Goal: Information Seeking & Learning: Learn about a topic

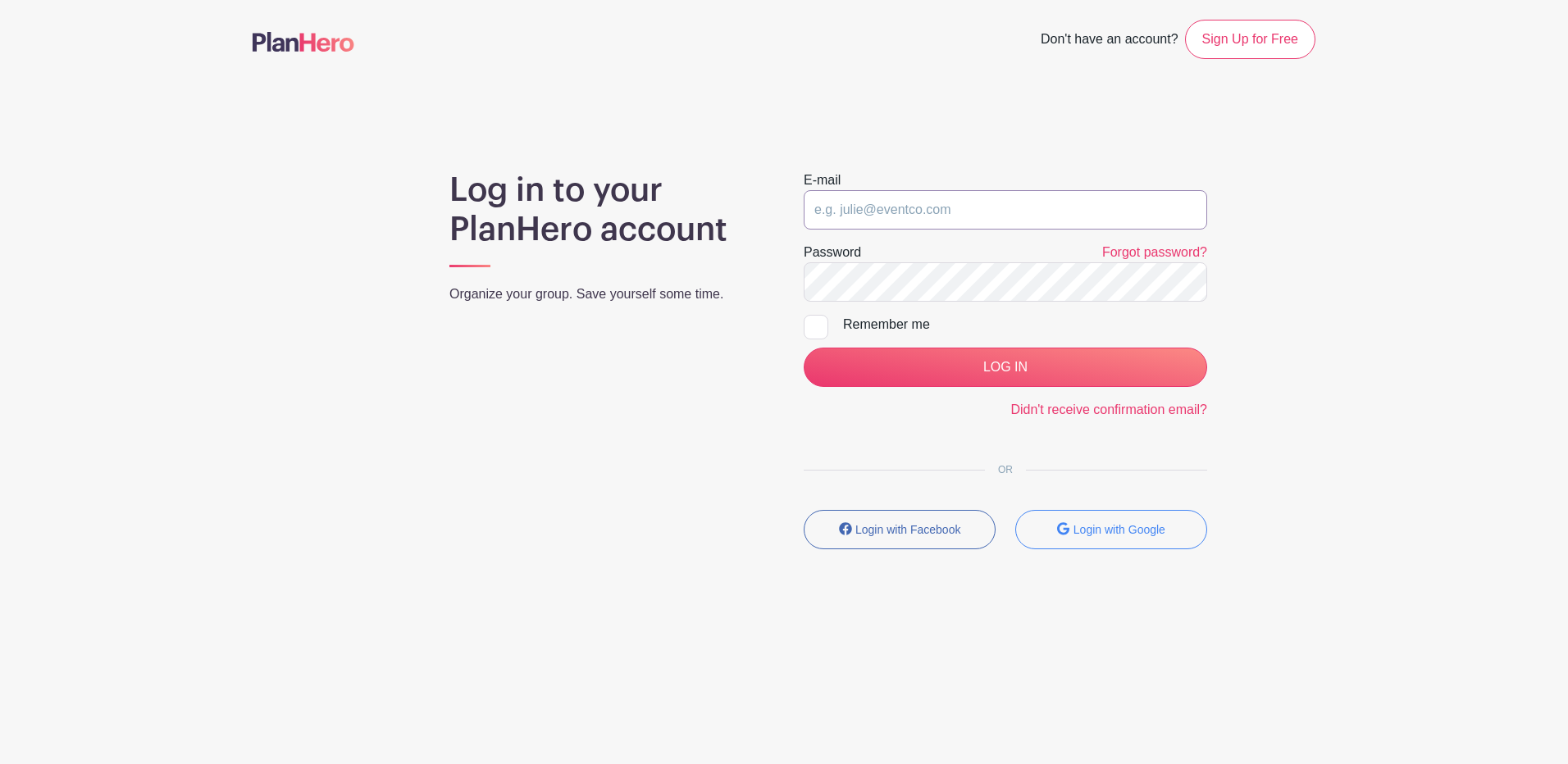
click at [878, 200] on input "email" at bounding box center [1005, 209] width 404 height 40
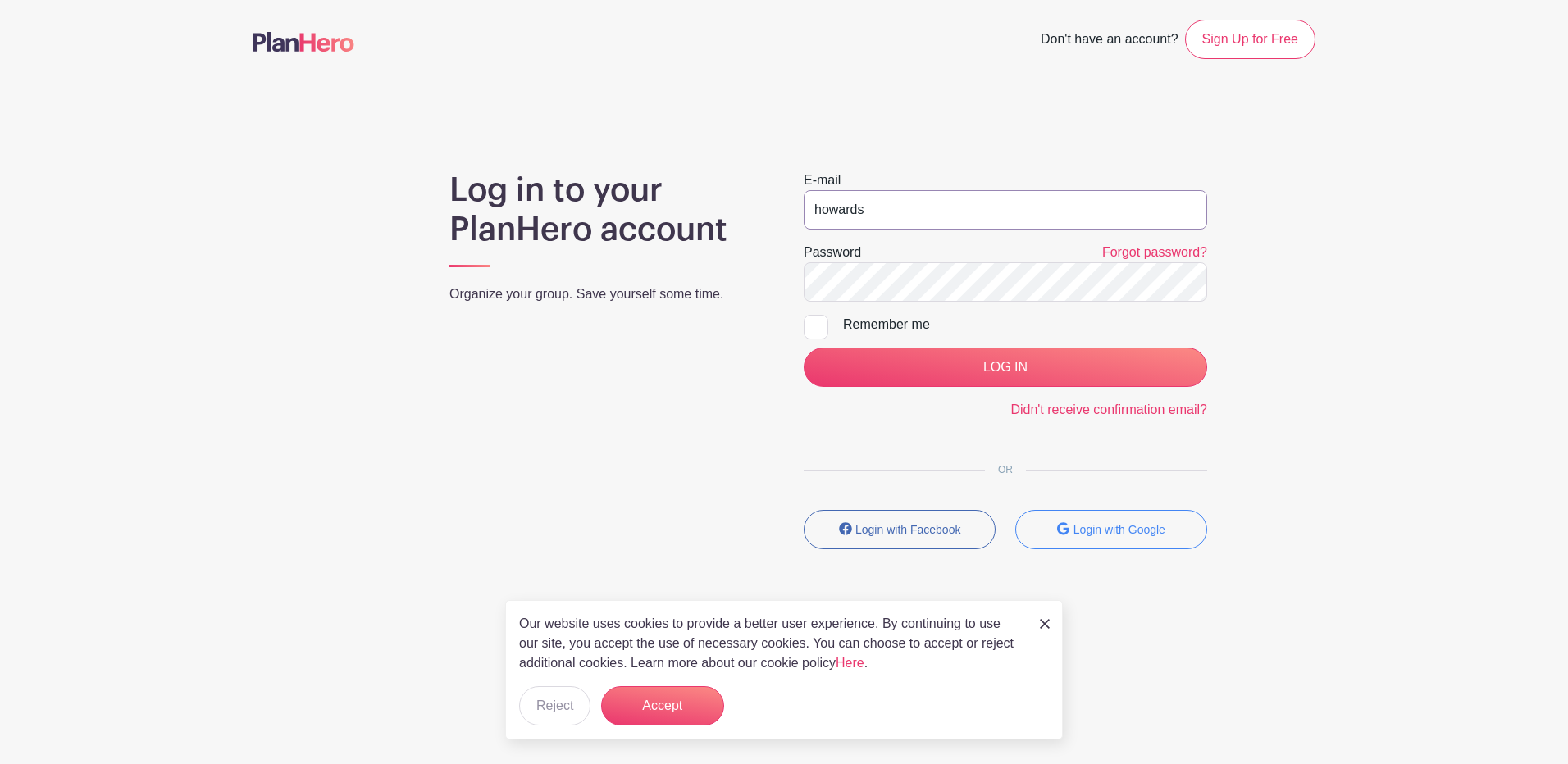
click at [878, 200] on input "howards" at bounding box center [1005, 209] width 404 height 40
type input "howards@aurora.il.us"
click at [804, 348] on input "LOG IN" at bounding box center [1005, 367] width 404 height 40
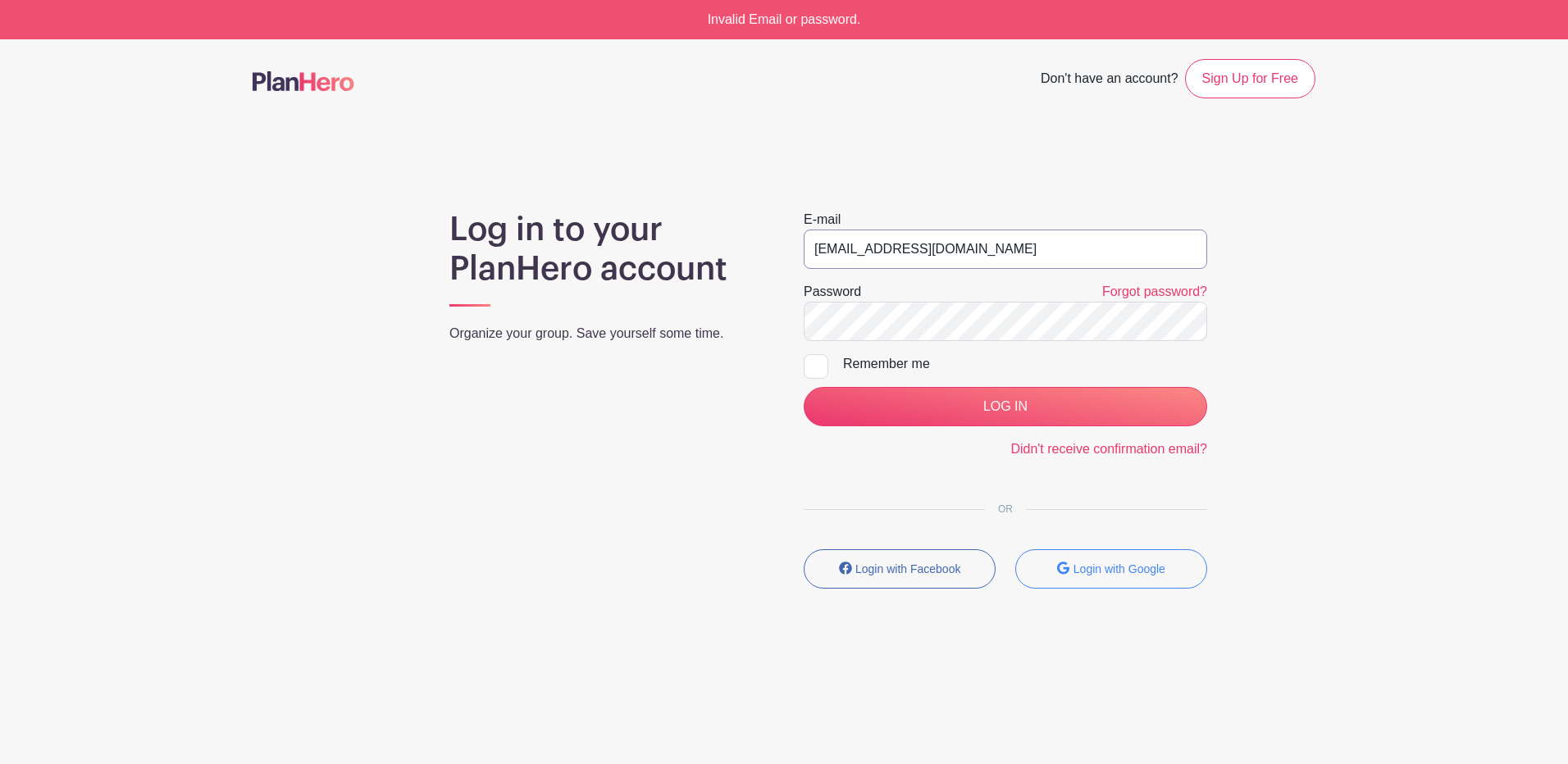
click at [1021, 263] on input "[EMAIL_ADDRESS][DOMAIN_NAME]" at bounding box center [1005, 249] width 404 height 40
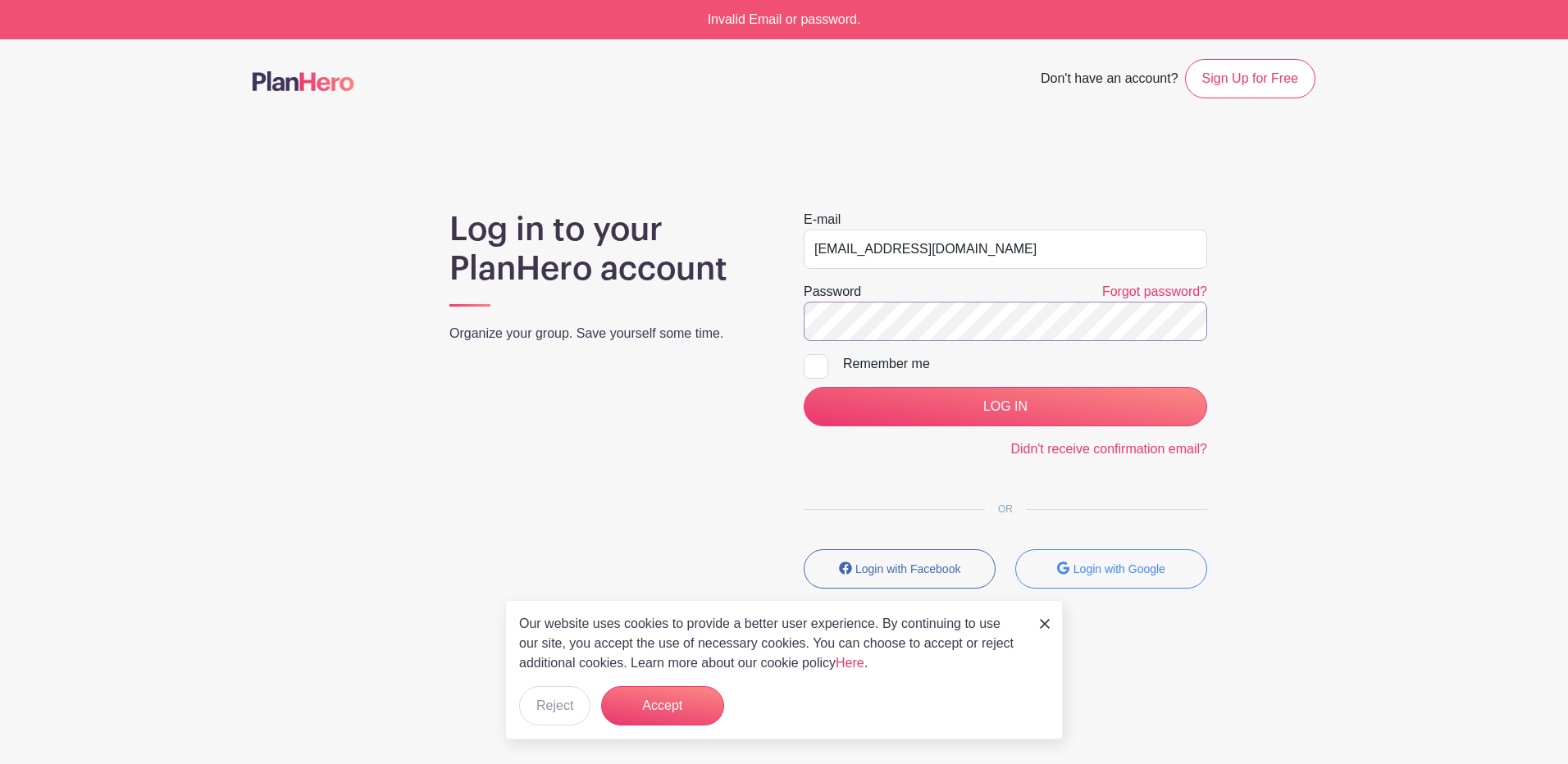
click at [804, 387] on input "LOG IN" at bounding box center [1005, 407] width 404 height 40
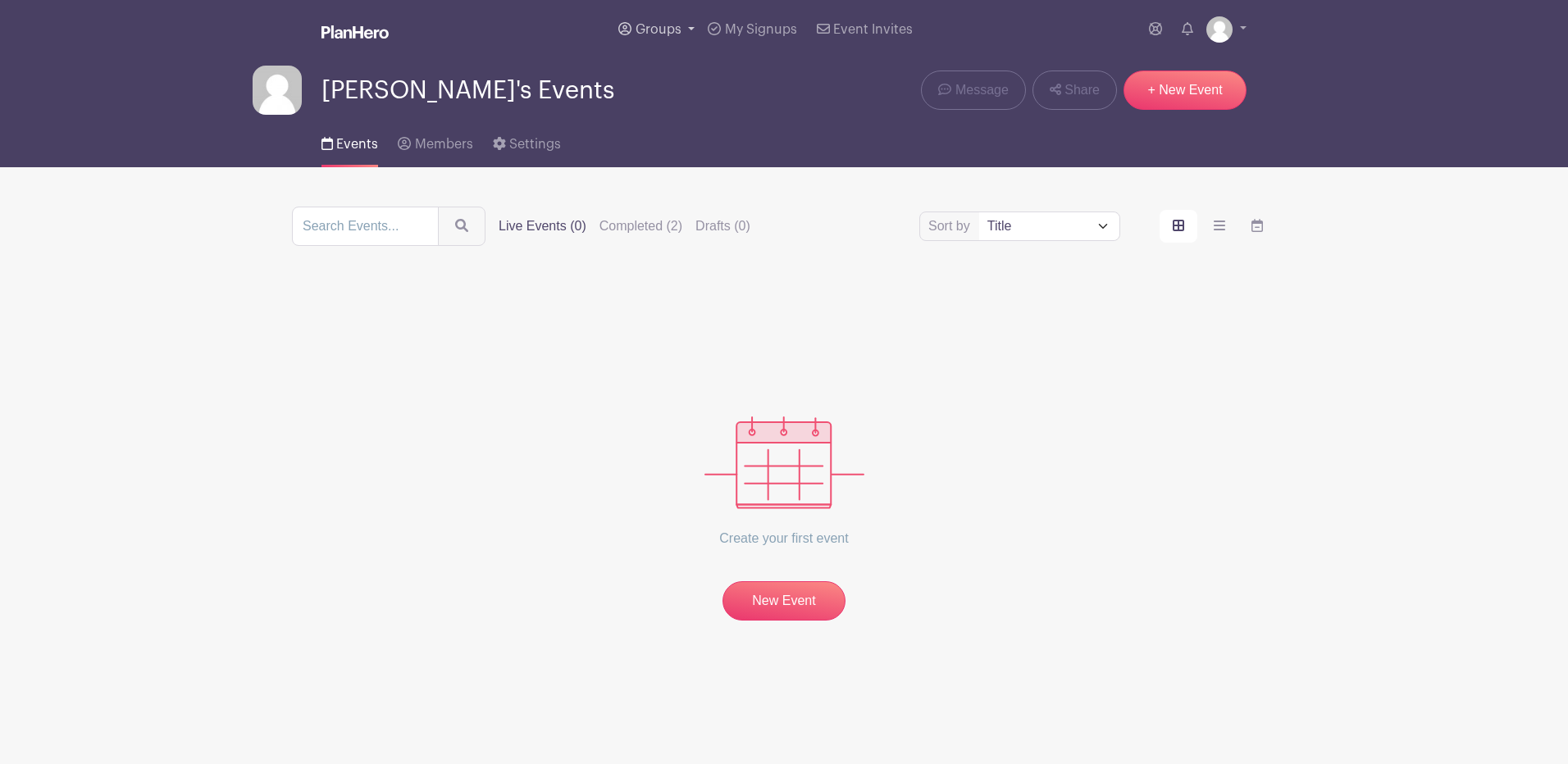
click at [657, 24] on span "Groups" at bounding box center [658, 30] width 46 height 14
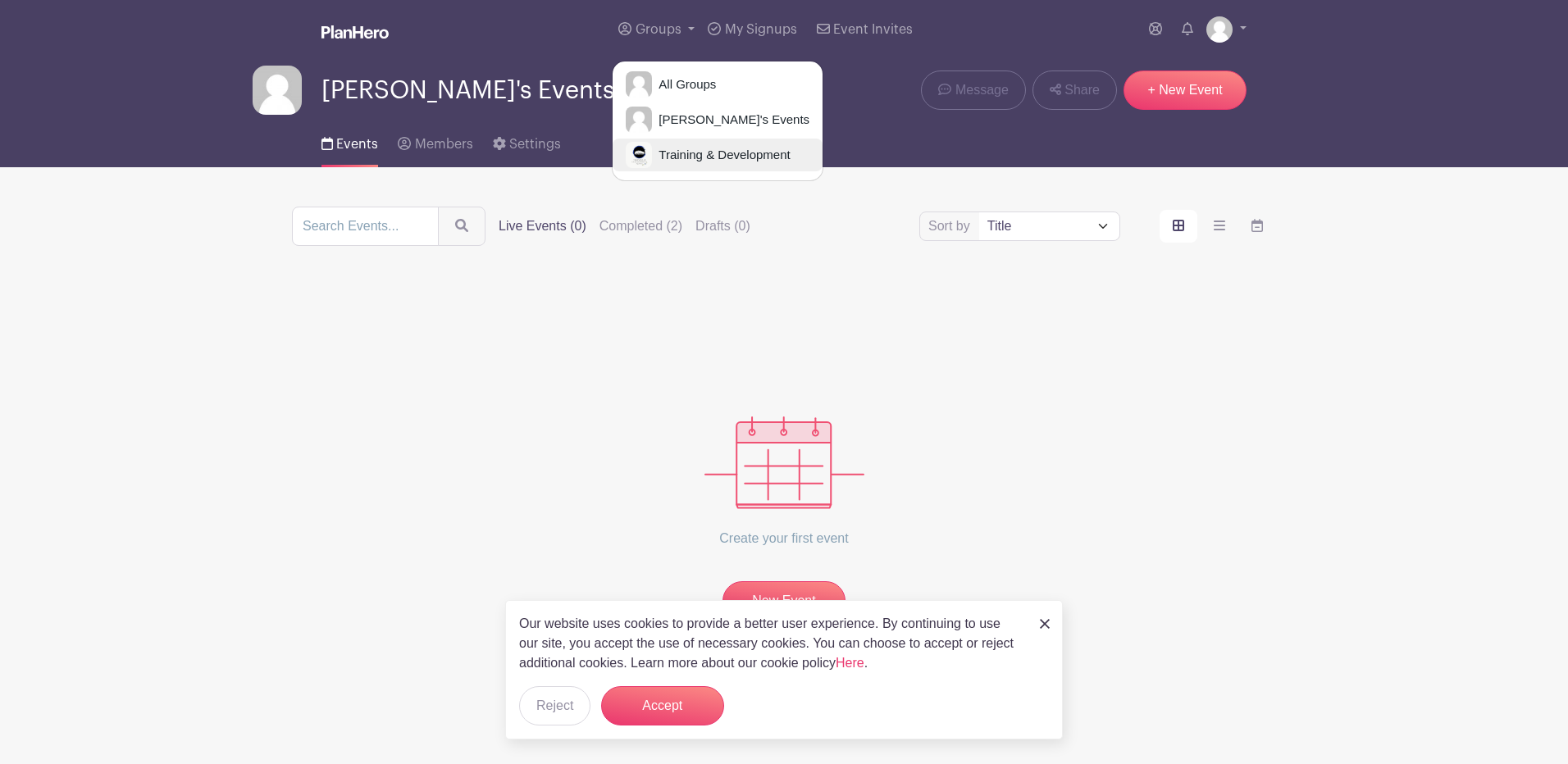
click at [665, 155] on span "Training & Development" at bounding box center [721, 155] width 138 height 18
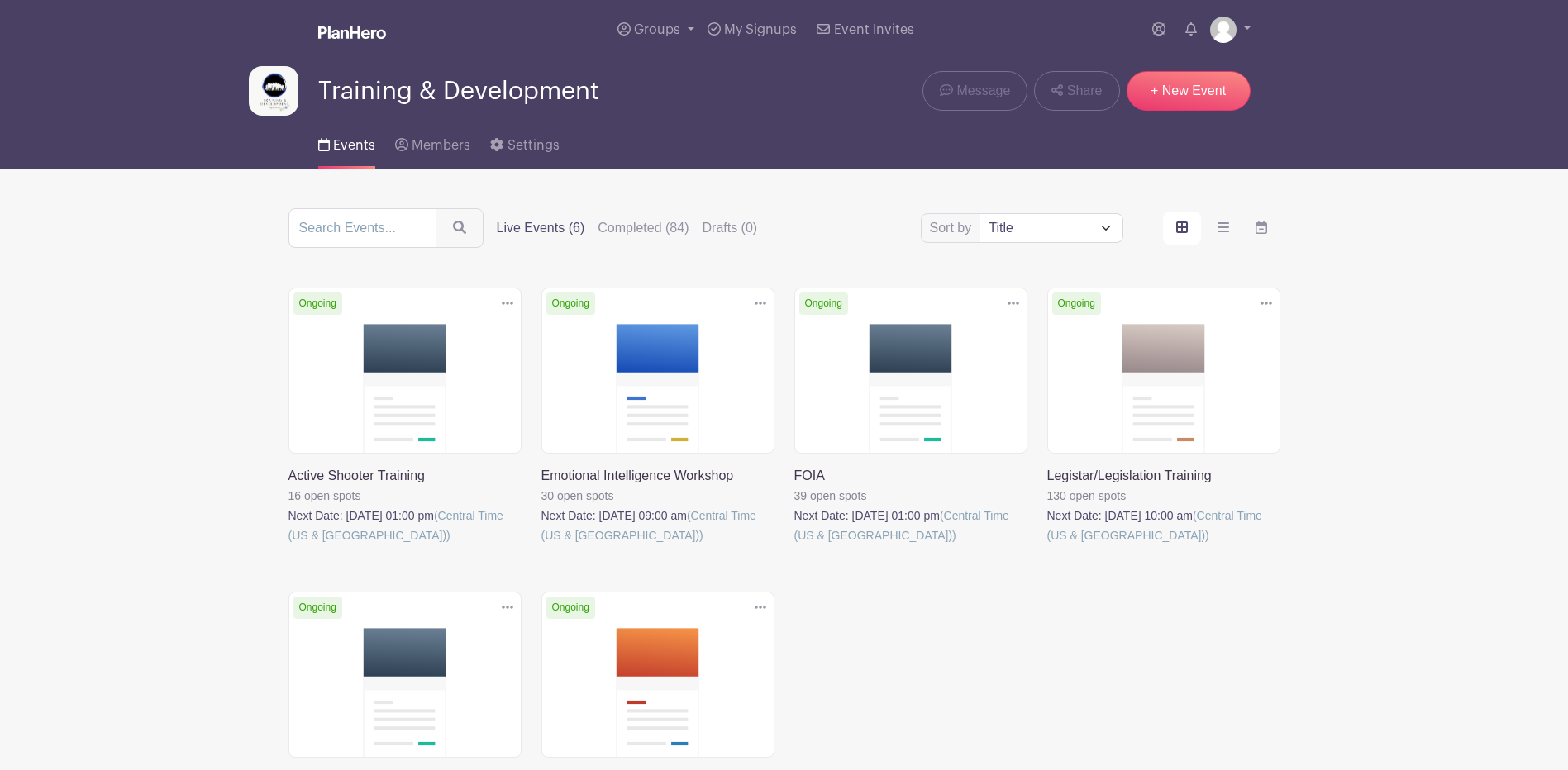
click at [657, 218] on div "Sort by Title Recently modified Newest Upcoming dates Live Events (6) Completed…" at bounding box center [784, 227] width 991 height 40
click at [656, 224] on label "Completed (84)" at bounding box center [642, 228] width 91 height 20
click at [0, 0] on input "Completed (84)" at bounding box center [0, 0] width 0 height 0
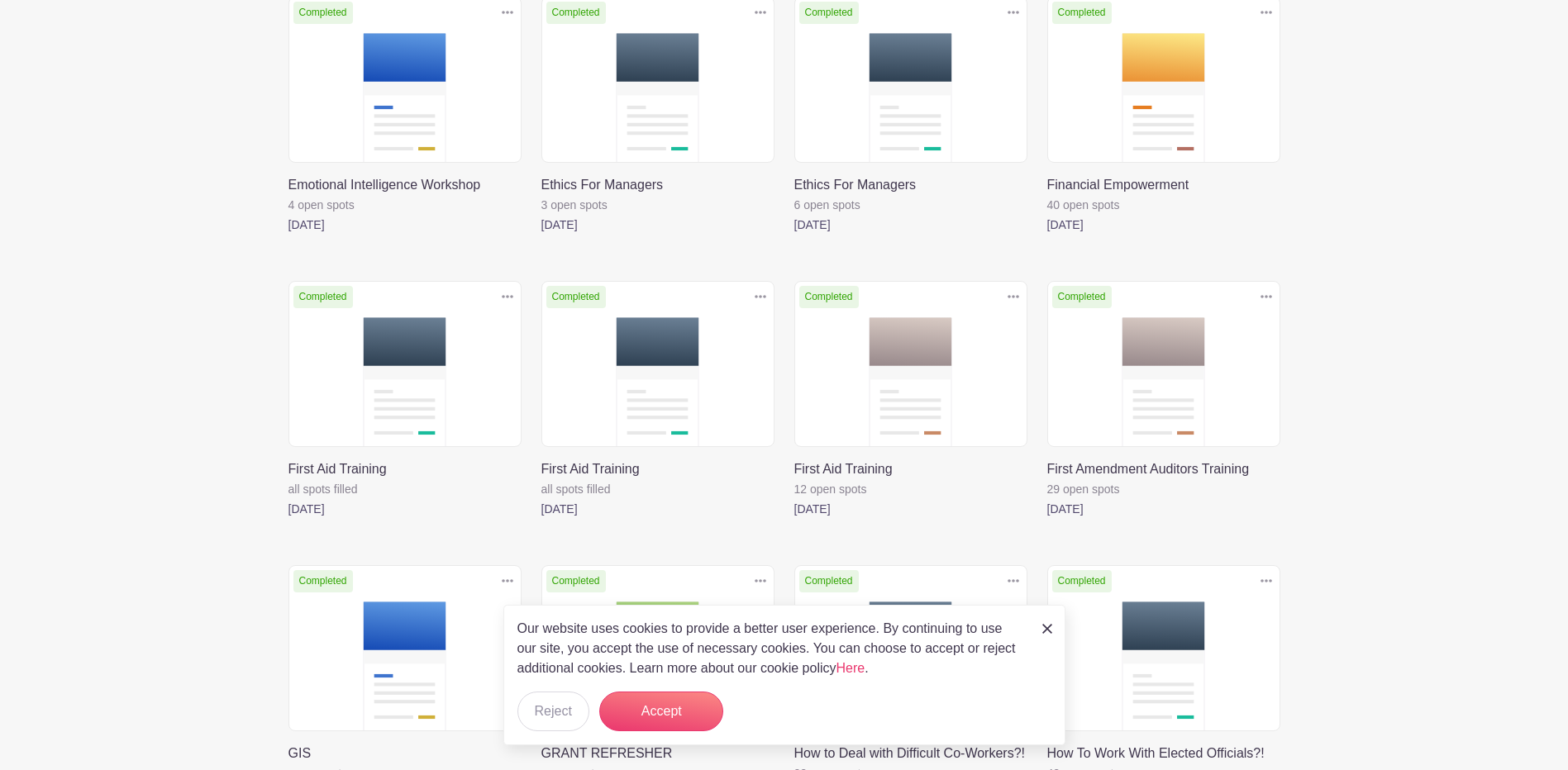
scroll to position [2066, 0]
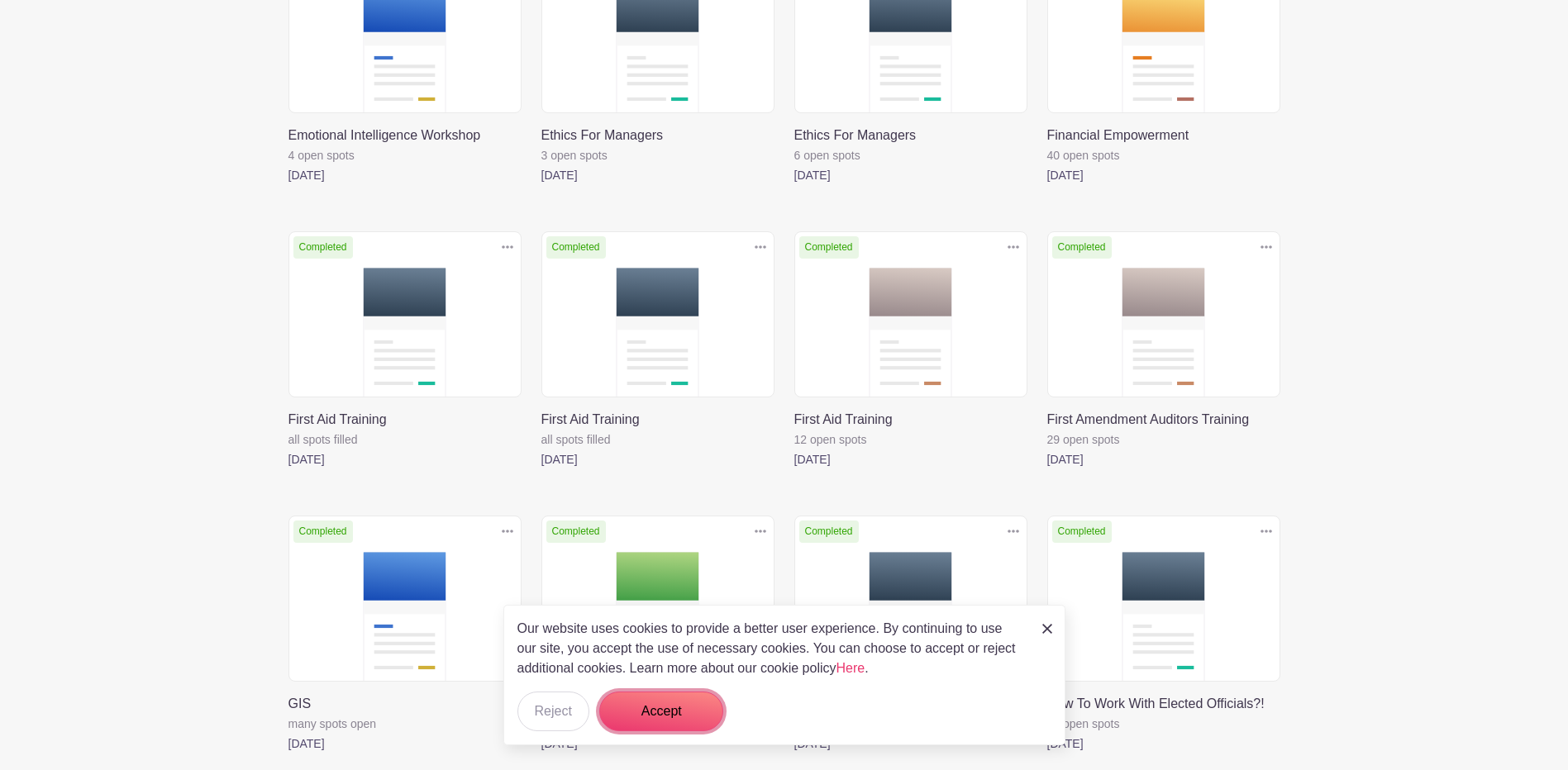
click at [685, 707] on button "Accept" at bounding box center [661, 711] width 124 height 40
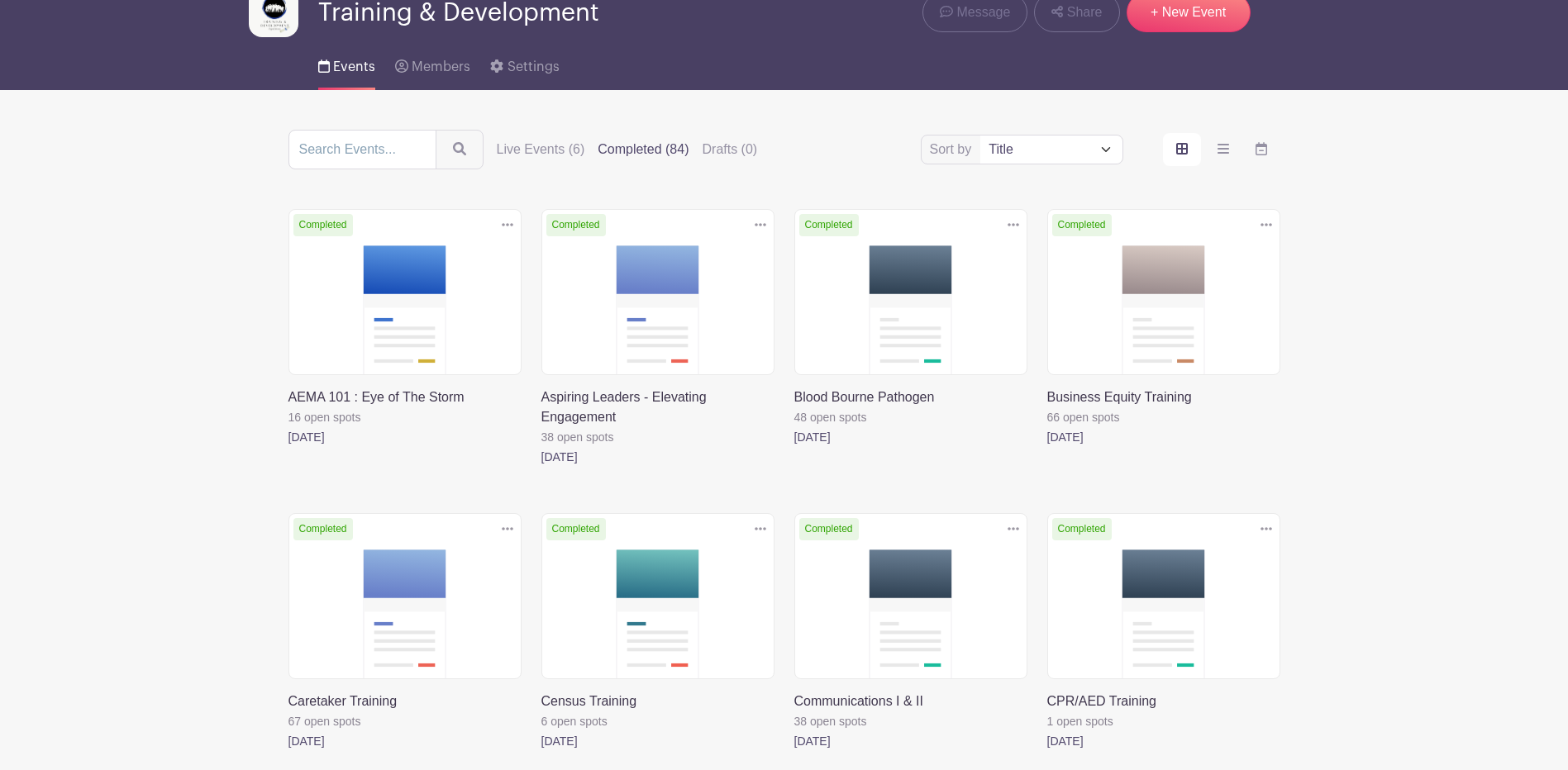
scroll to position [30, 0]
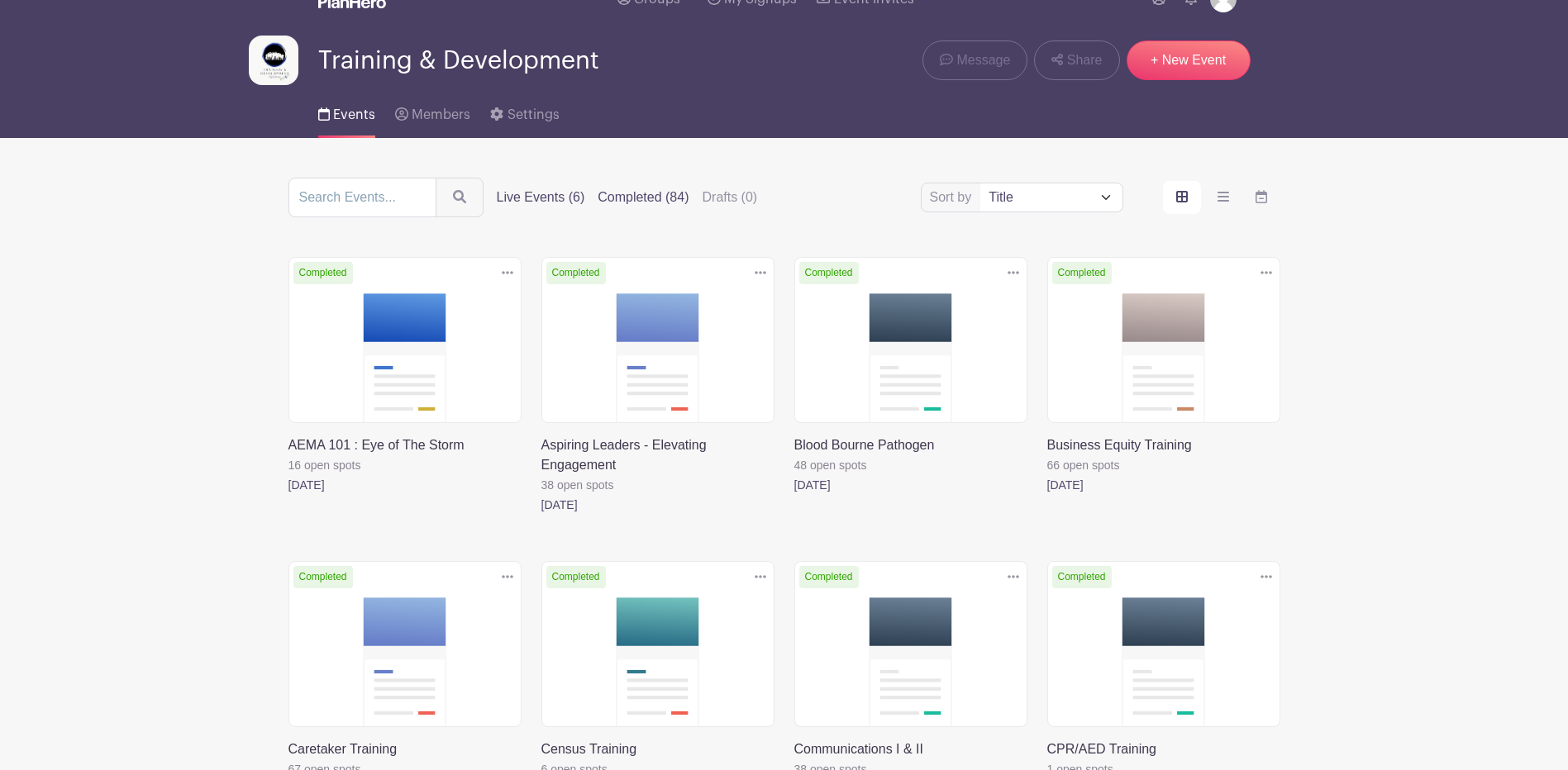
click at [568, 198] on label "Live Events (6)" at bounding box center [541, 197] width 89 height 20
click at [0, 0] on input "Live Events (6)" at bounding box center [0, 0] width 0 height 0
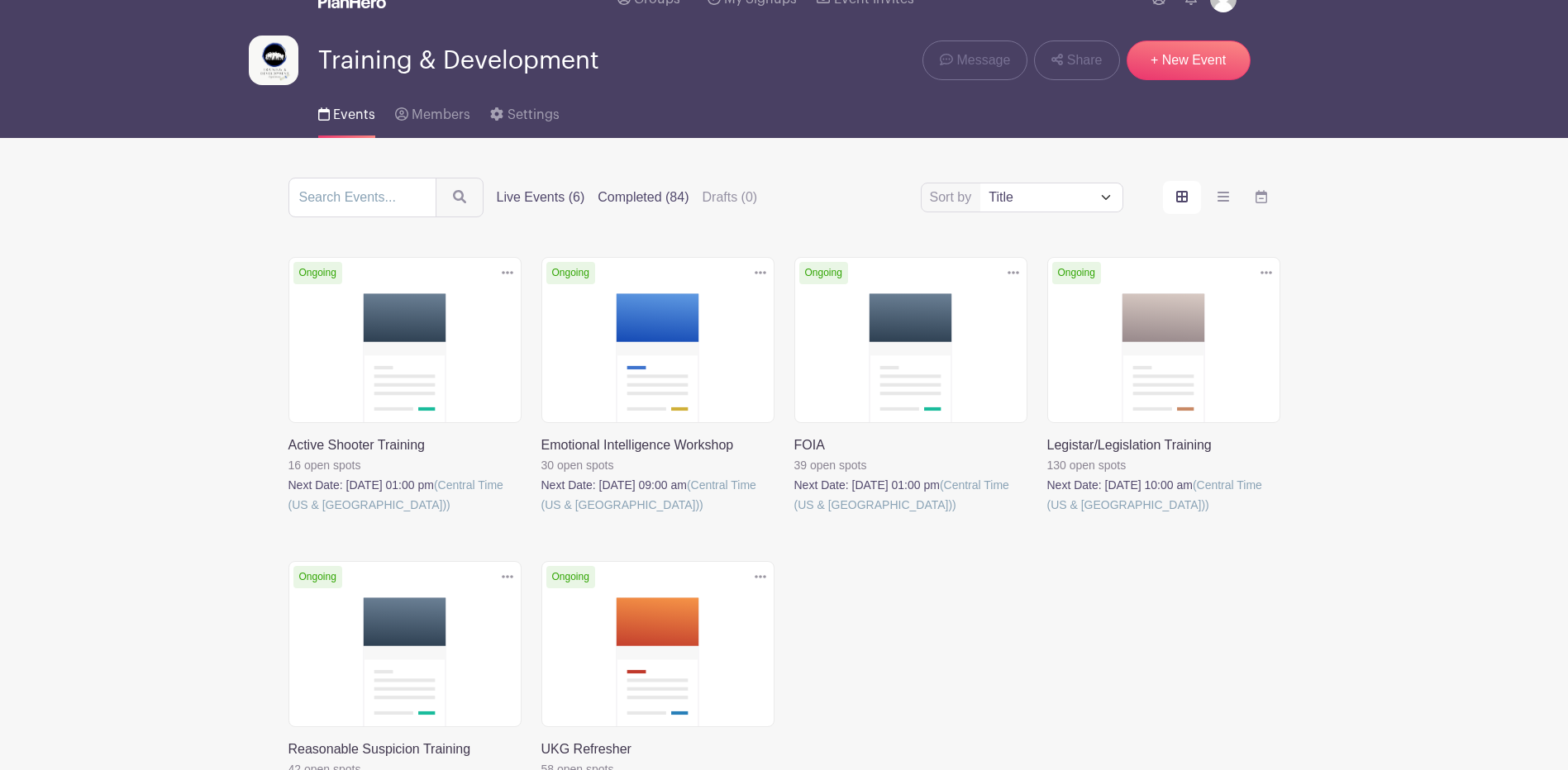
click at [657, 198] on label "Completed (84)" at bounding box center [642, 197] width 91 height 20
click at [0, 0] on input "Completed (84)" at bounding box center [0, 0] width 0 height 0
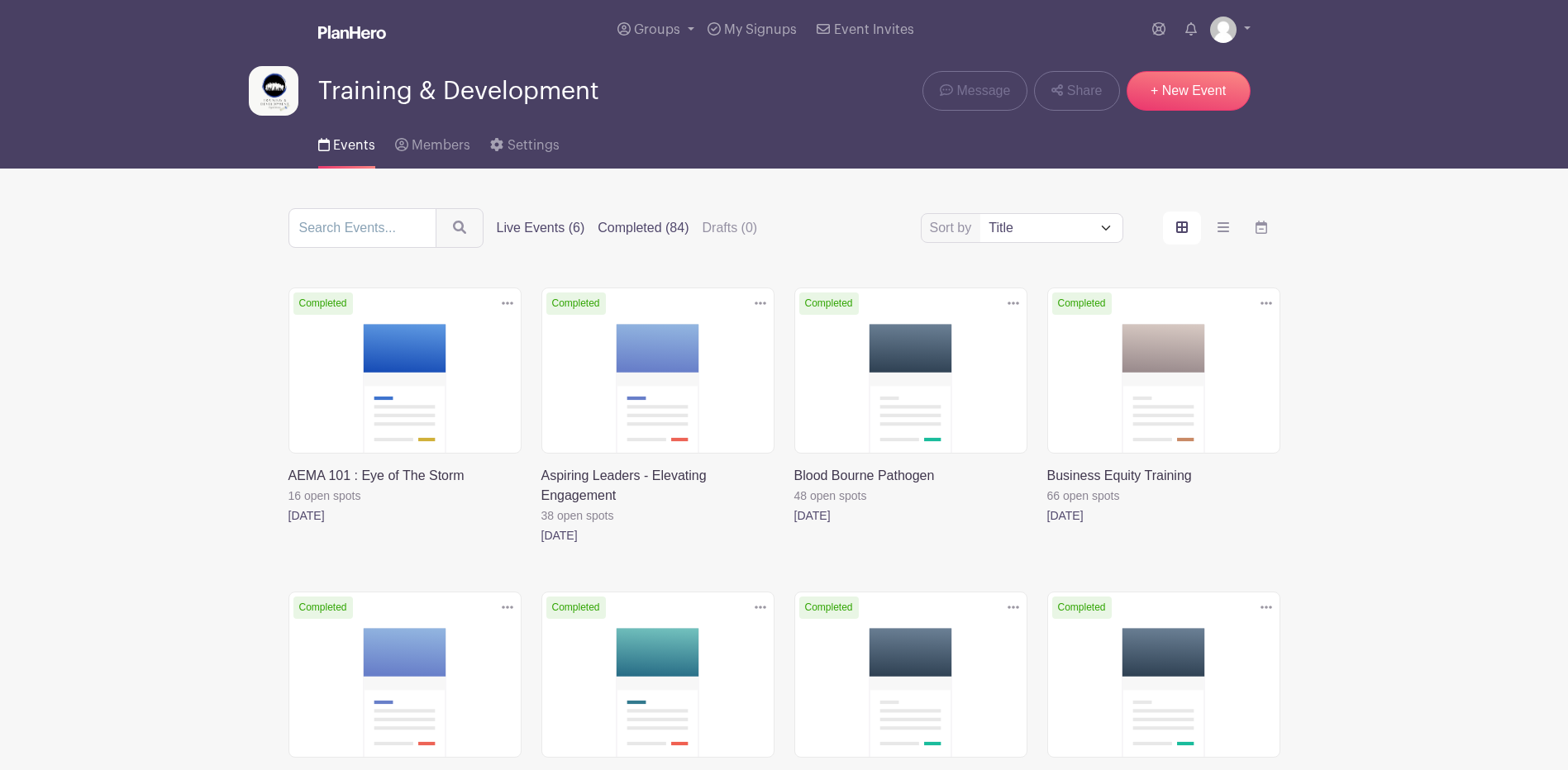
click at [518, 223] on label "Live Events (6)" at bounding box center [541, 228] width 89 height 20
click at [0, 0] on input "Live Events (6)" at bounding box center [0, 0] width 0 height 0
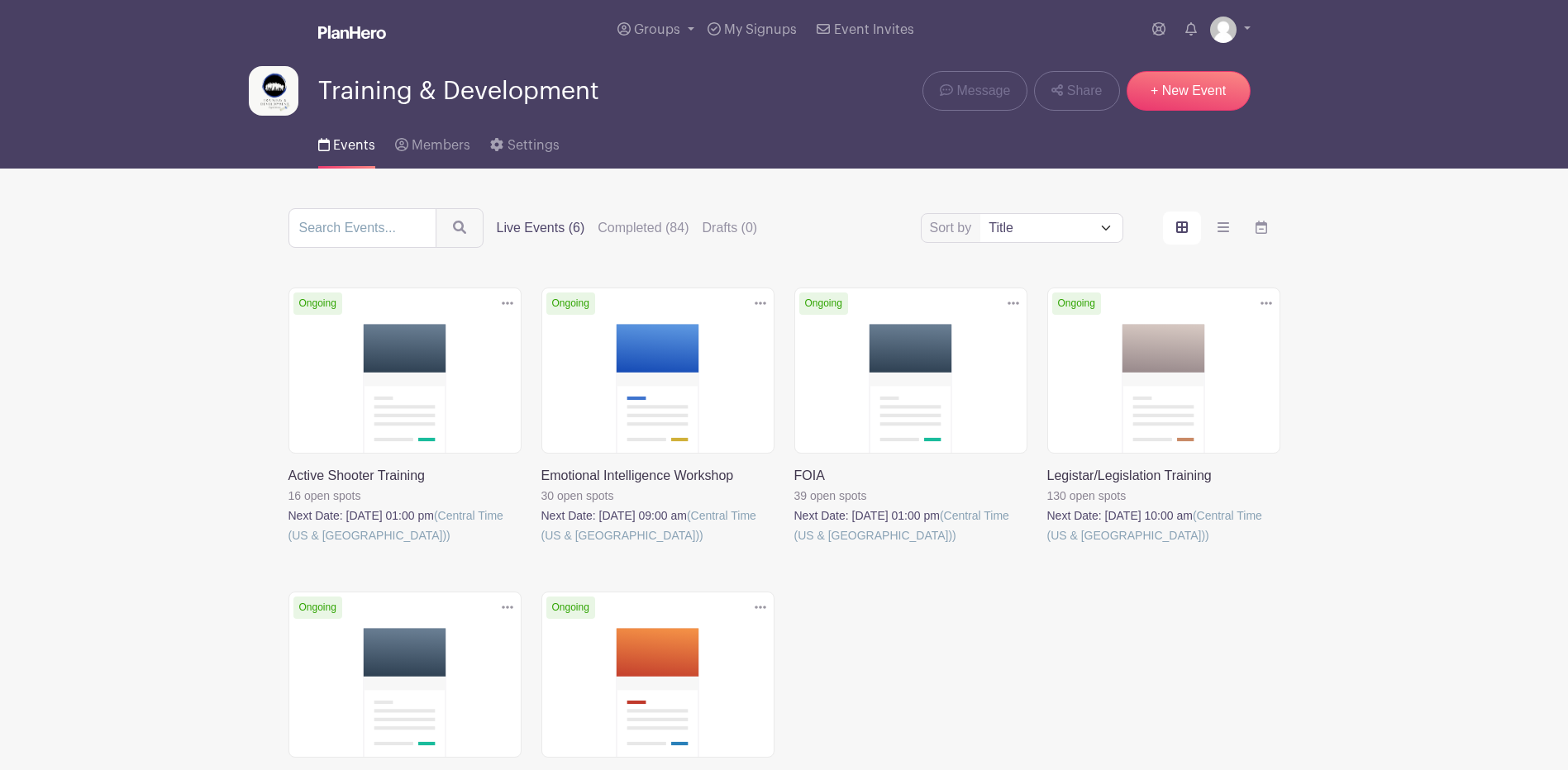
click at [574, 225] on label "Live Events (6)" at bounding box center [541, 228] width 89 height 20
click at [0, 0] on input "Live Events (6)" at bounding box center [0, 0] width 0 height 0
click at [574, 225] on label "Live Events (6)" at bounding box center [541, 228] width 89 height 20
click at [0, 0] on input "Live Events (6)" at bounding box center [0, 0] width 0 height 0
click at [574, 225] on label "Live Events (6)" at bounding box center [541, 228] width 89 height 20
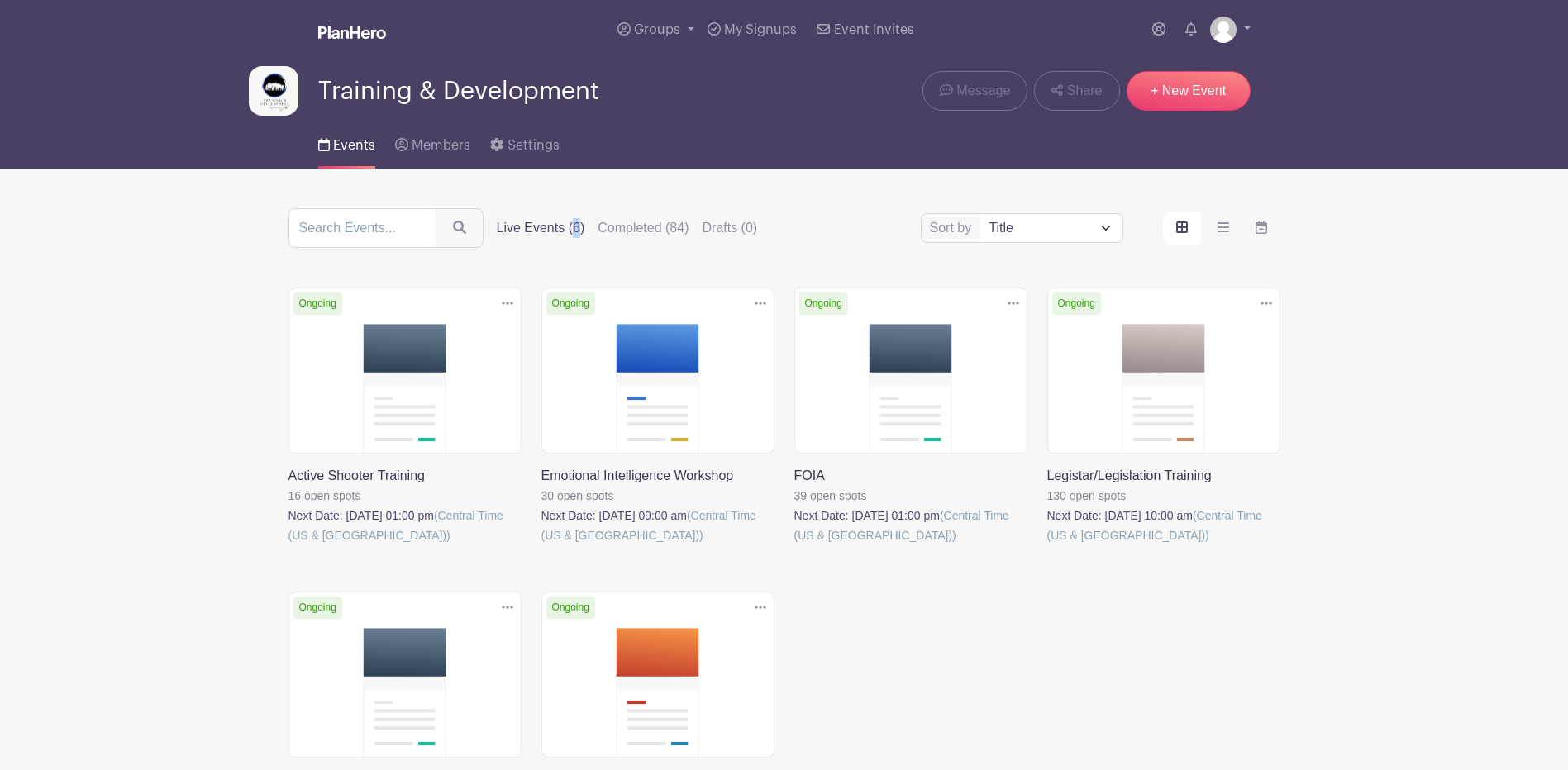
click at [0, 0] on input "Live Events (6)" at bounding box center [0, 0] width 0 height 0
click at [574, 225] on label "Live Events (6)" at bounding box center [541, 228] width 89 height 20
click at [0, 0] on input "Live Events (6)" at bounding box center [0, 0] width 0 height 0
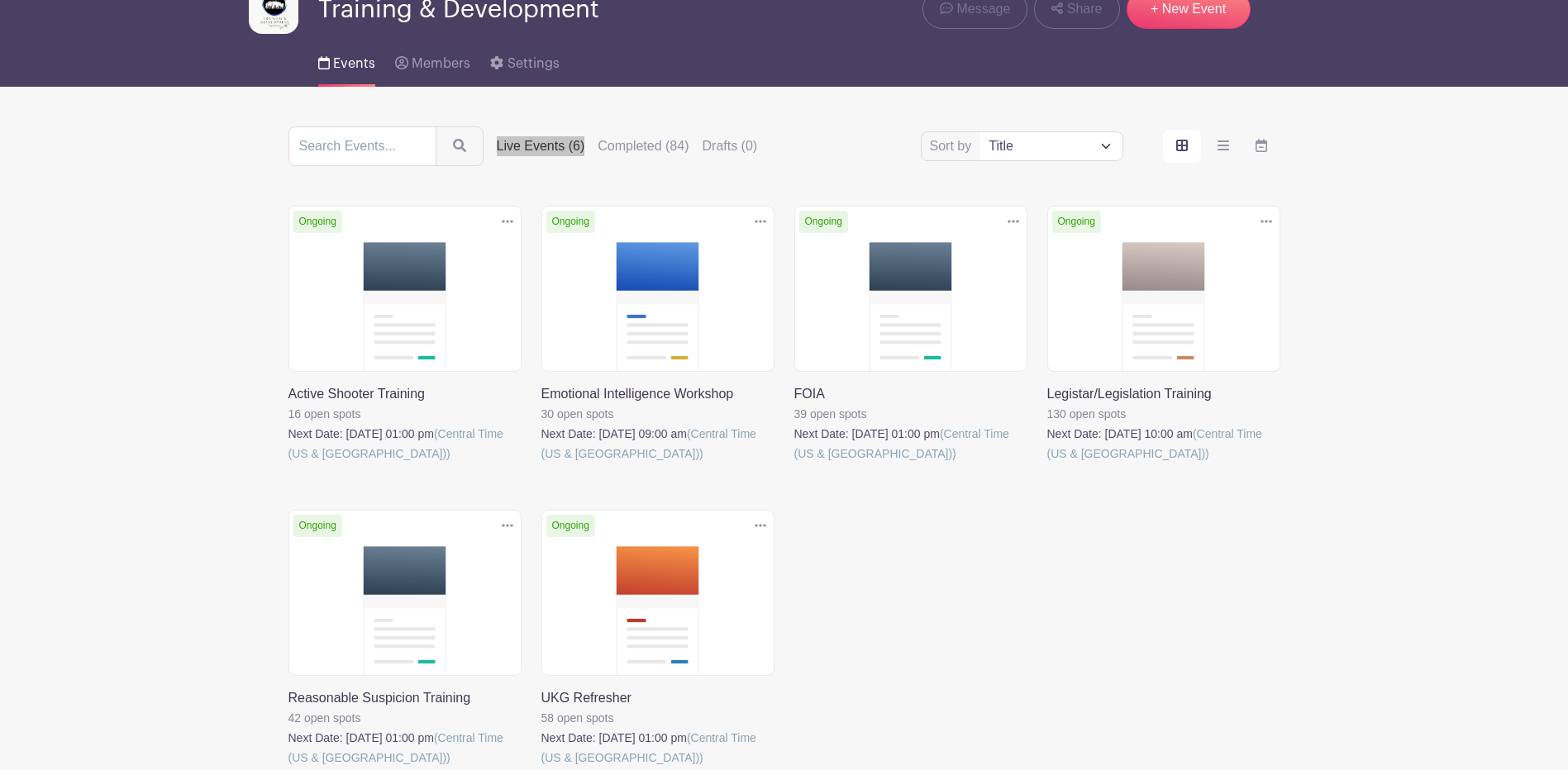
scroll to position [83, 0]
click at [639, 149] on label "Completed (84)" at bounding box center [642, 145] width 91 height 20
click at [0, 0] on input "Completed (84)" at bounding box center [0, 0] width 0 height 0
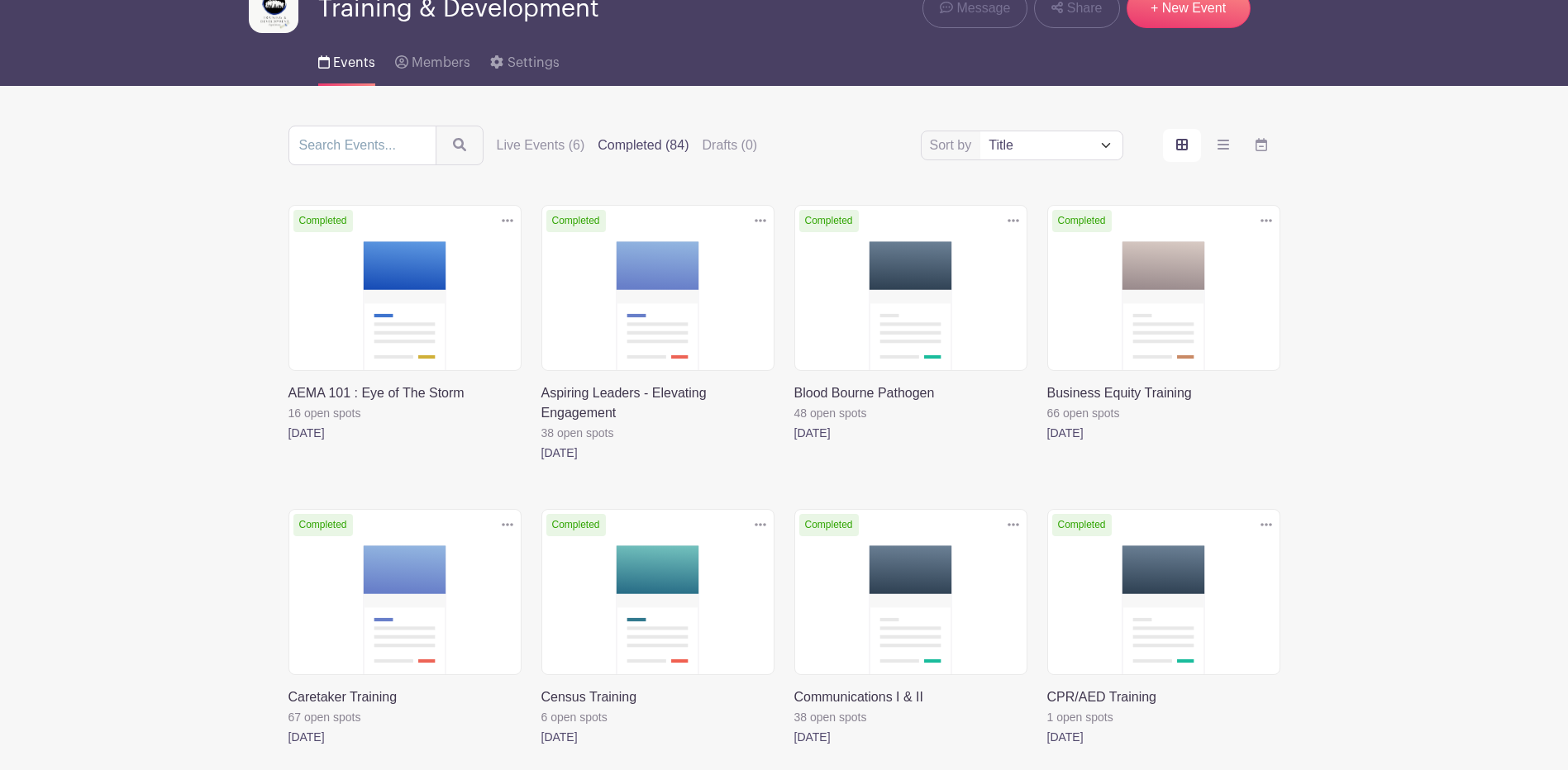
click at [651, 149] on label "Completed (84)" at bounding box center [642, 145] width 91 height 20
click at [0, 0] on input "Completed (84)" at bounding box center [0, 0] width 0 height 0
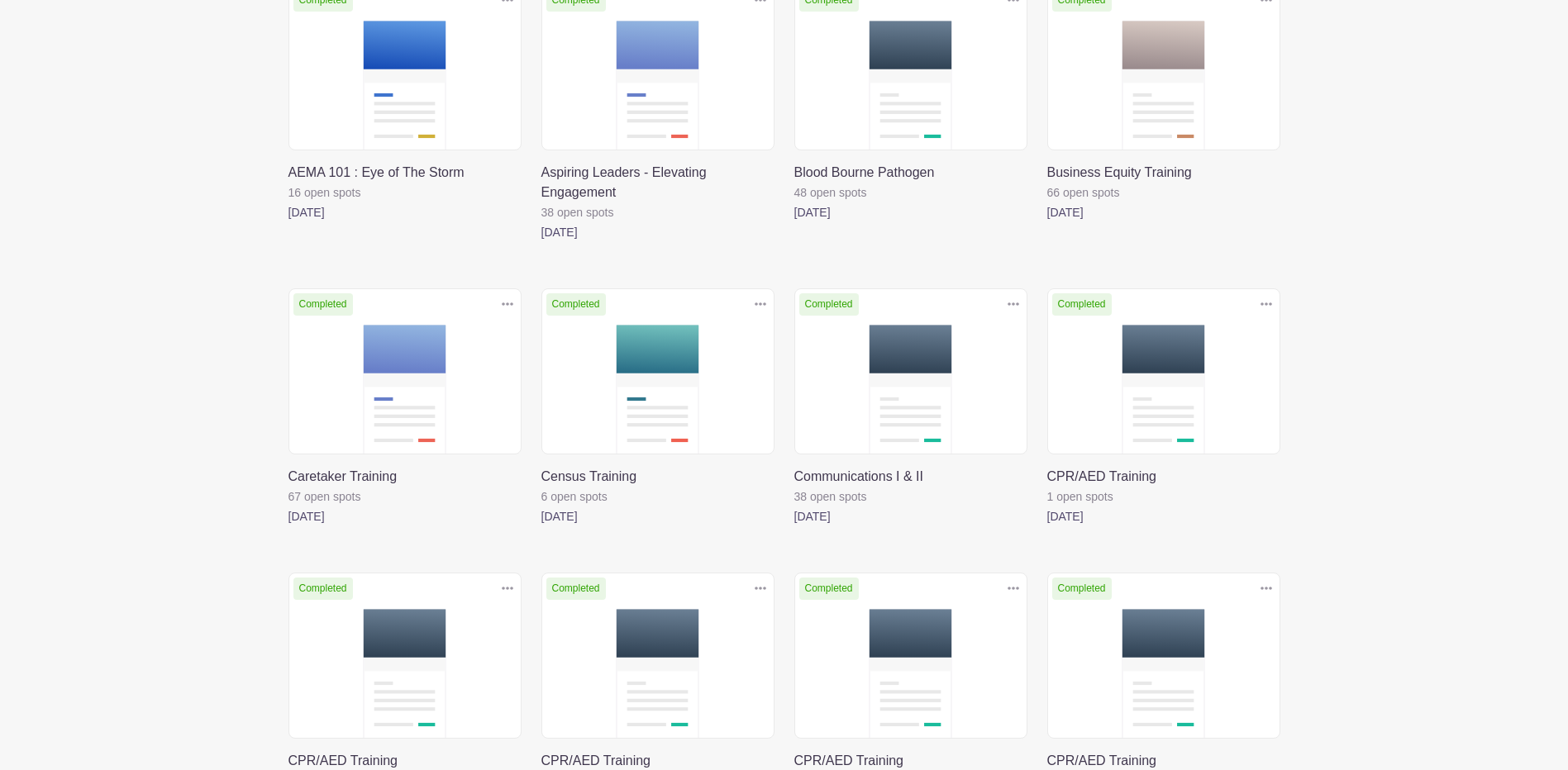
scroll to position [35, 0]
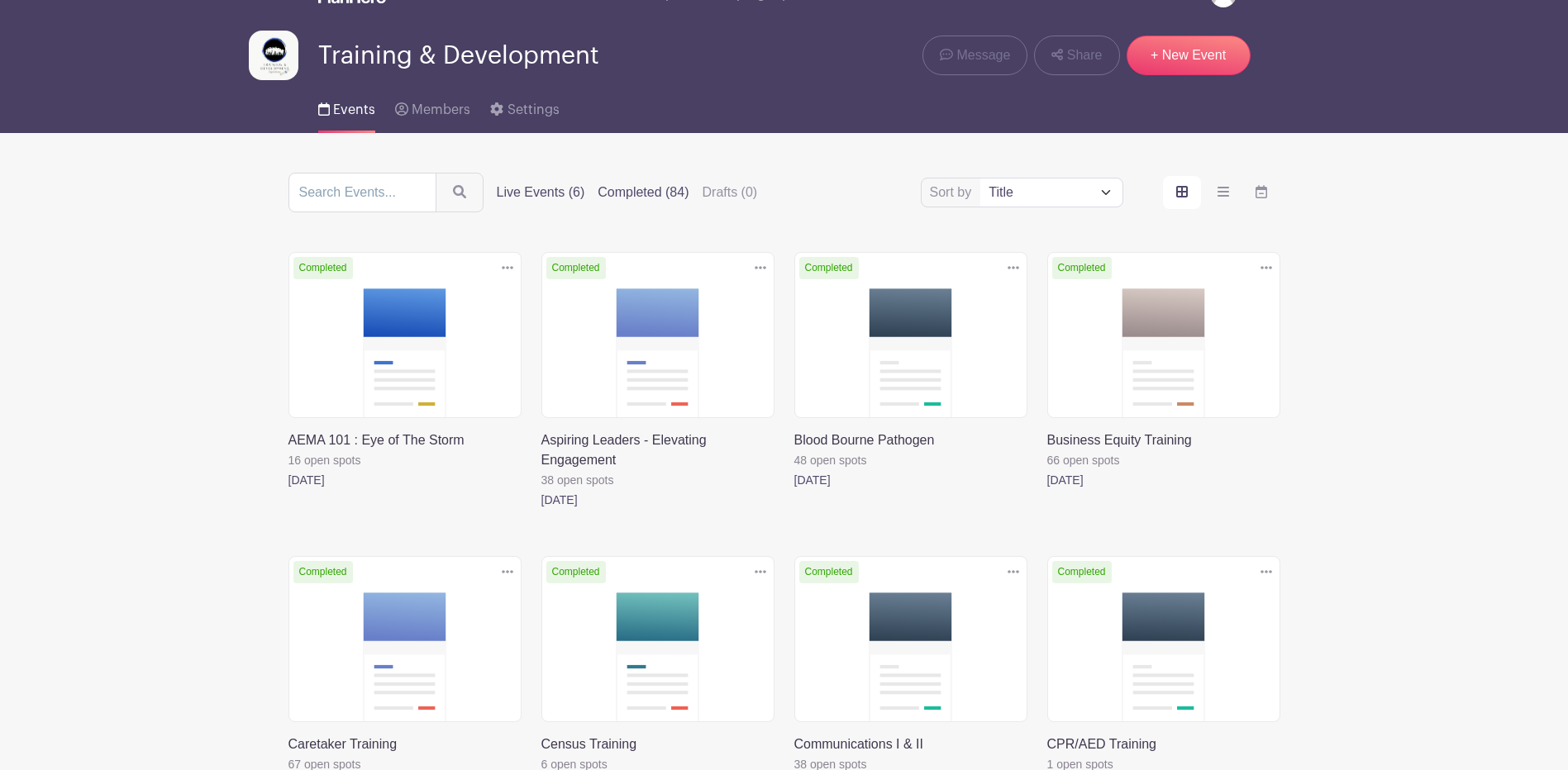
click at [543, 187] on label "Live Events (6)" at bounding box center [541, 192] width 89 height 20
click at [0, 0] on input "Live Events (6)" at bounding box center [0, 0] width 0 height 0
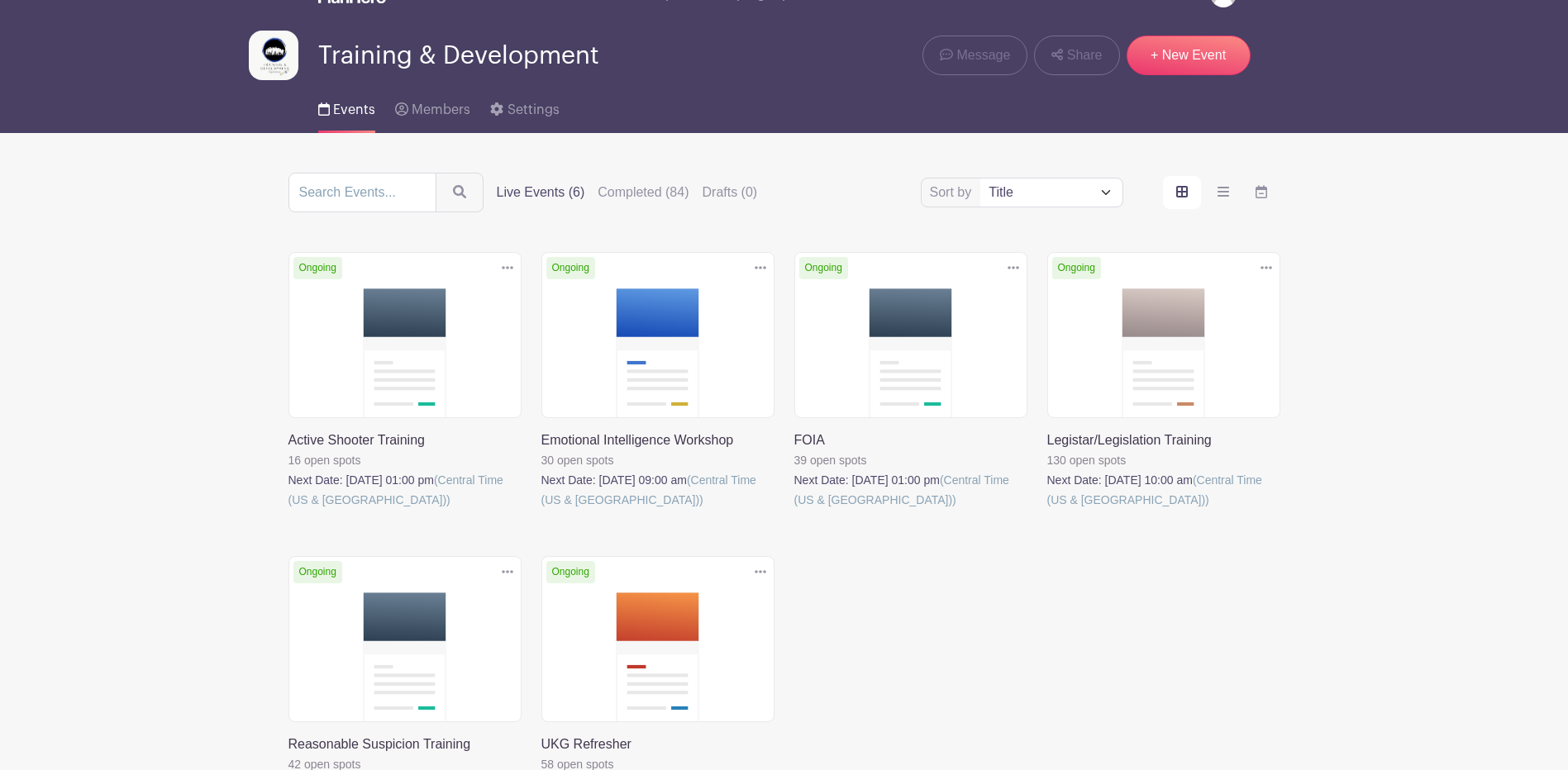
click at [289, 510] on link at bounding box center [289, 510] width 0 height 0
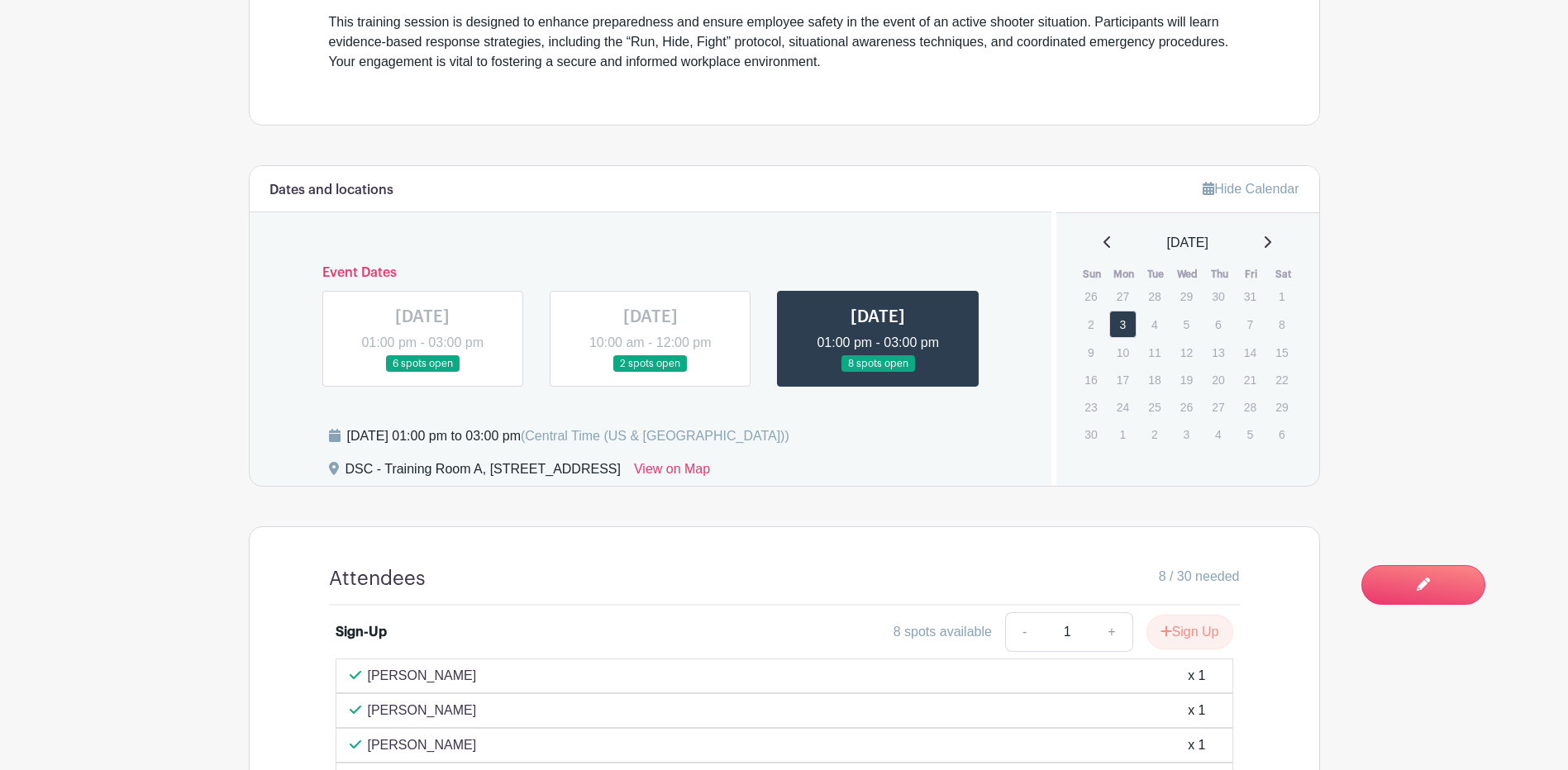
scroll to position [434, 0]
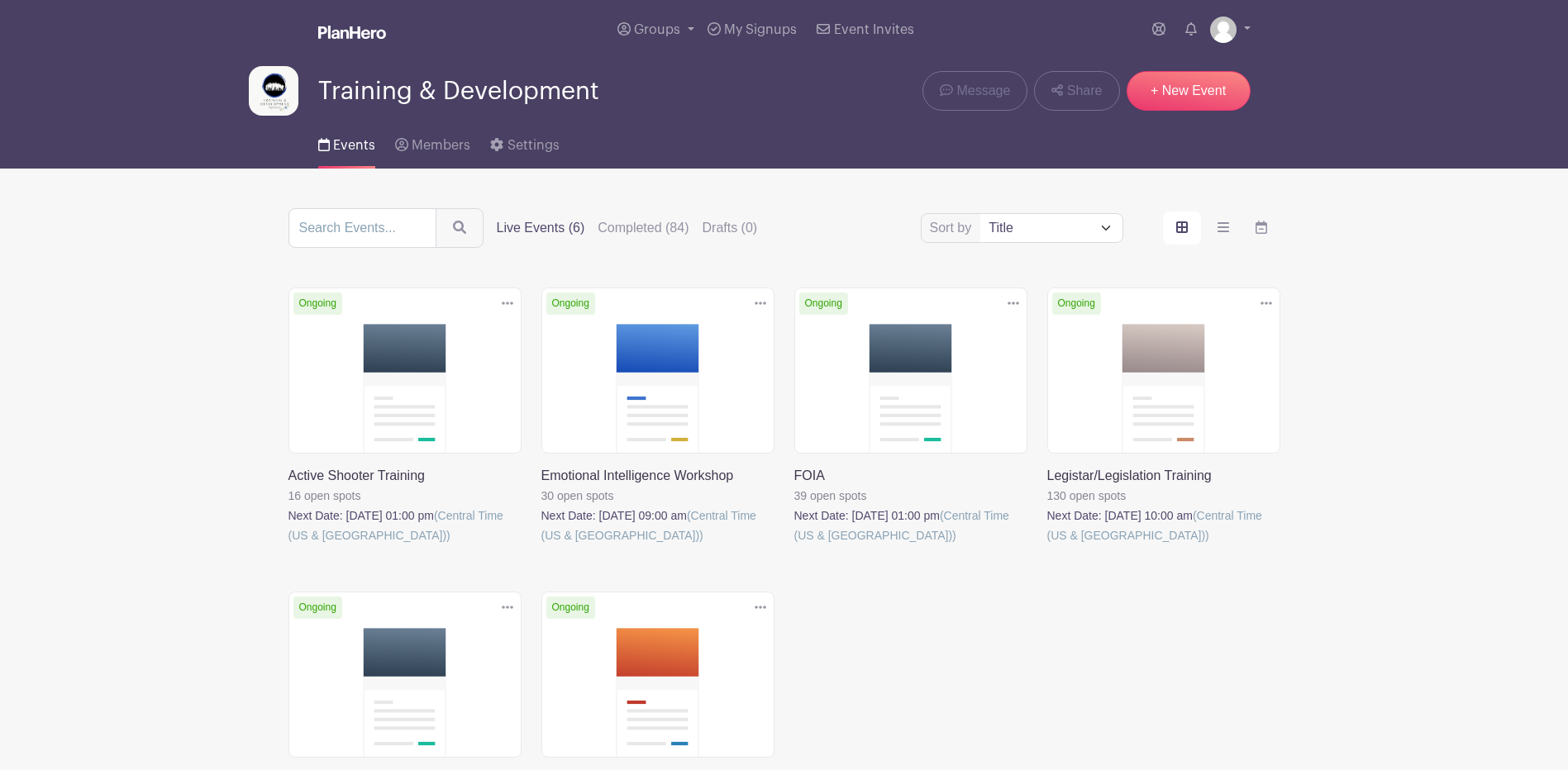
click at [542, 546] on link at bounding box center [542, 546] width 0 height 0
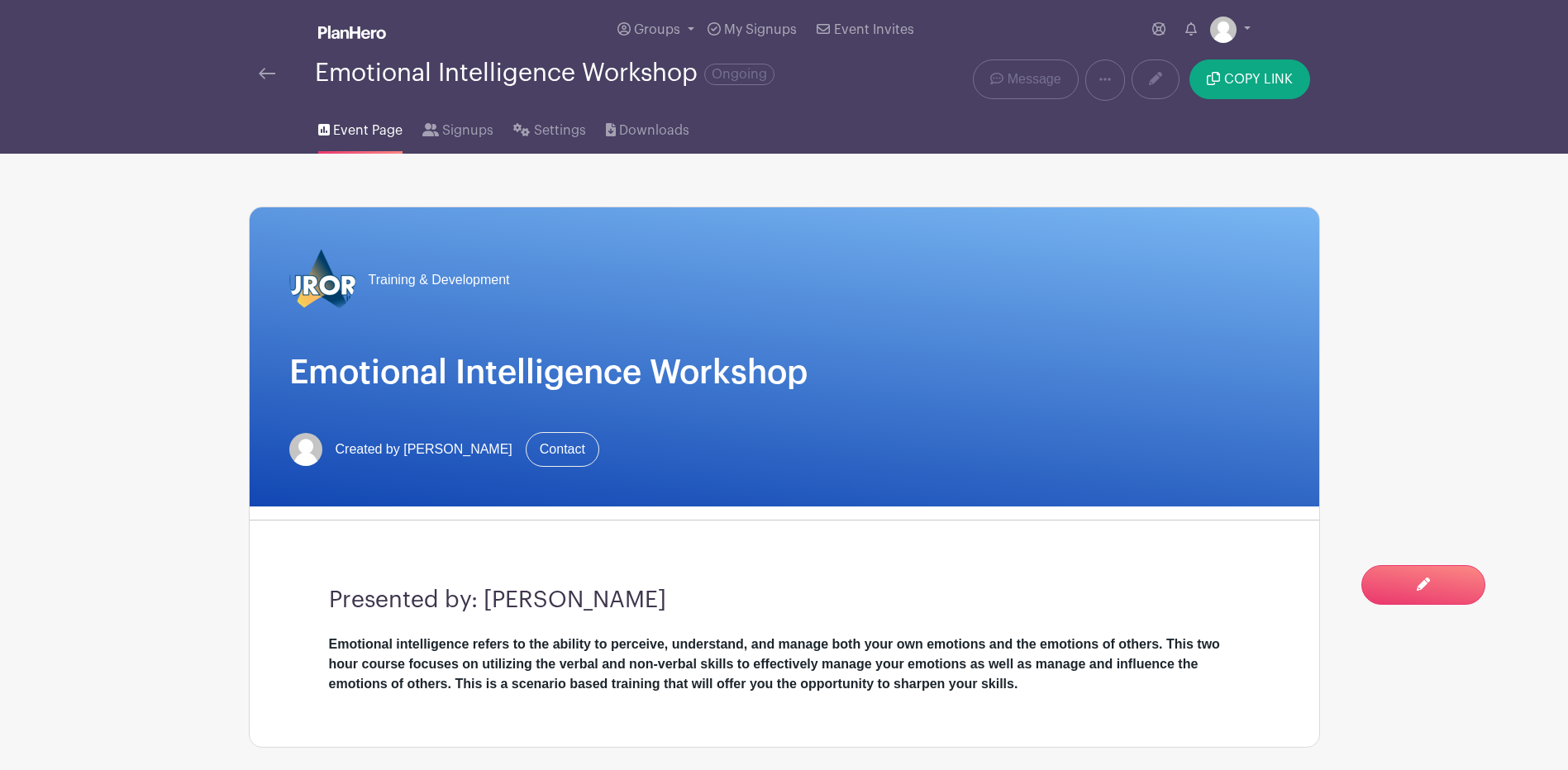
click at [267, 72] on img at bounding box center [266, 73] width 17 height 12
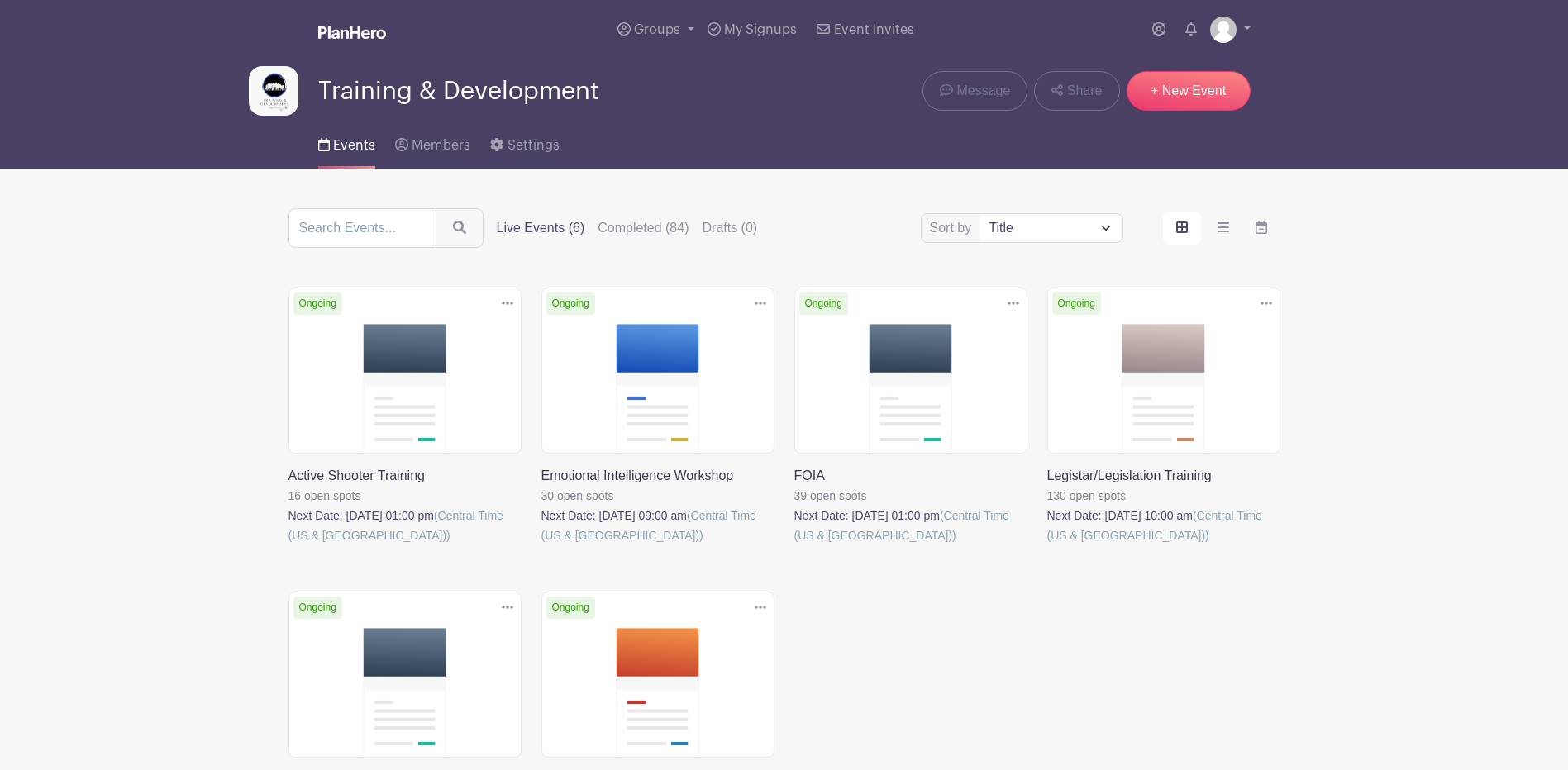
click at [794, 546] on link at bounding box center [794, 546] width 0 height 0
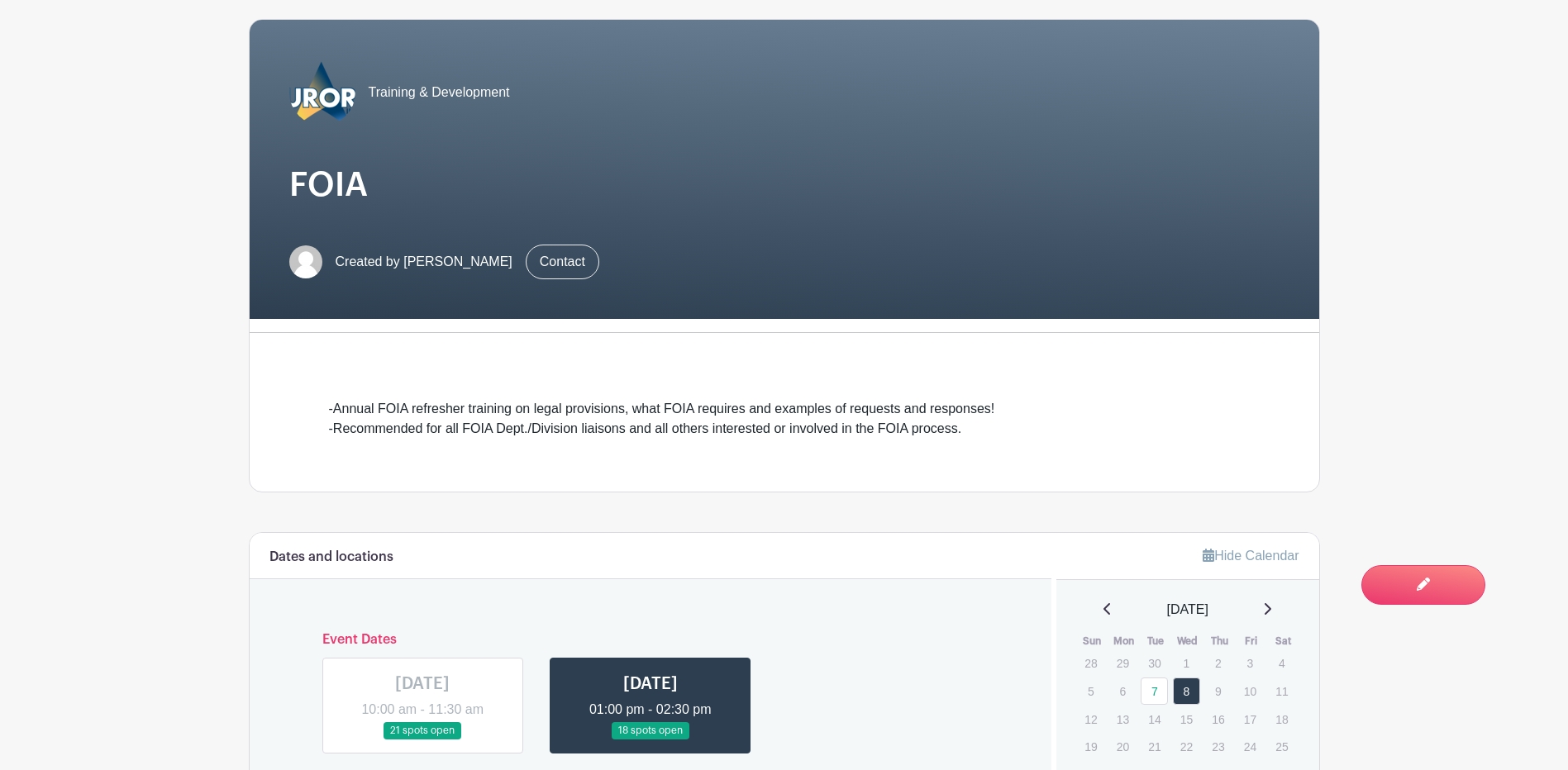
scroll to position [331, 0]
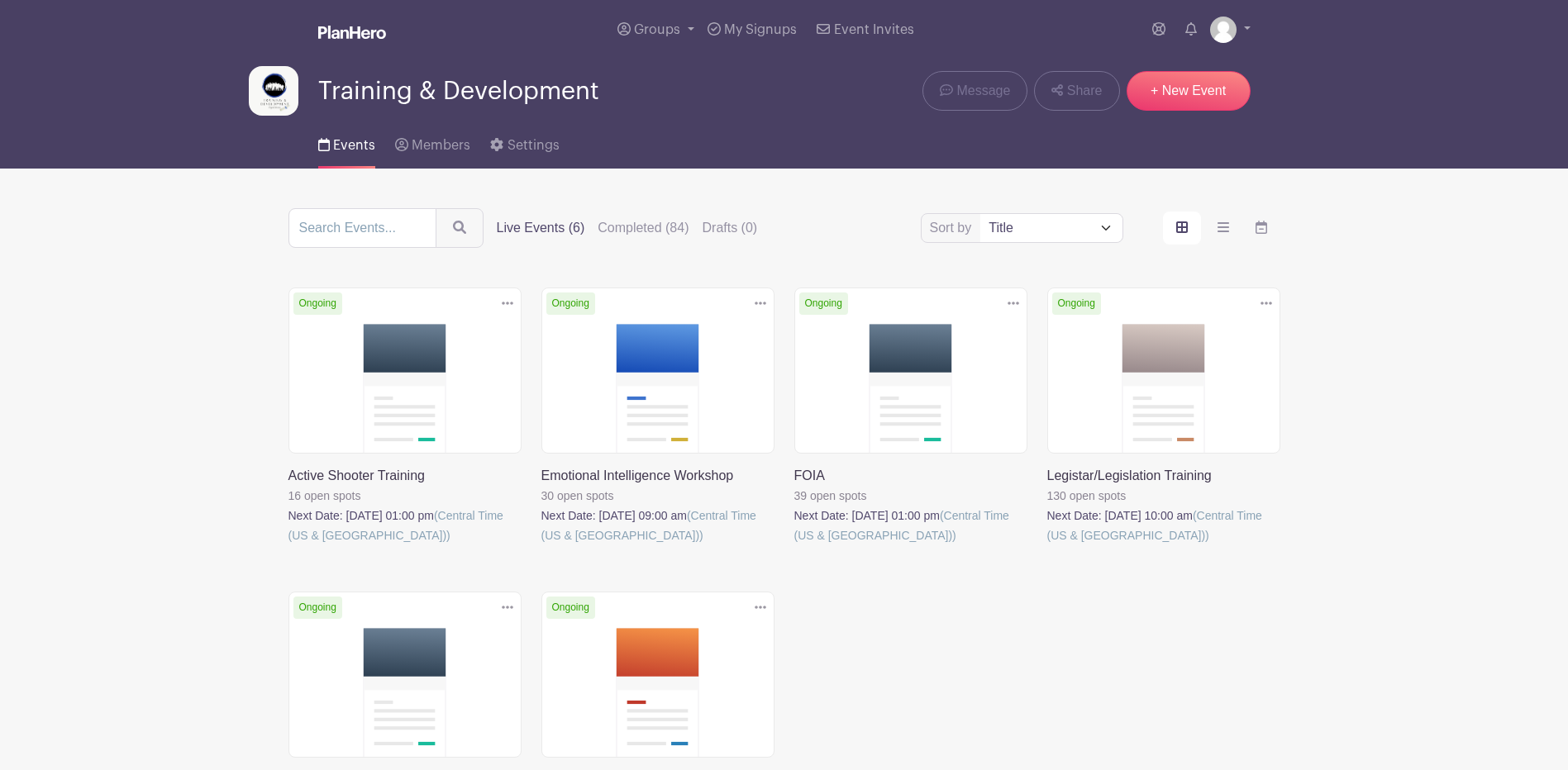
click at [1047, 546] on link at bounding box center [1047, 546] width 0 height 0
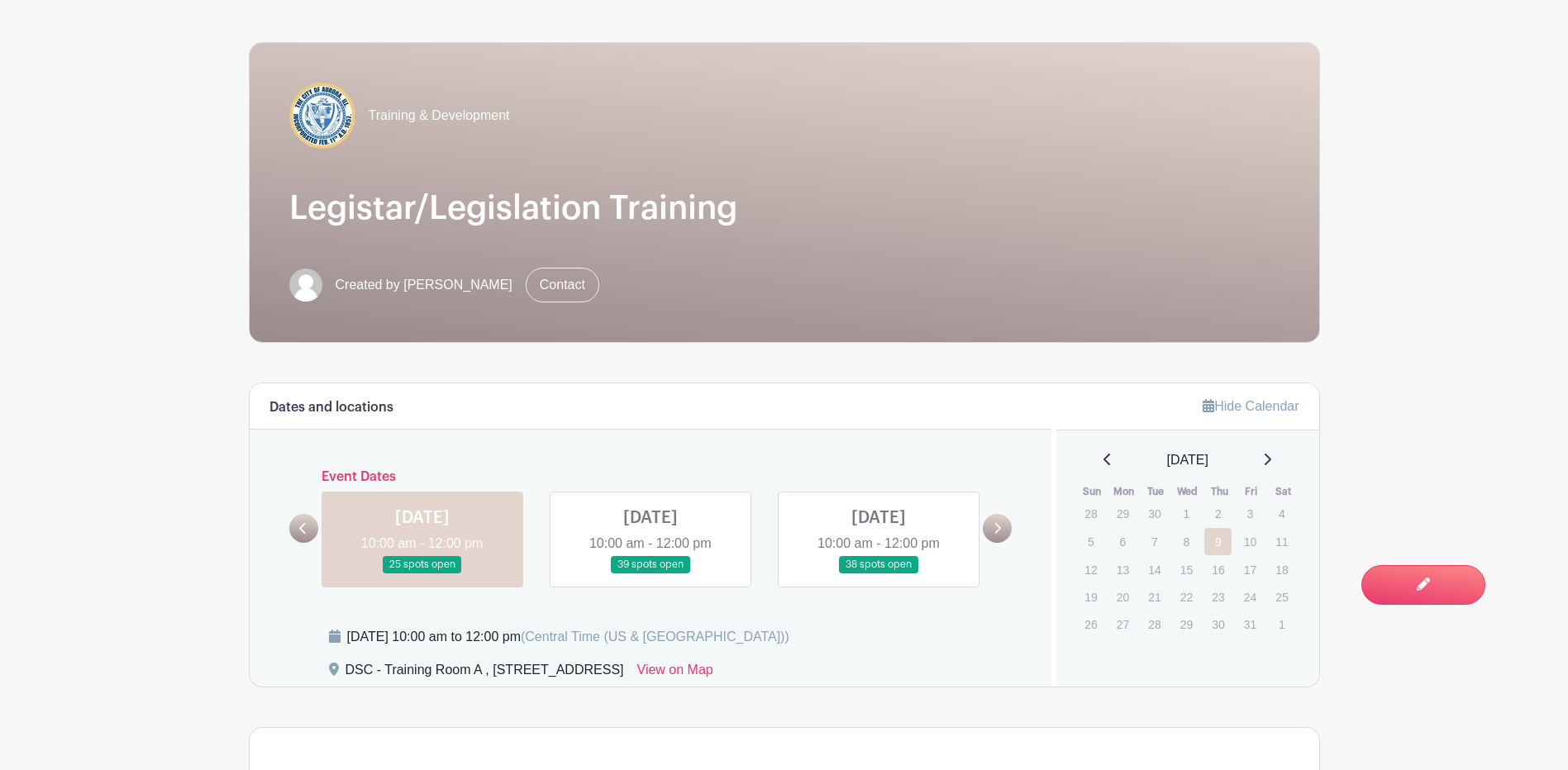
scroll to position [413, 0]
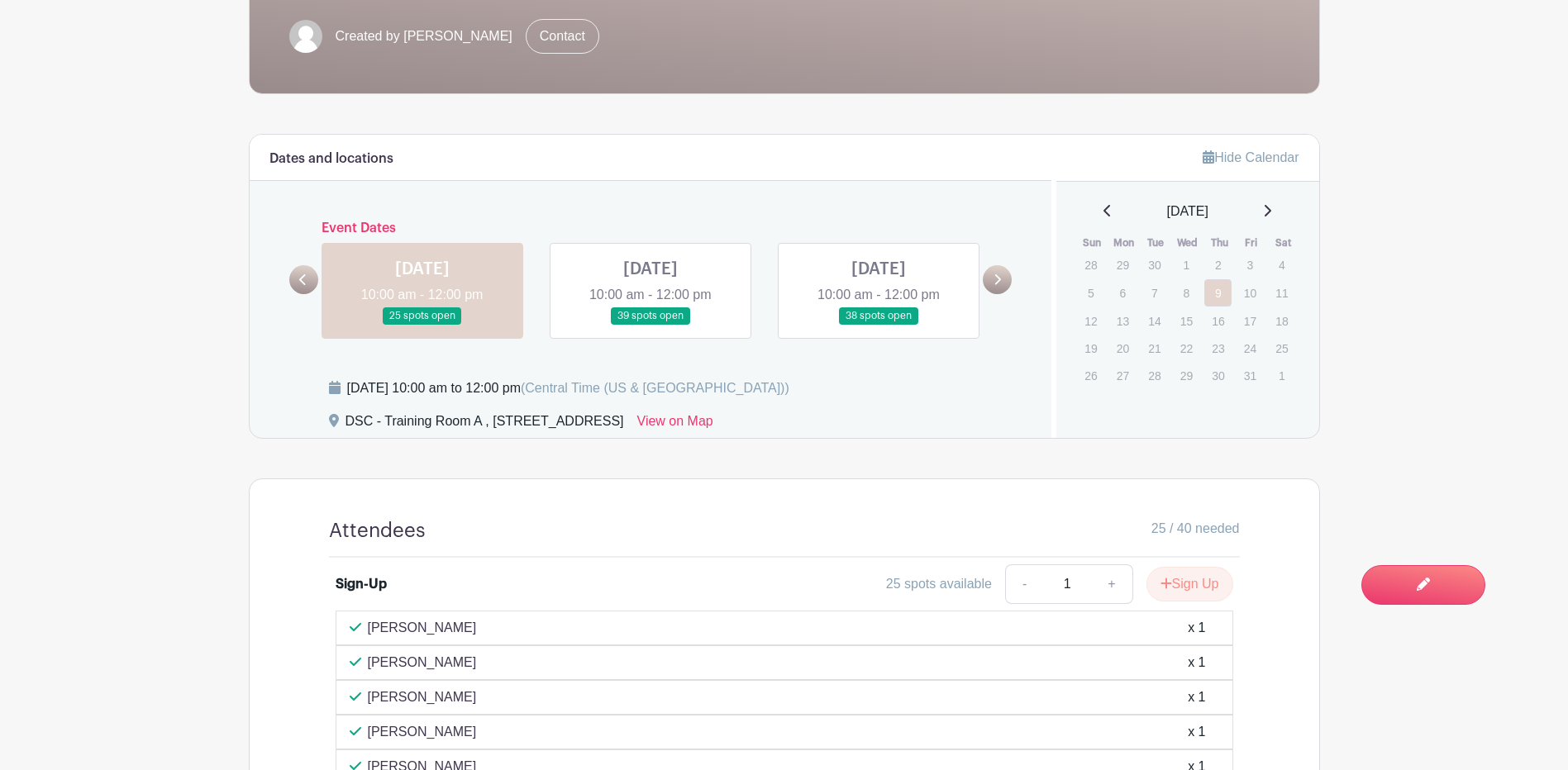
click at [313, 283] on link at bounding box center [303, 280] width 29 height 29
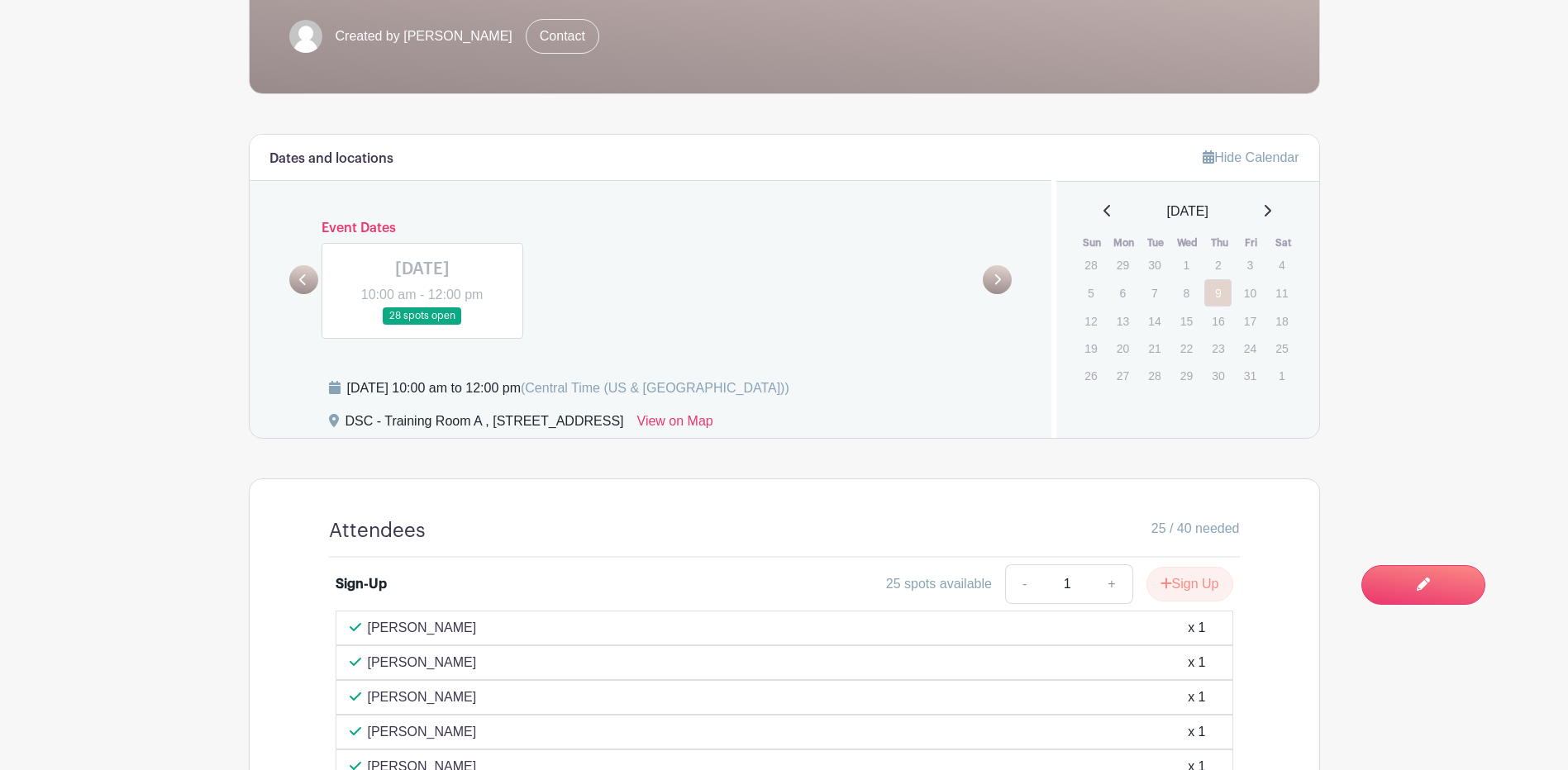
click at [1001, 284] on link at bounding box center [997, 280] width 29 height 29
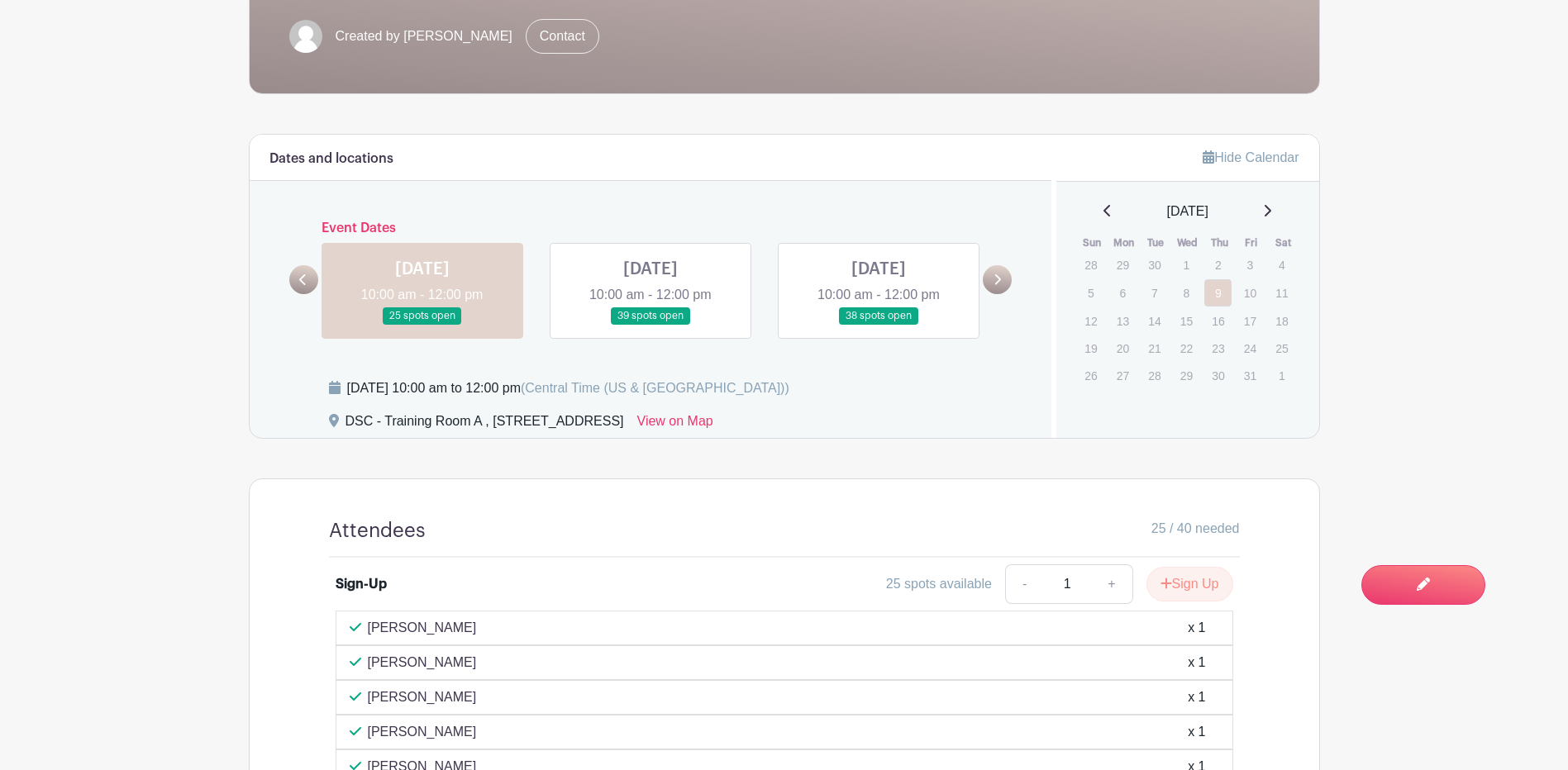
click at [990, 273] on link at bounding box center [997, 280] width 29 height 29
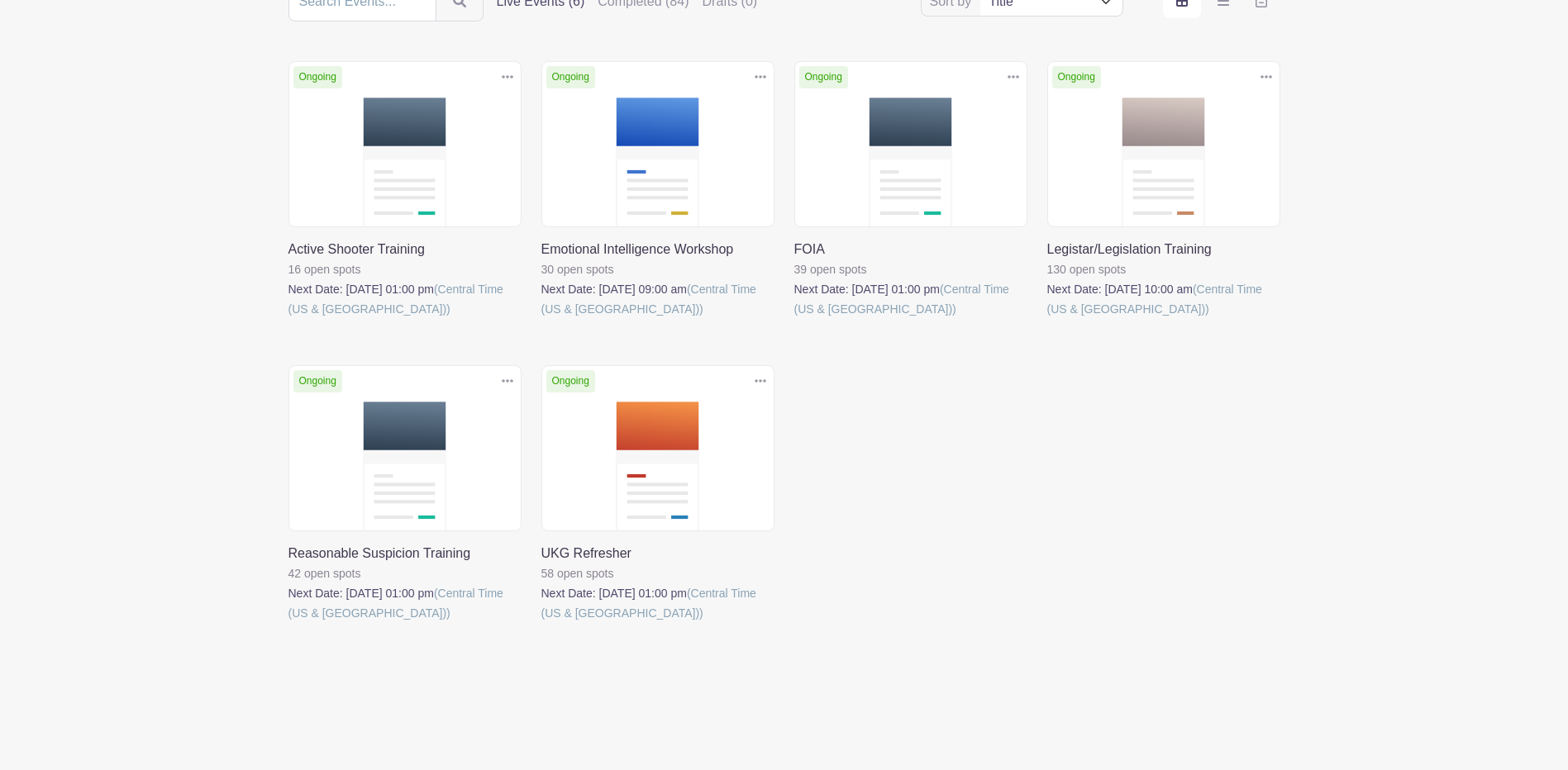
scroll to position [229, 0]
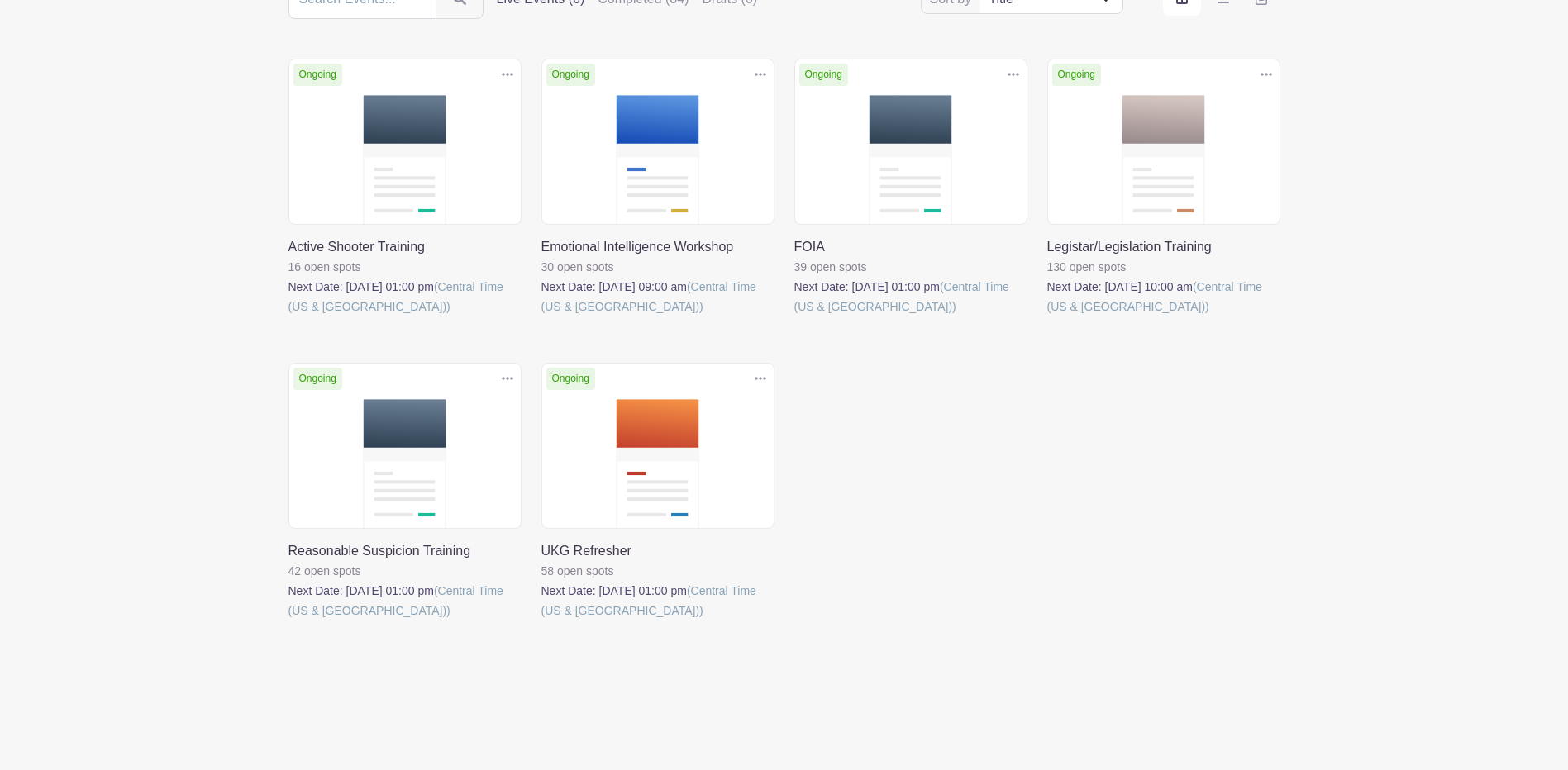
click at [542, 621] on link at bounding box center [542, 621] width 0 height 0
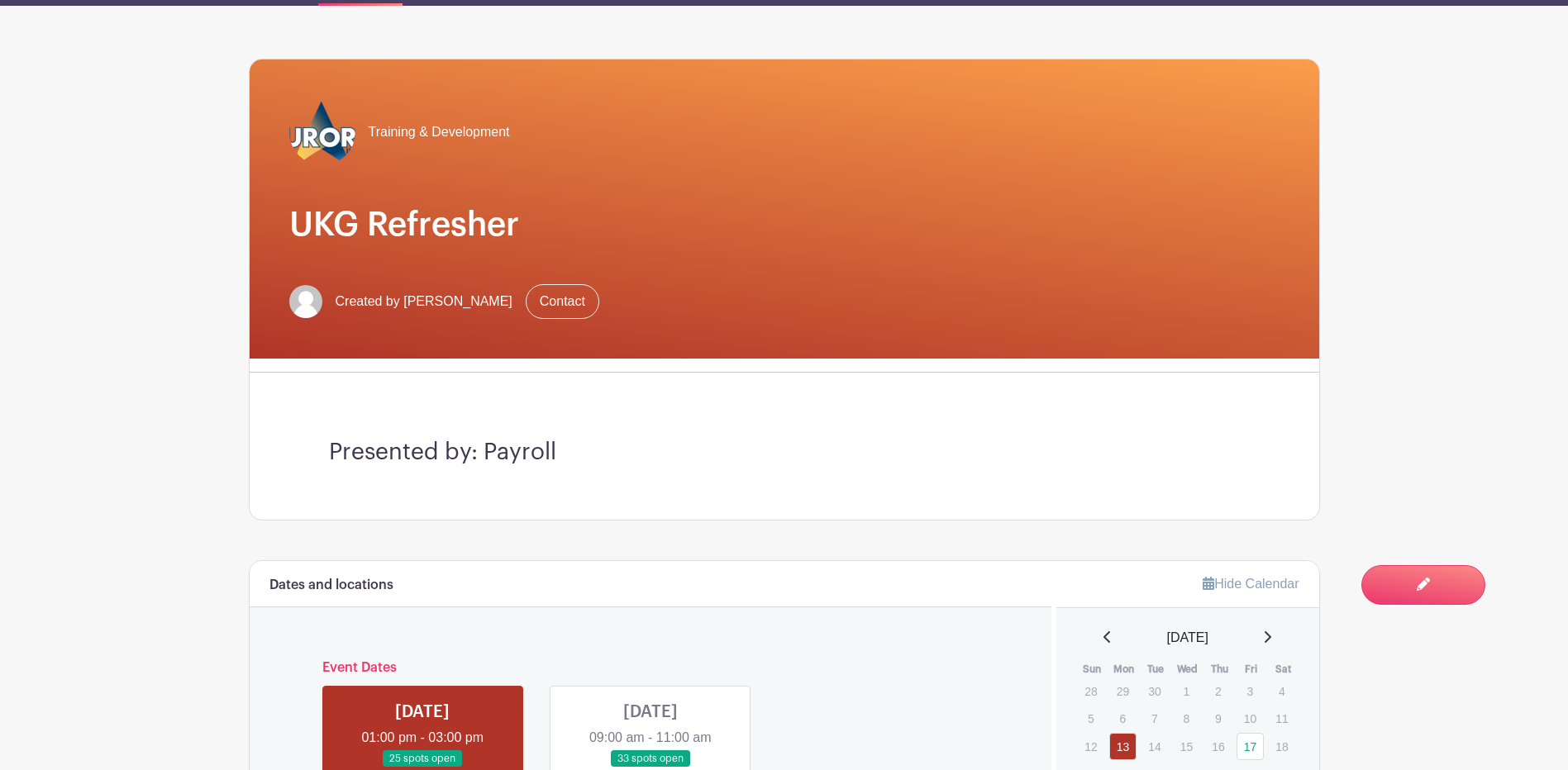
scroll to position [331, 0]
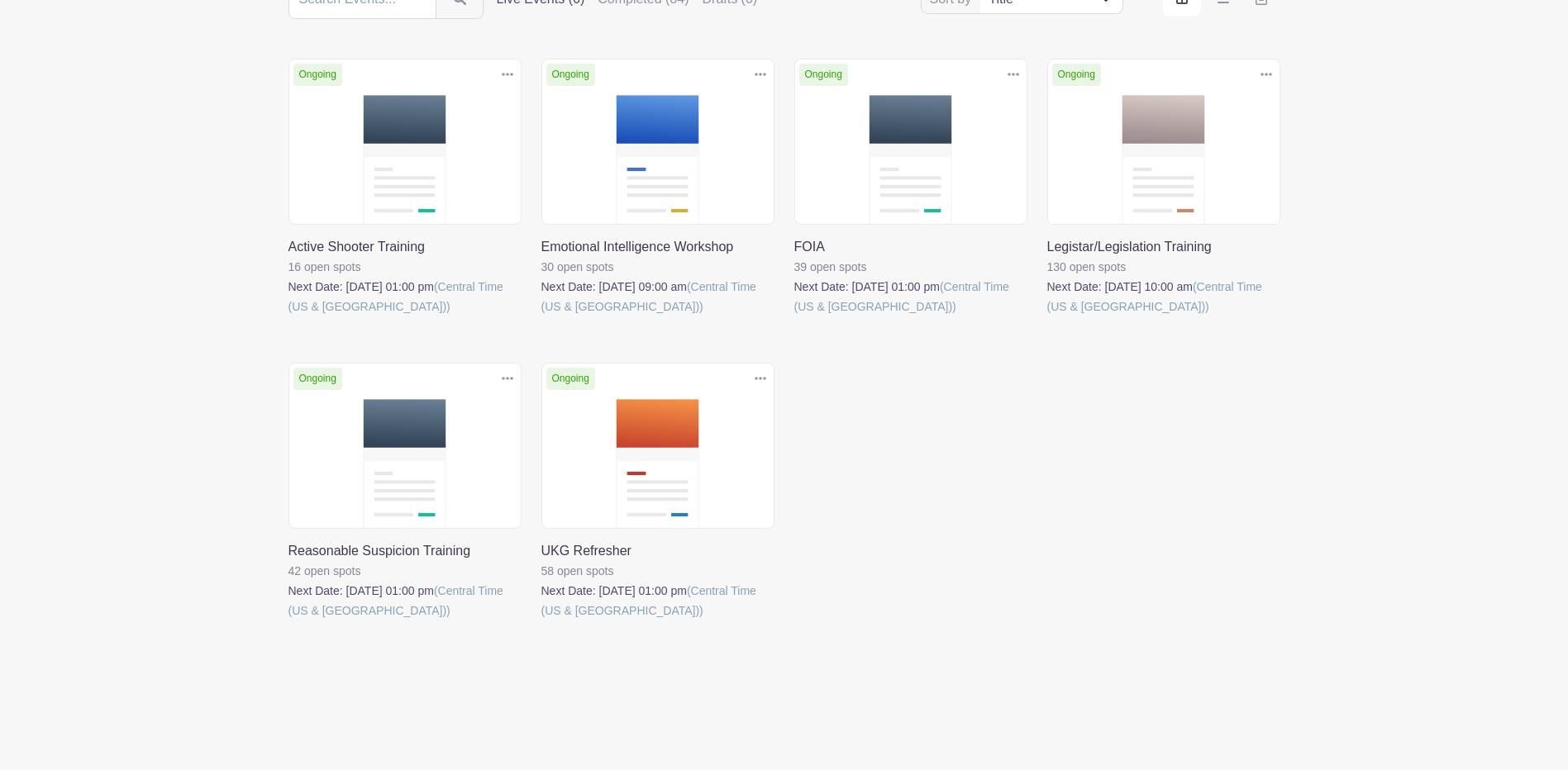
scroll to position [229, 0]
click at [289, 621] on link at bounding box center [289, 621] width 0 height 0
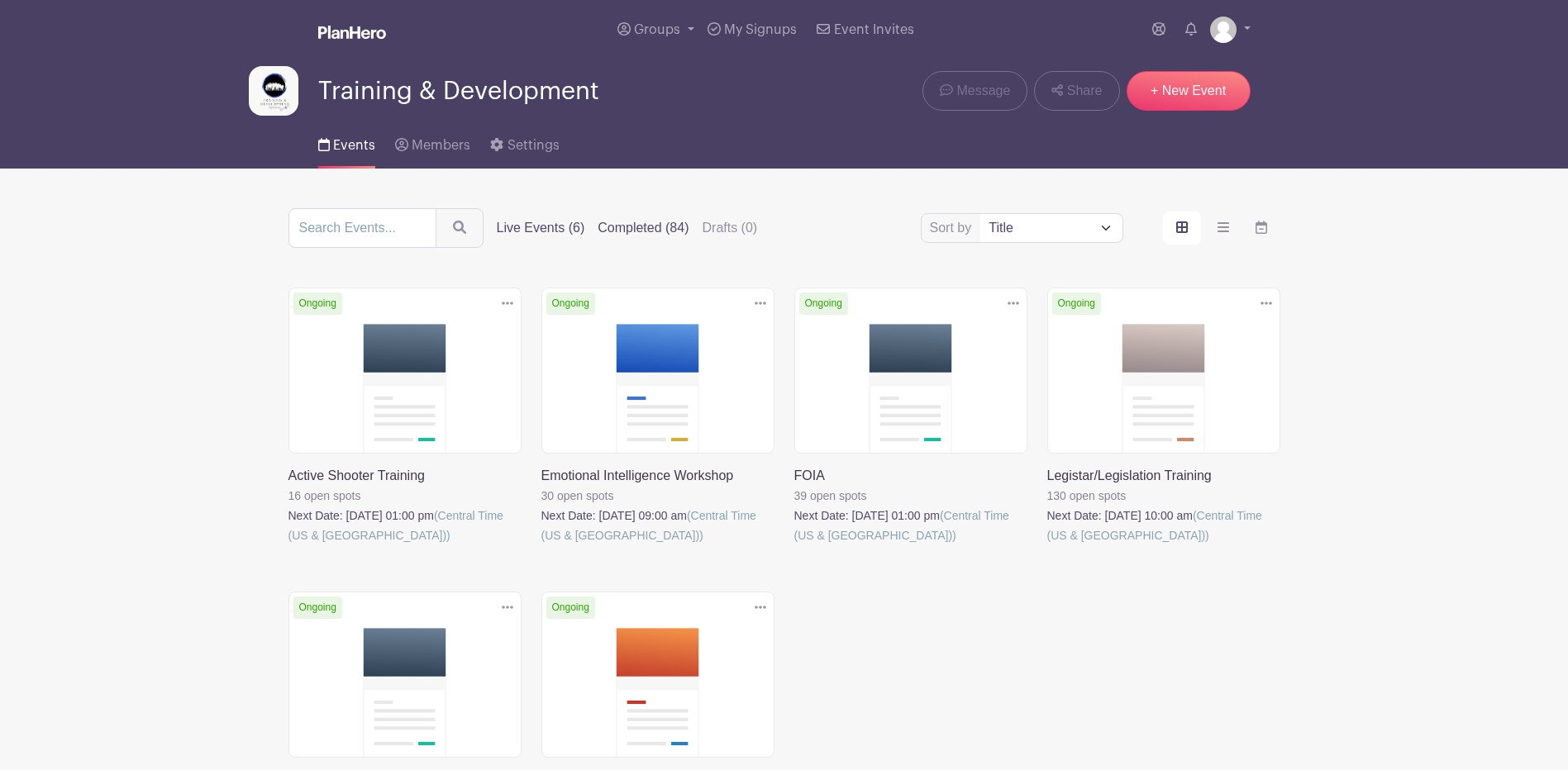
click at [645, 229] on label "Completed (84)" at bounding box center [642, 228] width 91 height 20
click at [0, 0] on input "Completed (84)" at bounding box center [0, 0] width 0 height 0
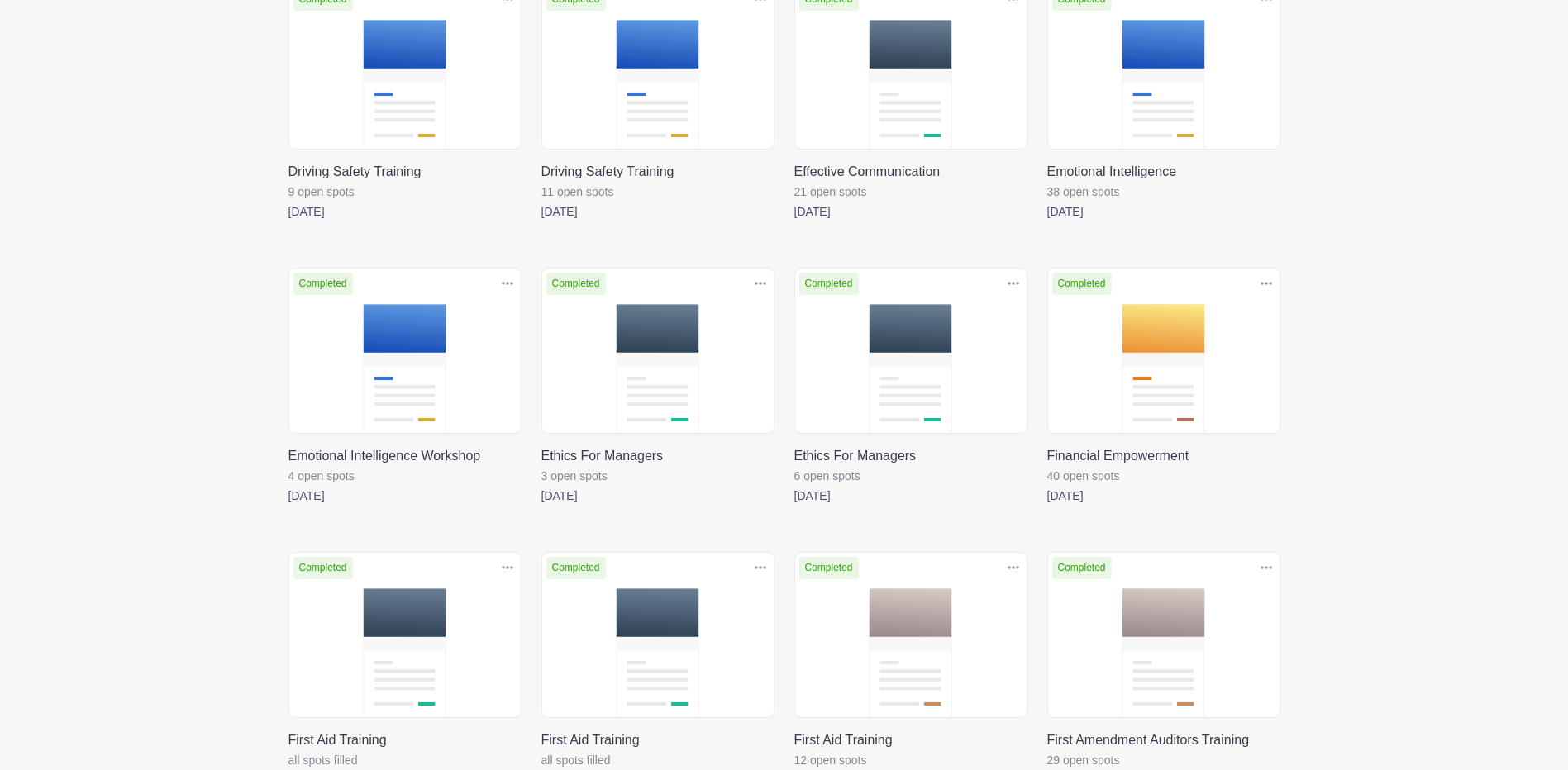
scroll to position [1771, 0]
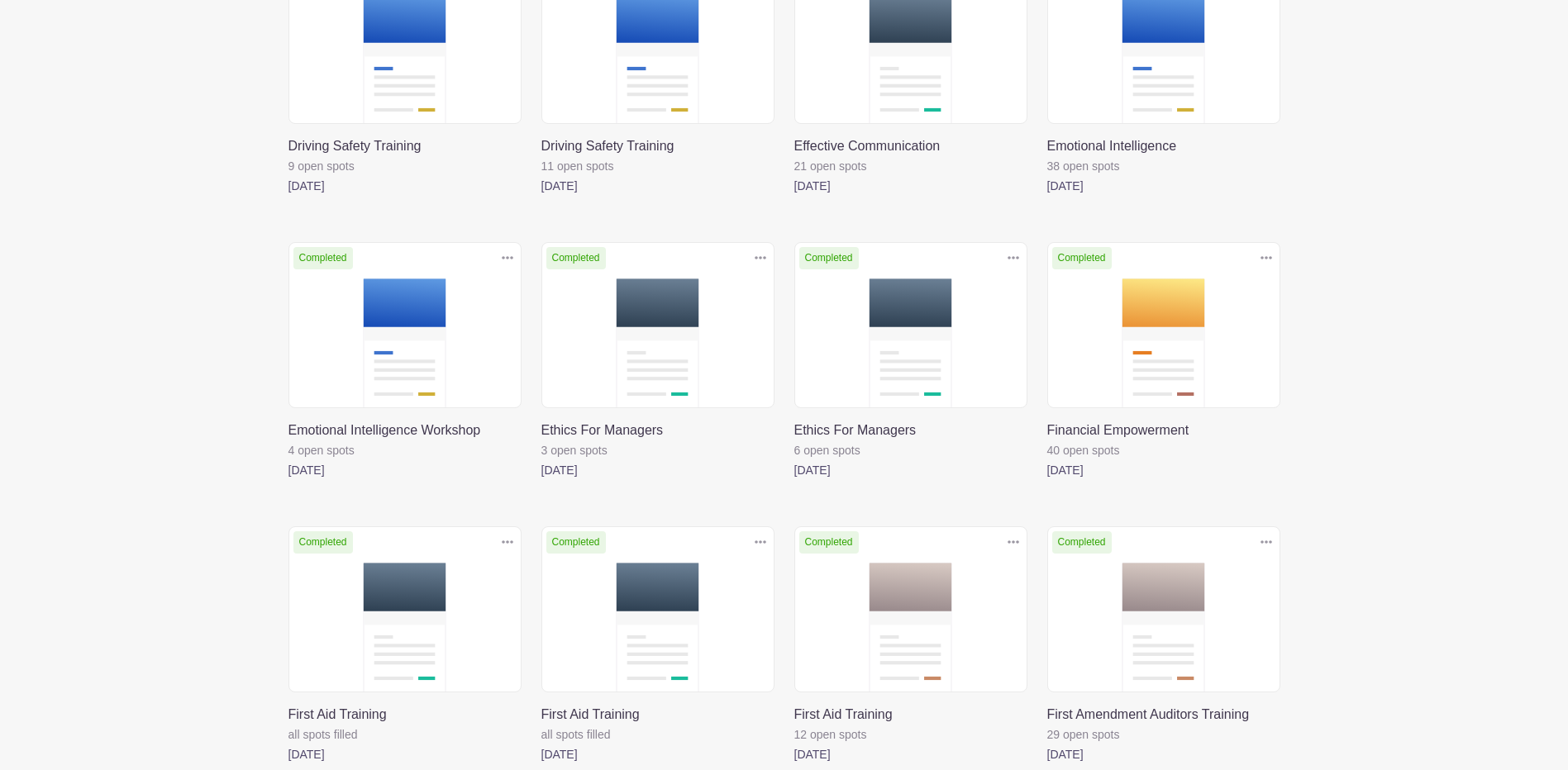
click at [289, 480] on link at bounding box center [289, 480] width 0 height 0
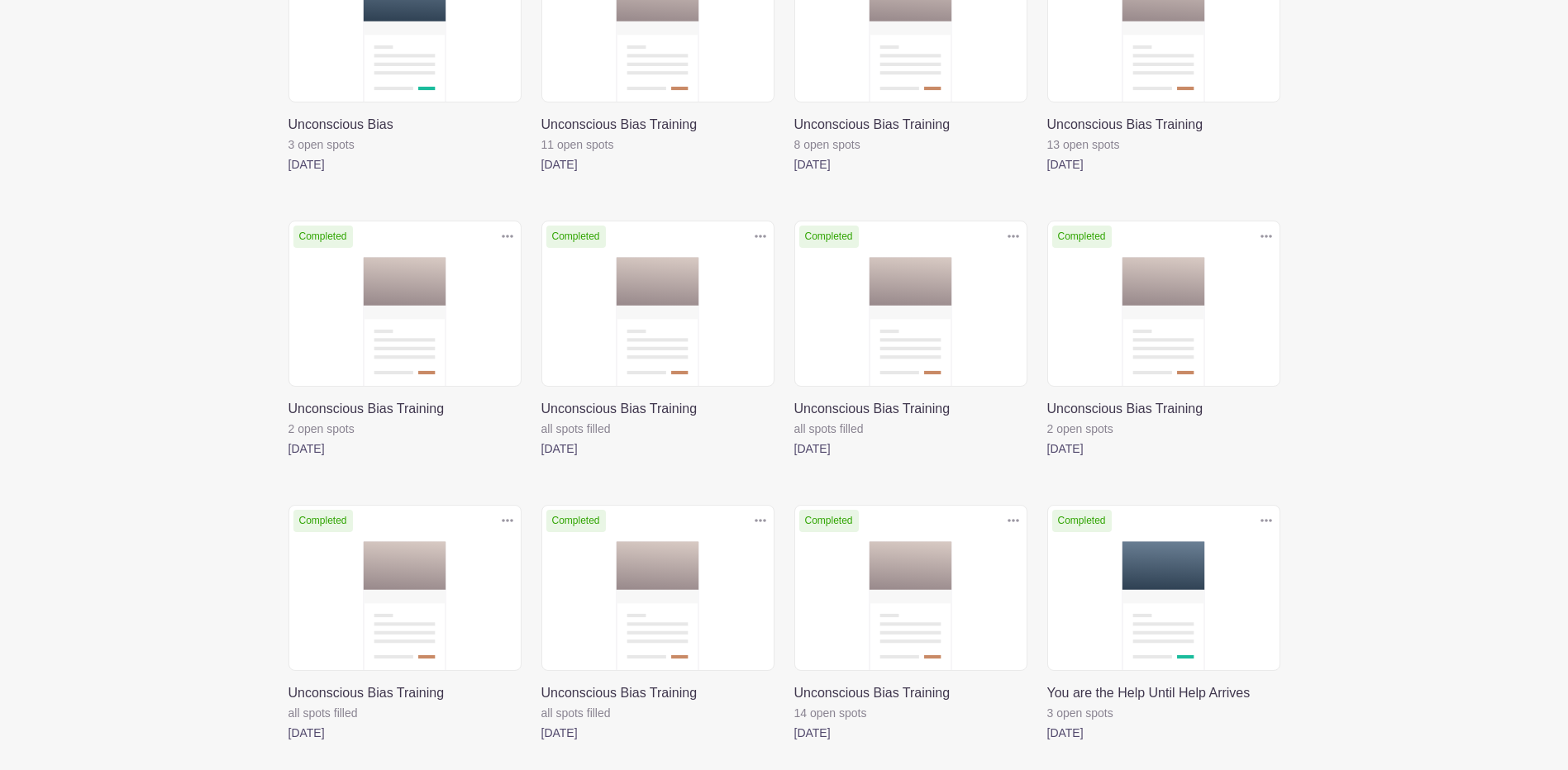
scroll to position [5651, 0]
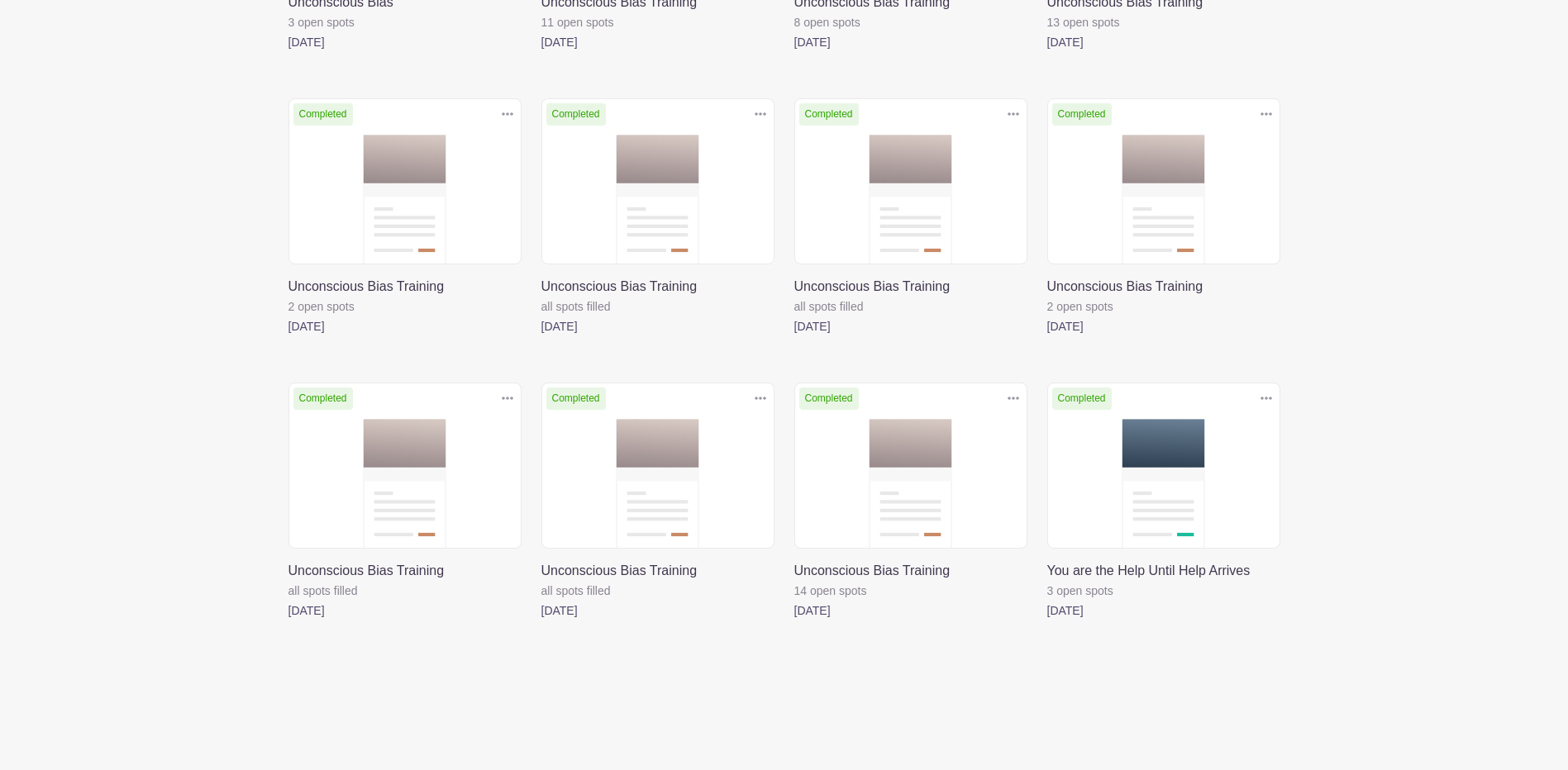
click at [1047, 621] on link at bounding box center [1047, 621] width 0 height 0
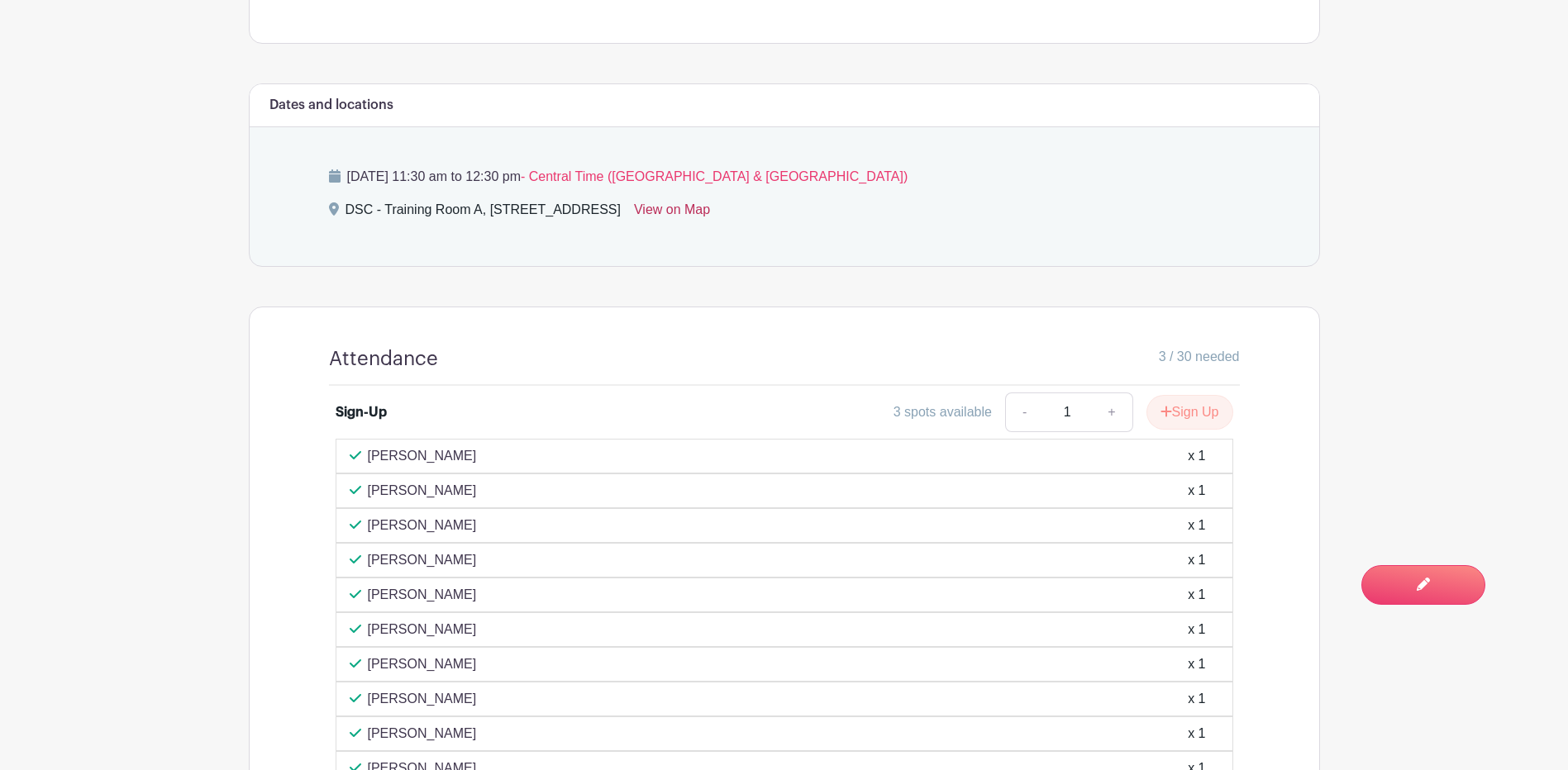
scroll to position [662, 0]
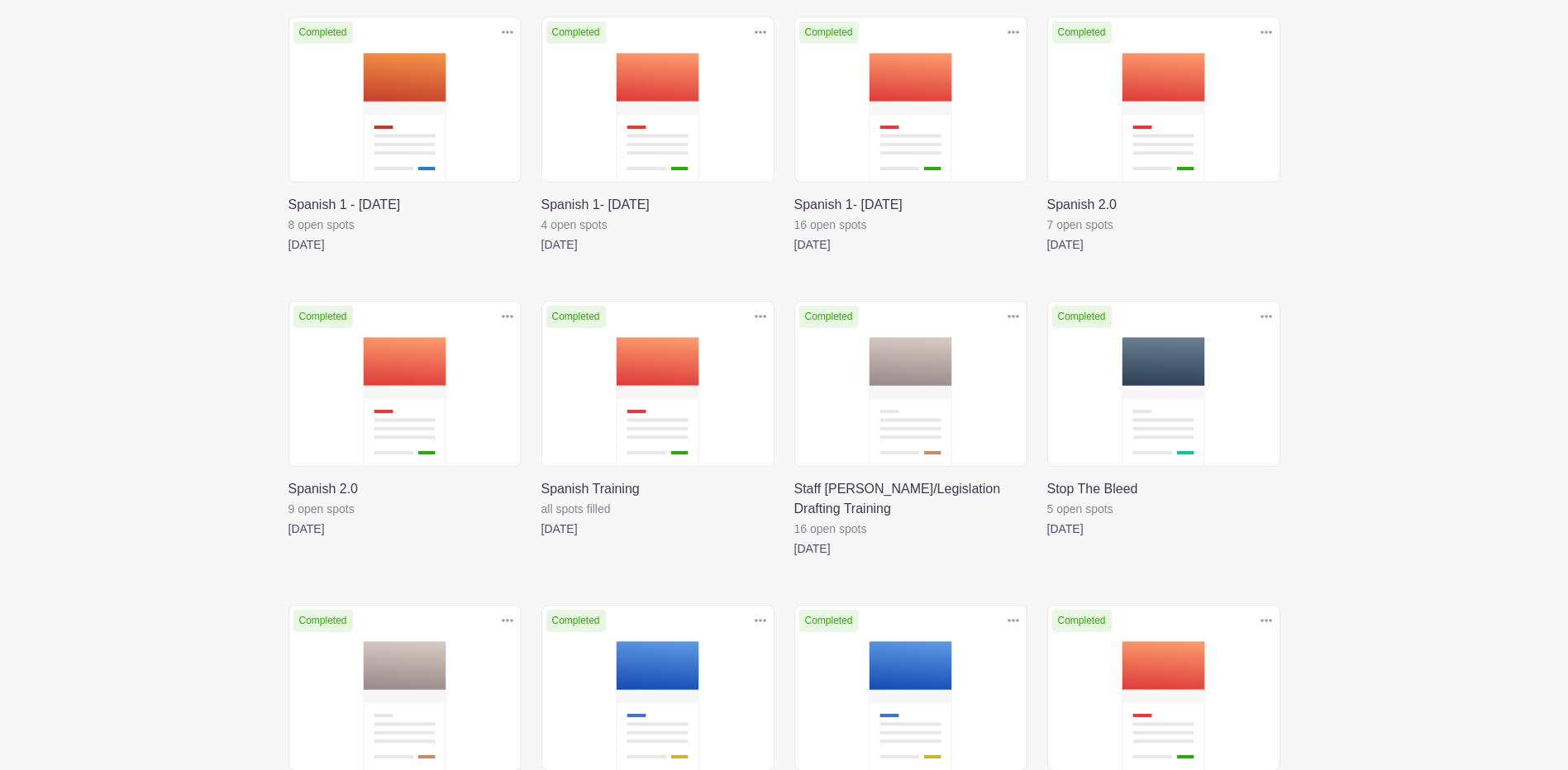
scroll to position [4555, 0]
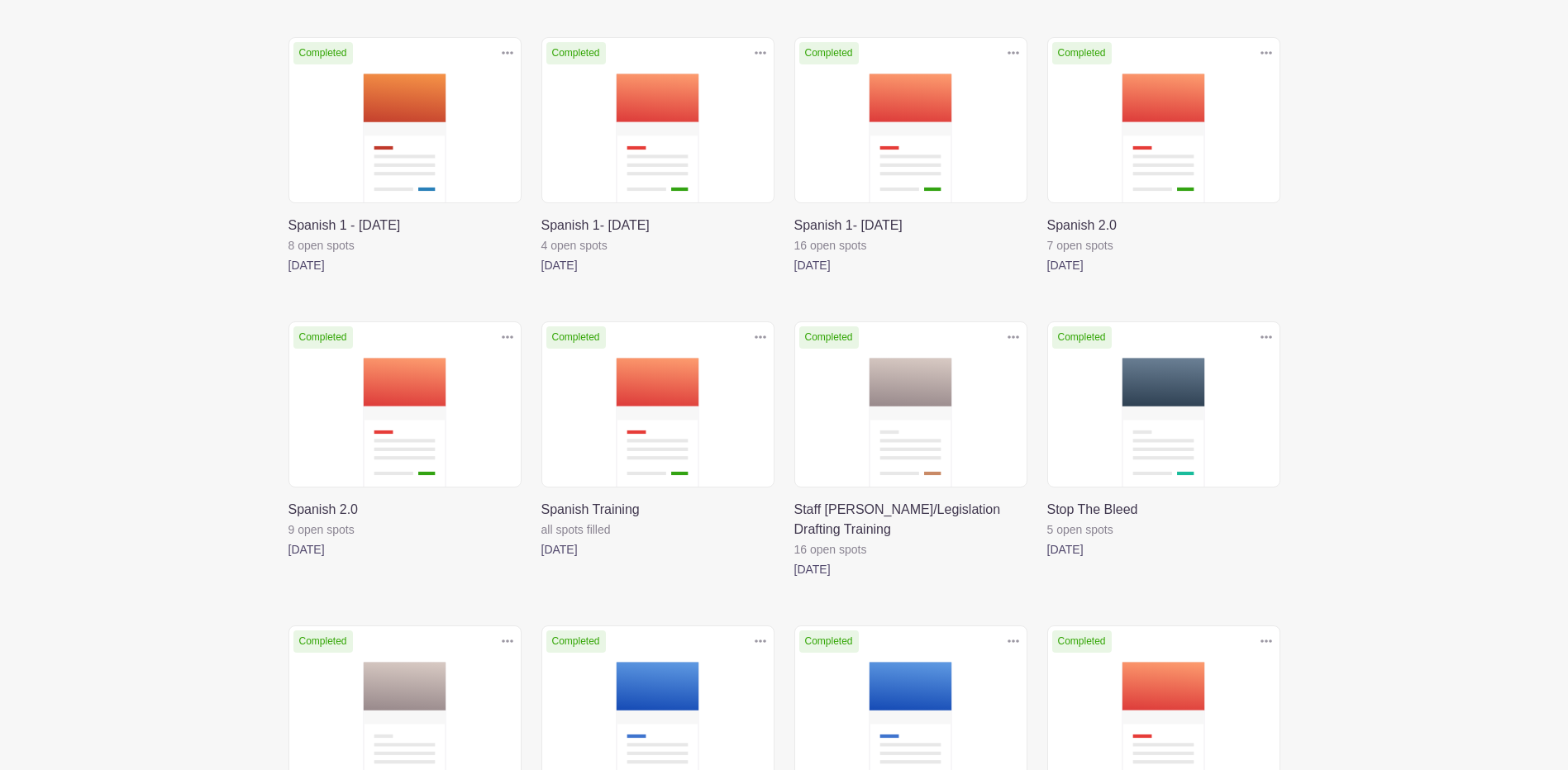
click at [1047, 559] on link at bounding box center [1047, 559] width 0 height 0
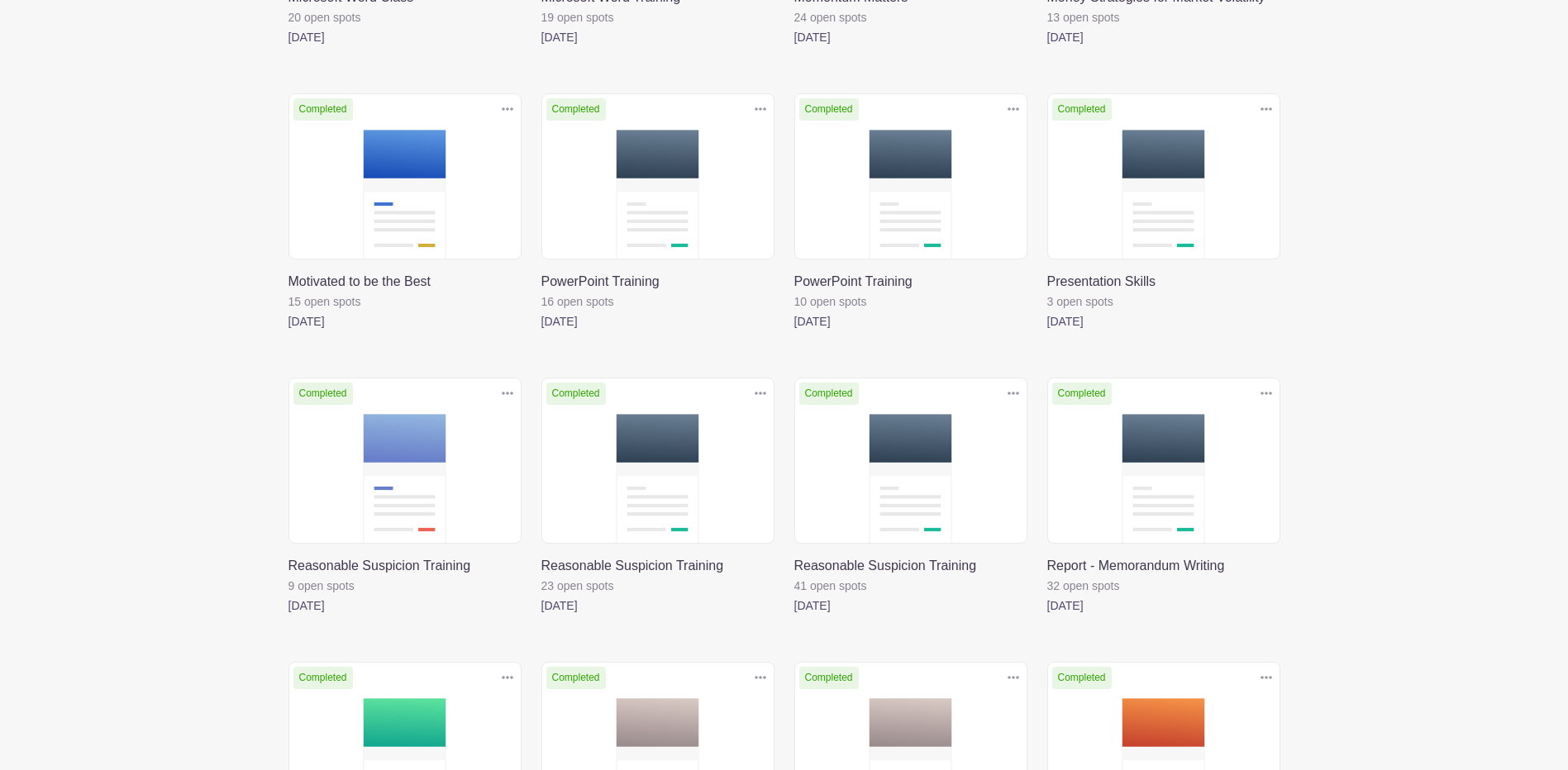
scroll to position [3728, 0]
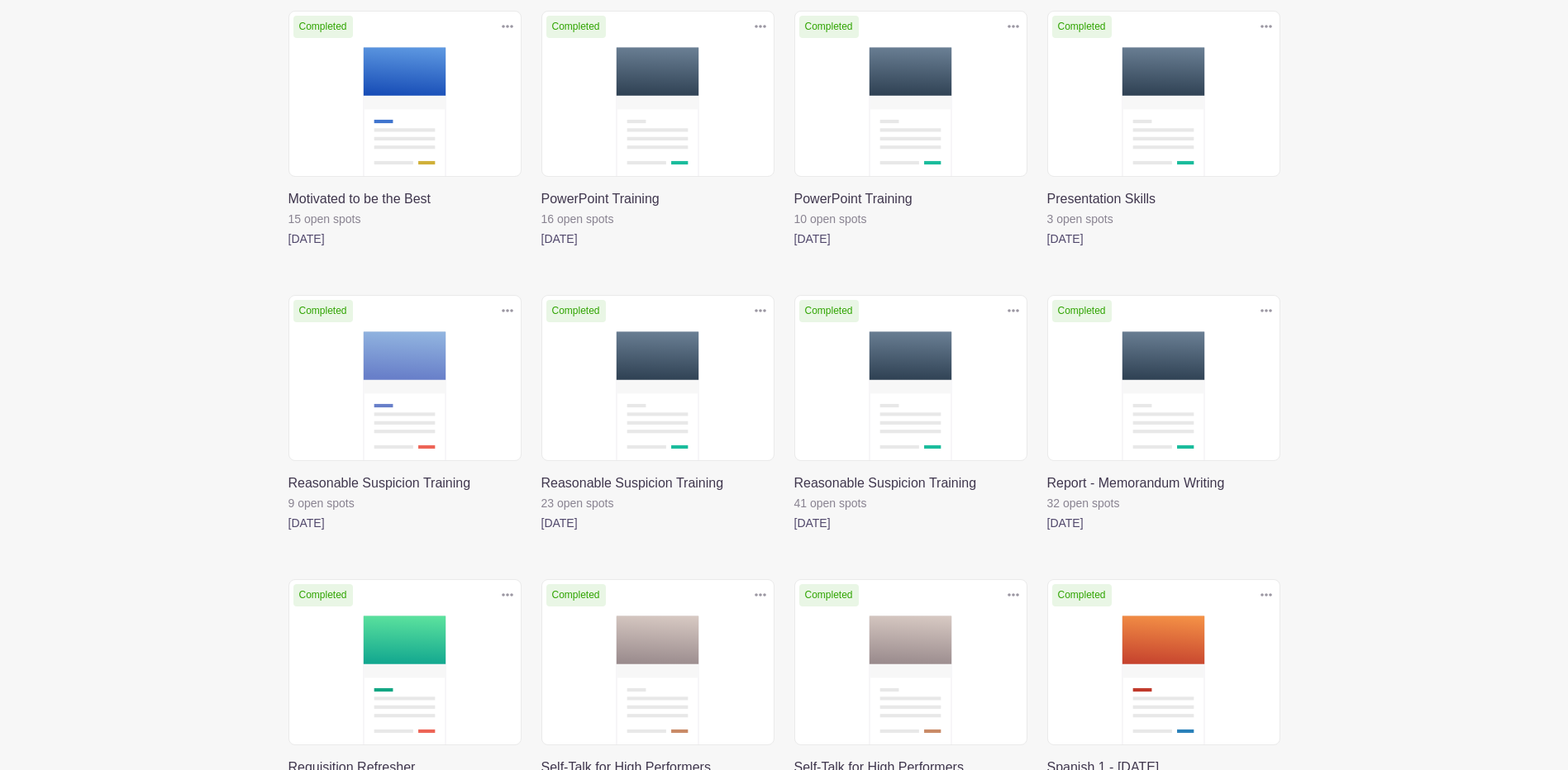
click at [289, 533] on link at bounding box center [289, 533] width 0 height 0
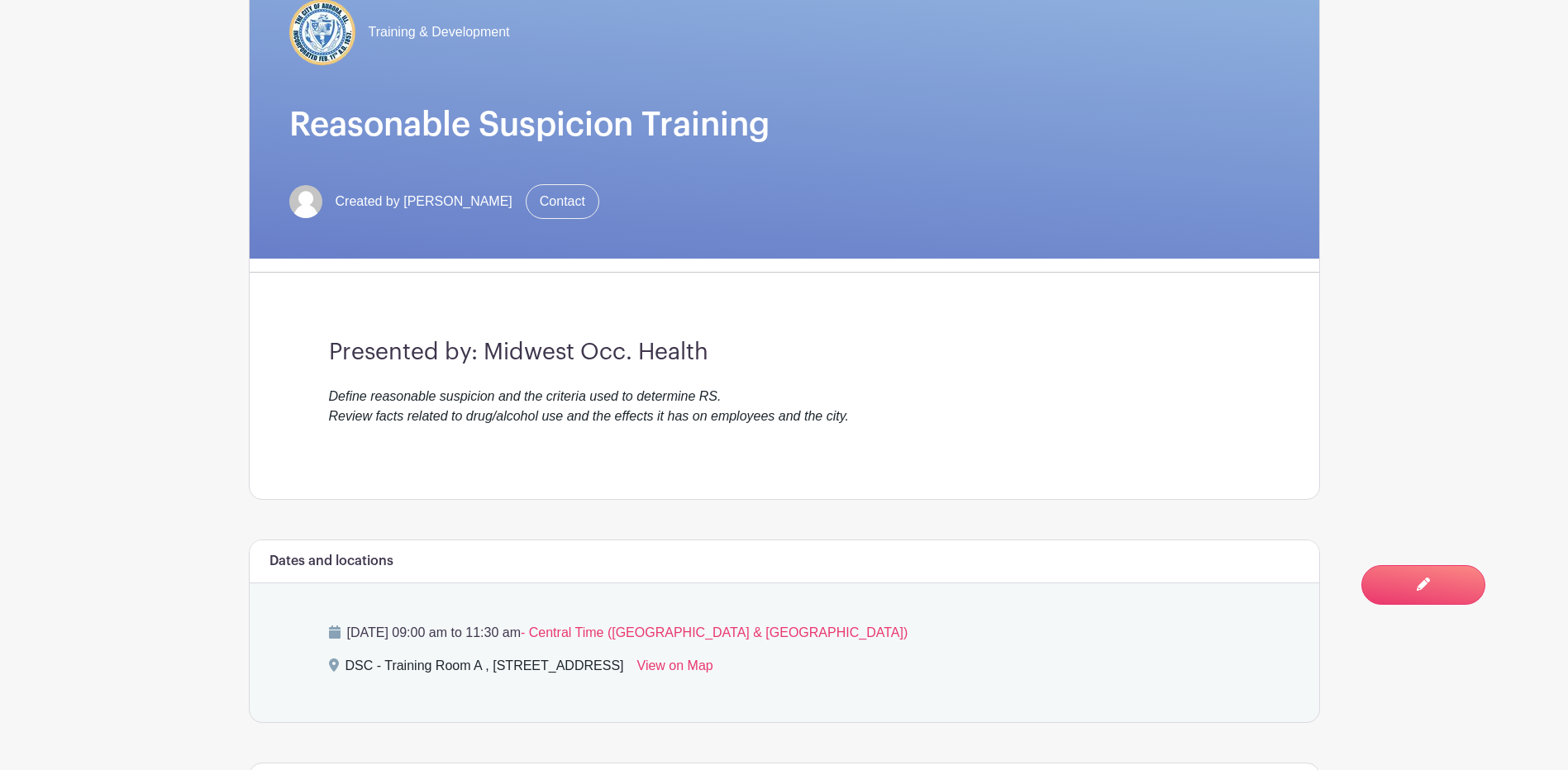
scroll to position [165, 0]
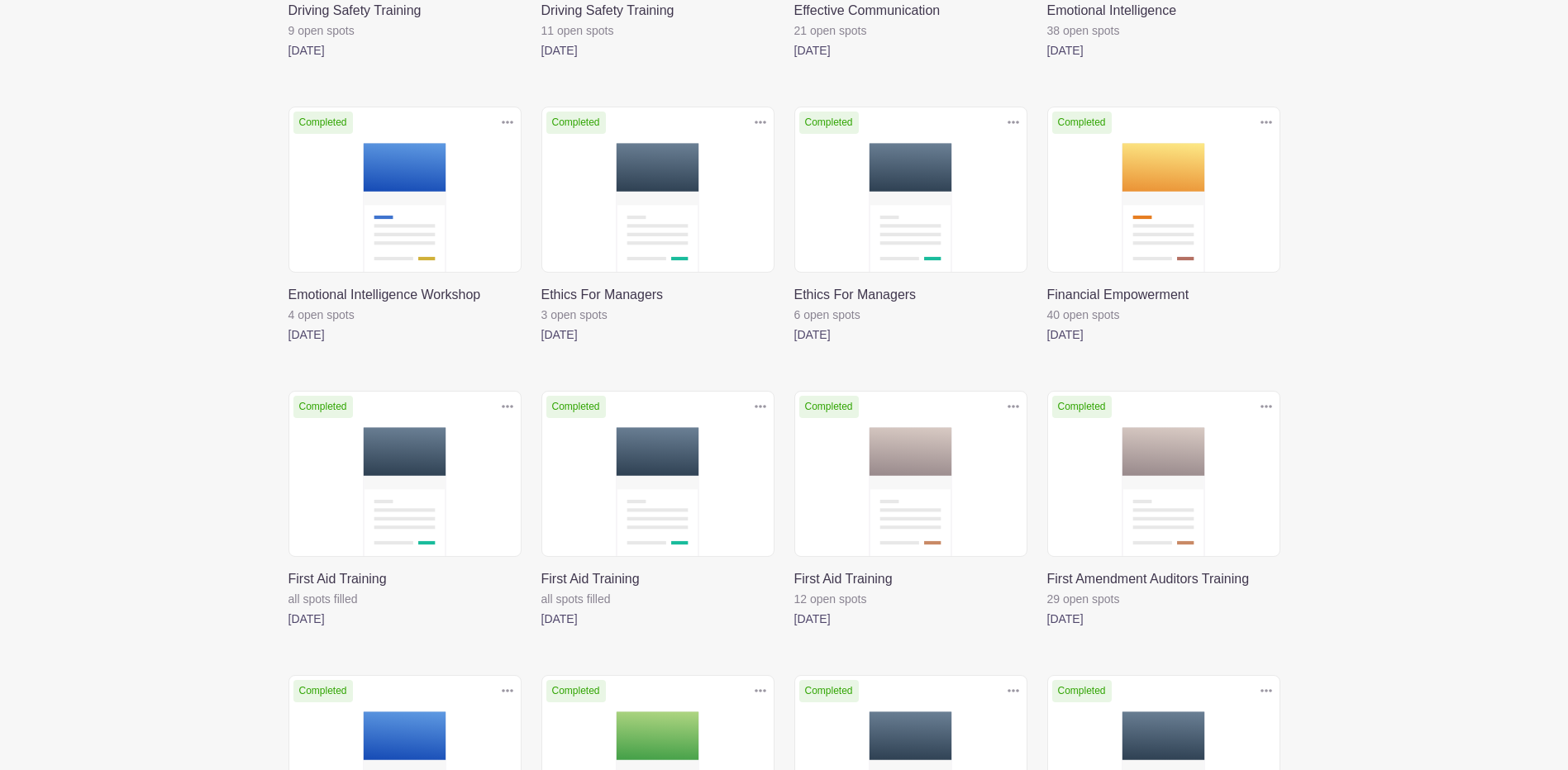
scroll to position [2155, 0]
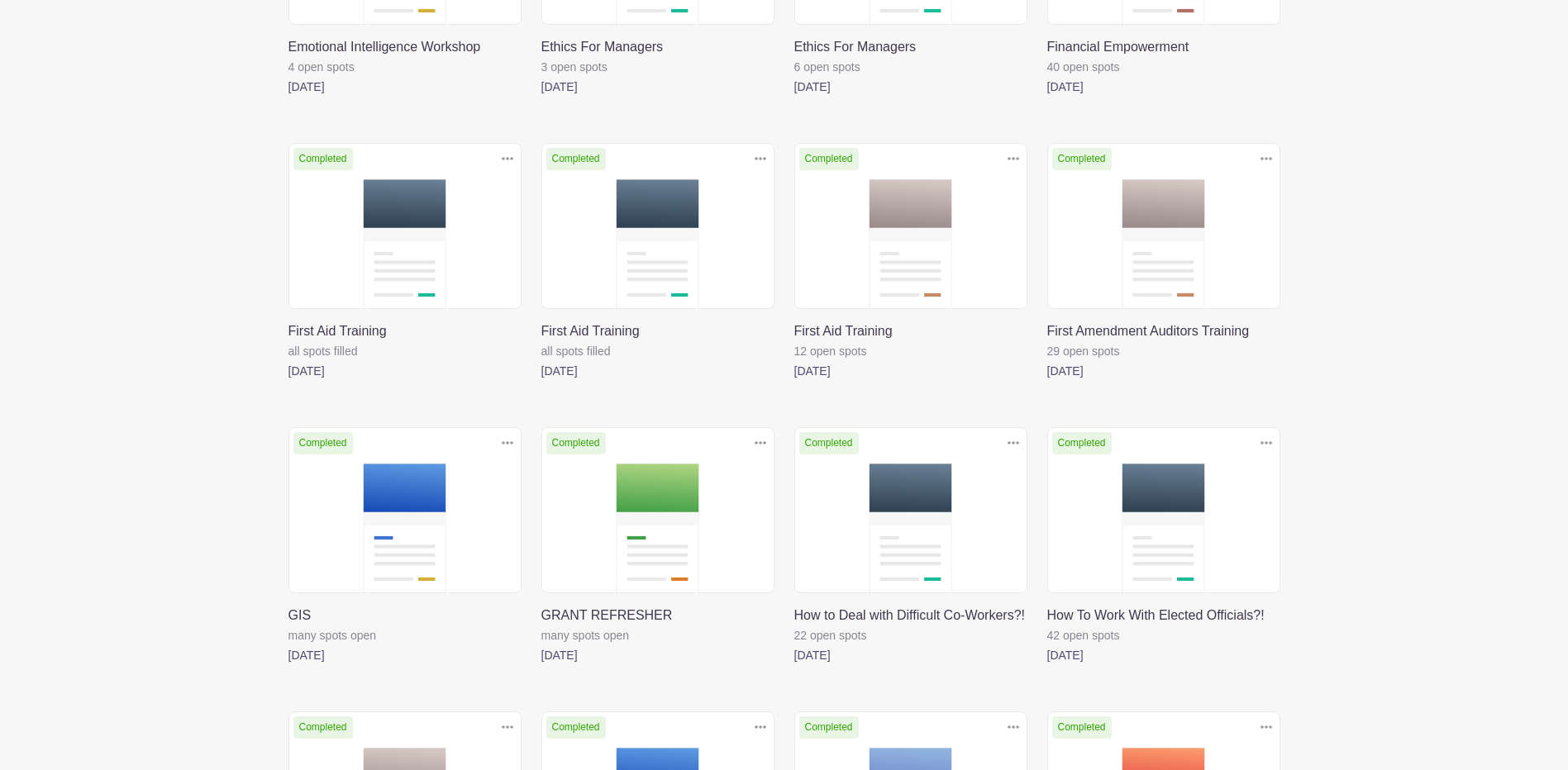
click at [542, 381] on link at bounding box center [542, 381] width 0 height 0
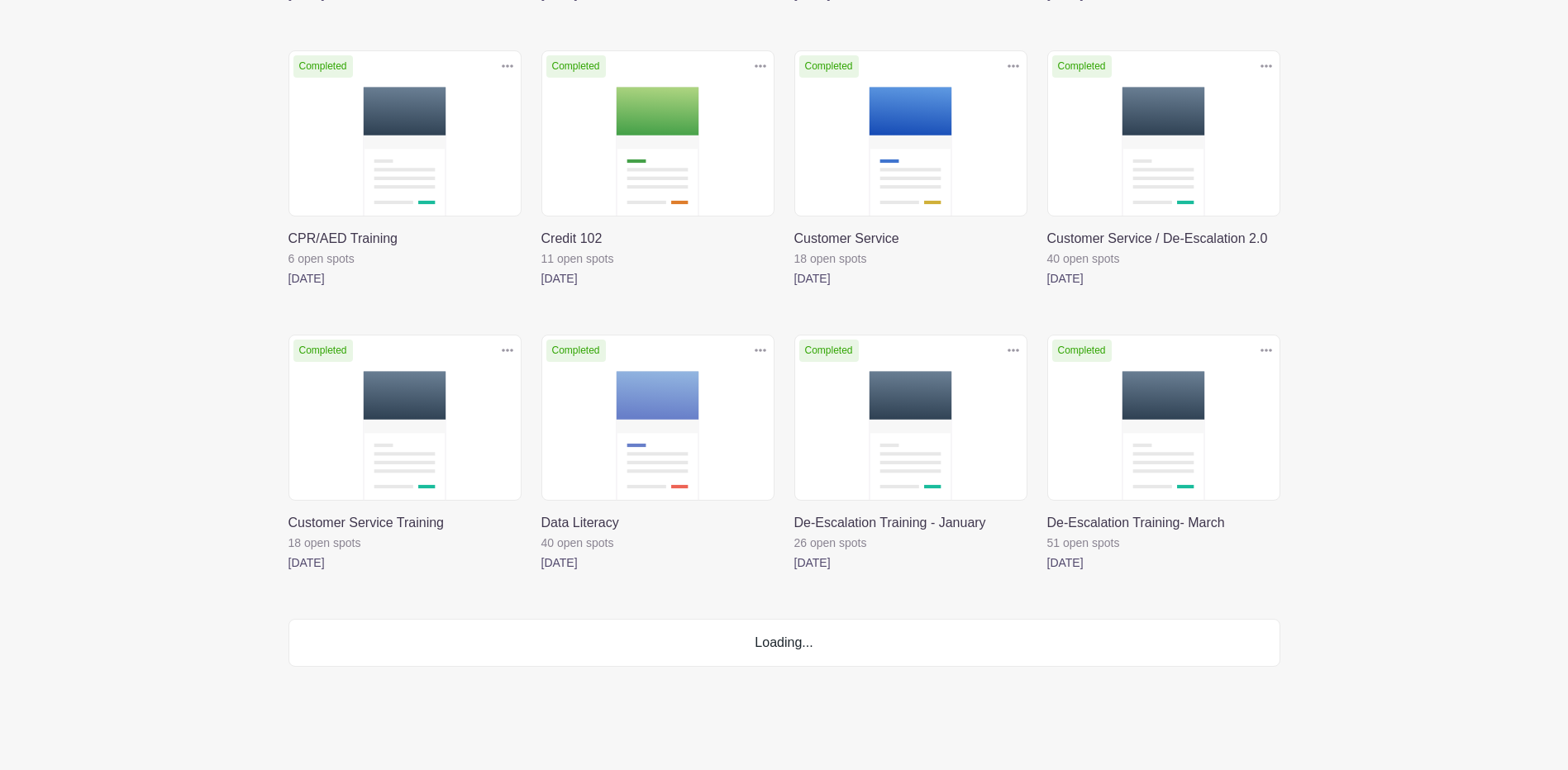
scroll to position [2155, 0]
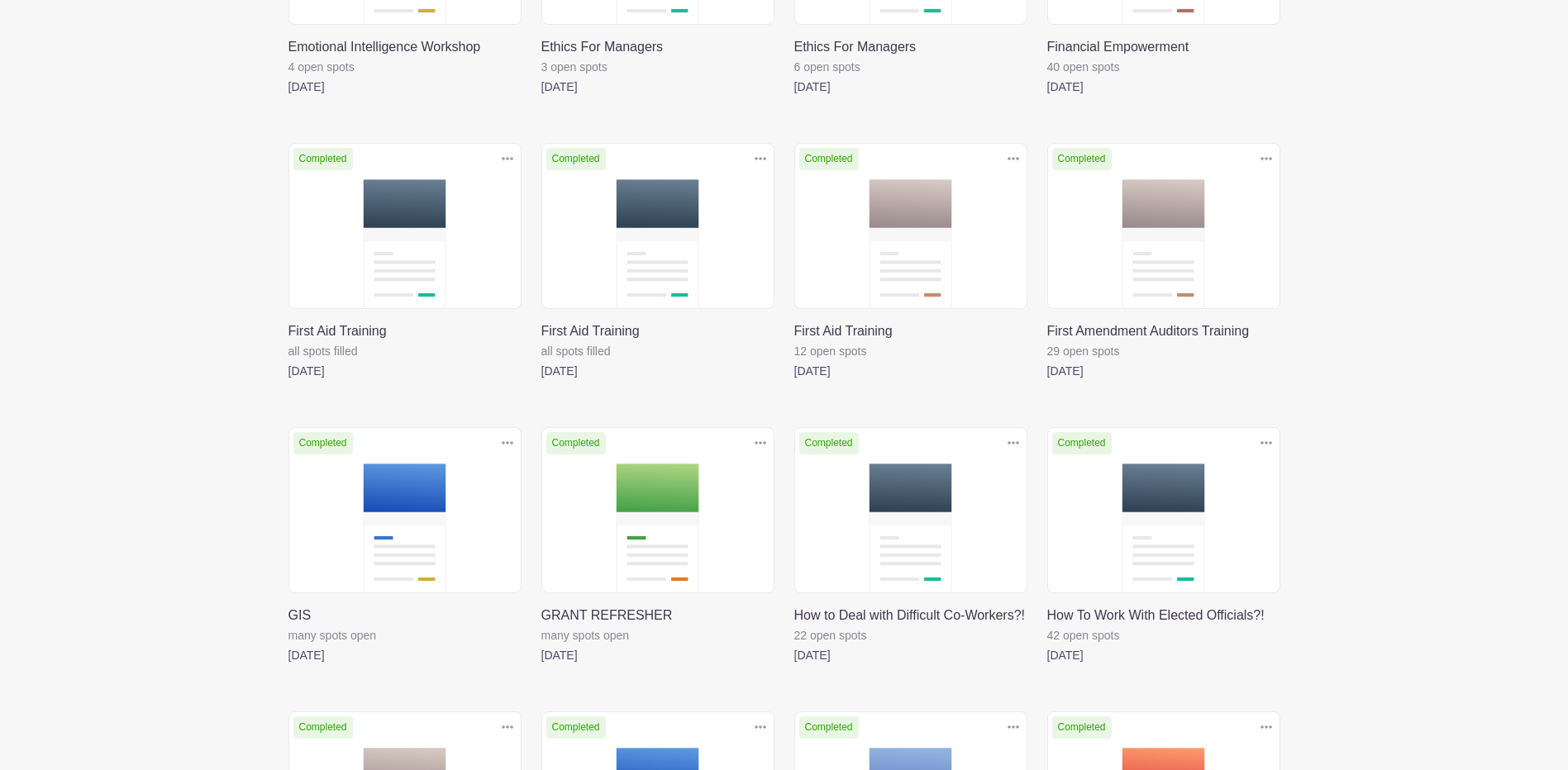
click at [794, 381] on link at bounding box center [794, 381] width 0 height 0
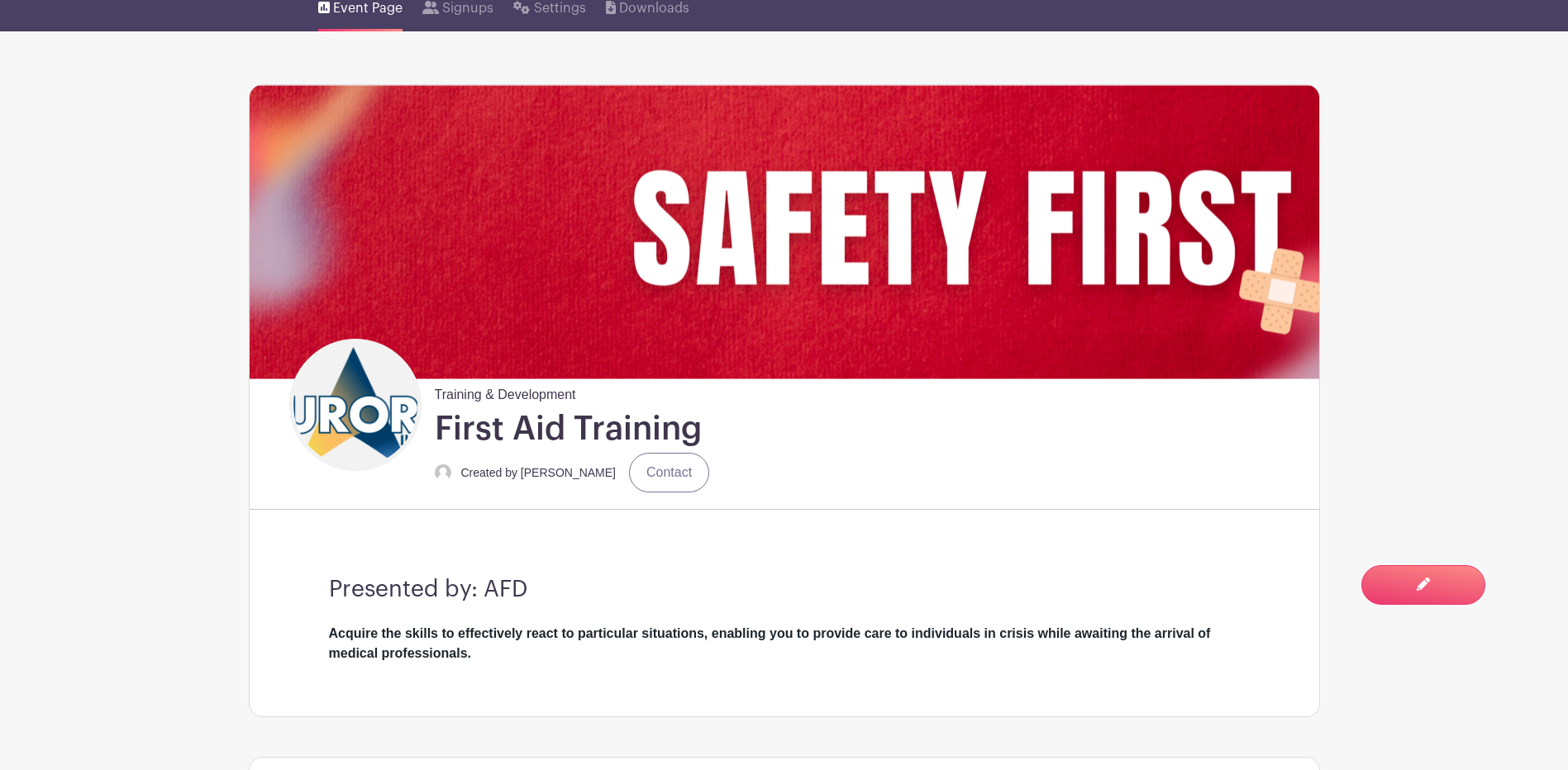
scroll to position [165, 0]
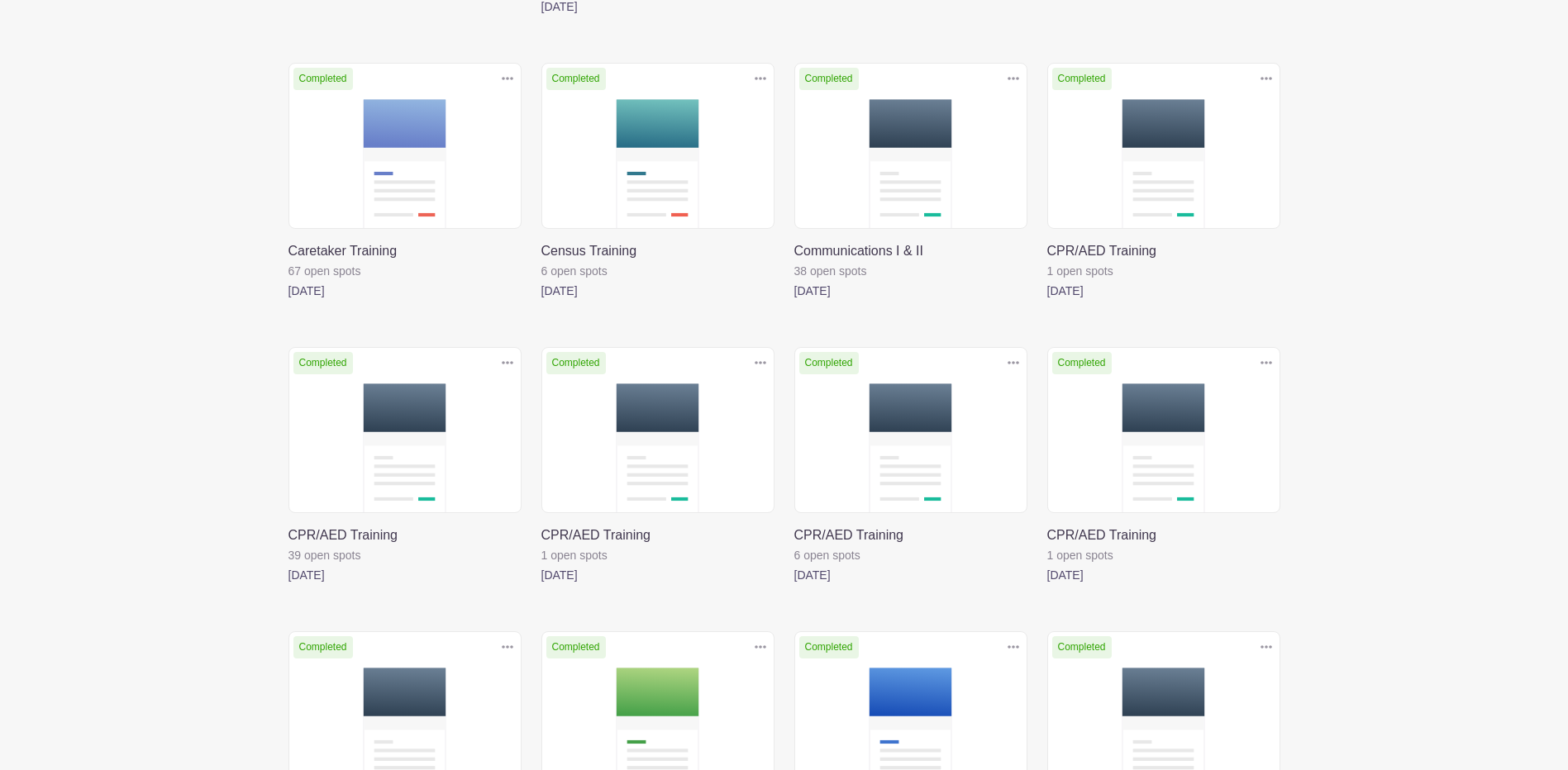
scroll to position [502, 0]
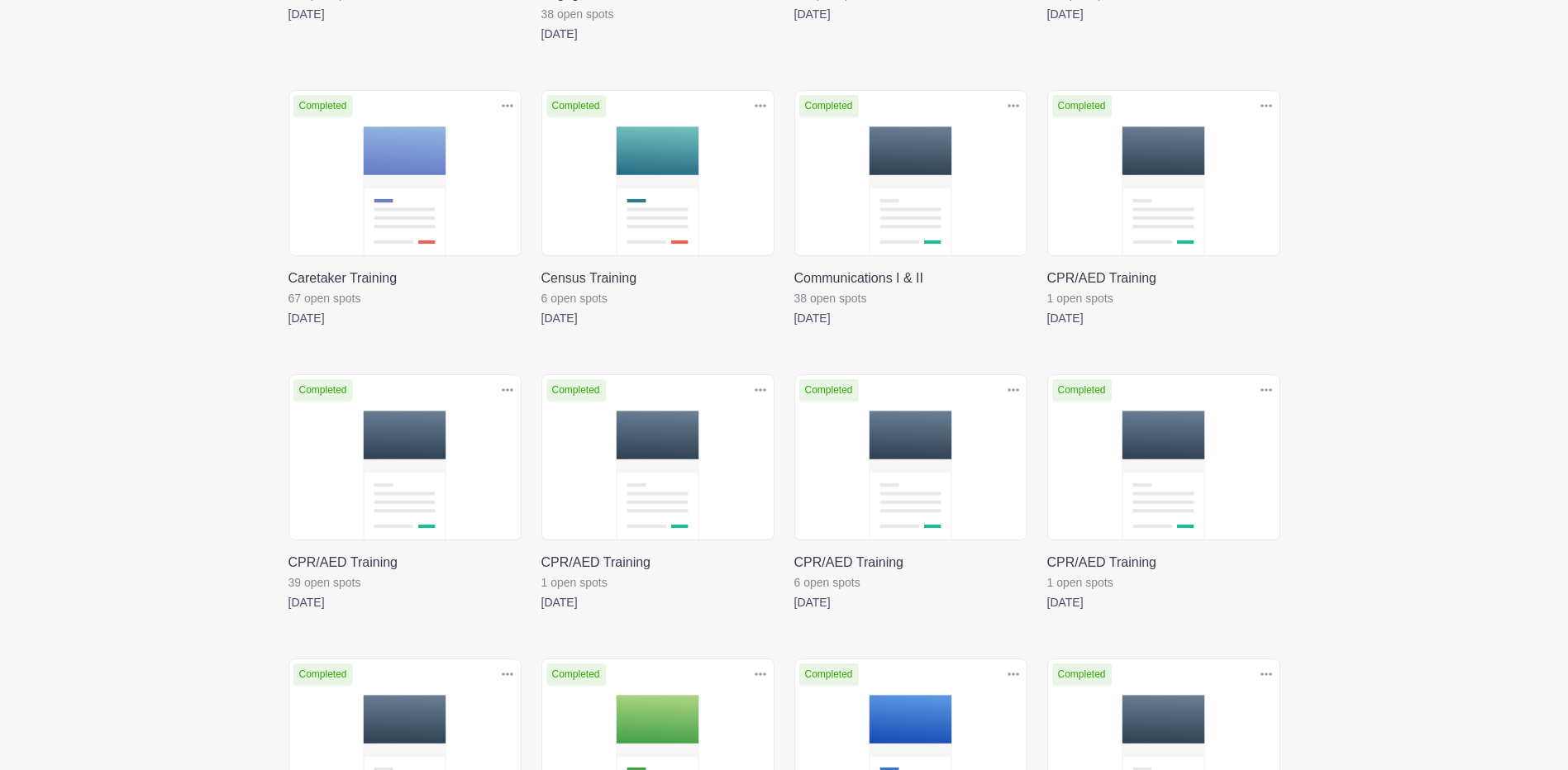
click at [542, 328] on link at bounding box center [542, 328] width 0 height 0
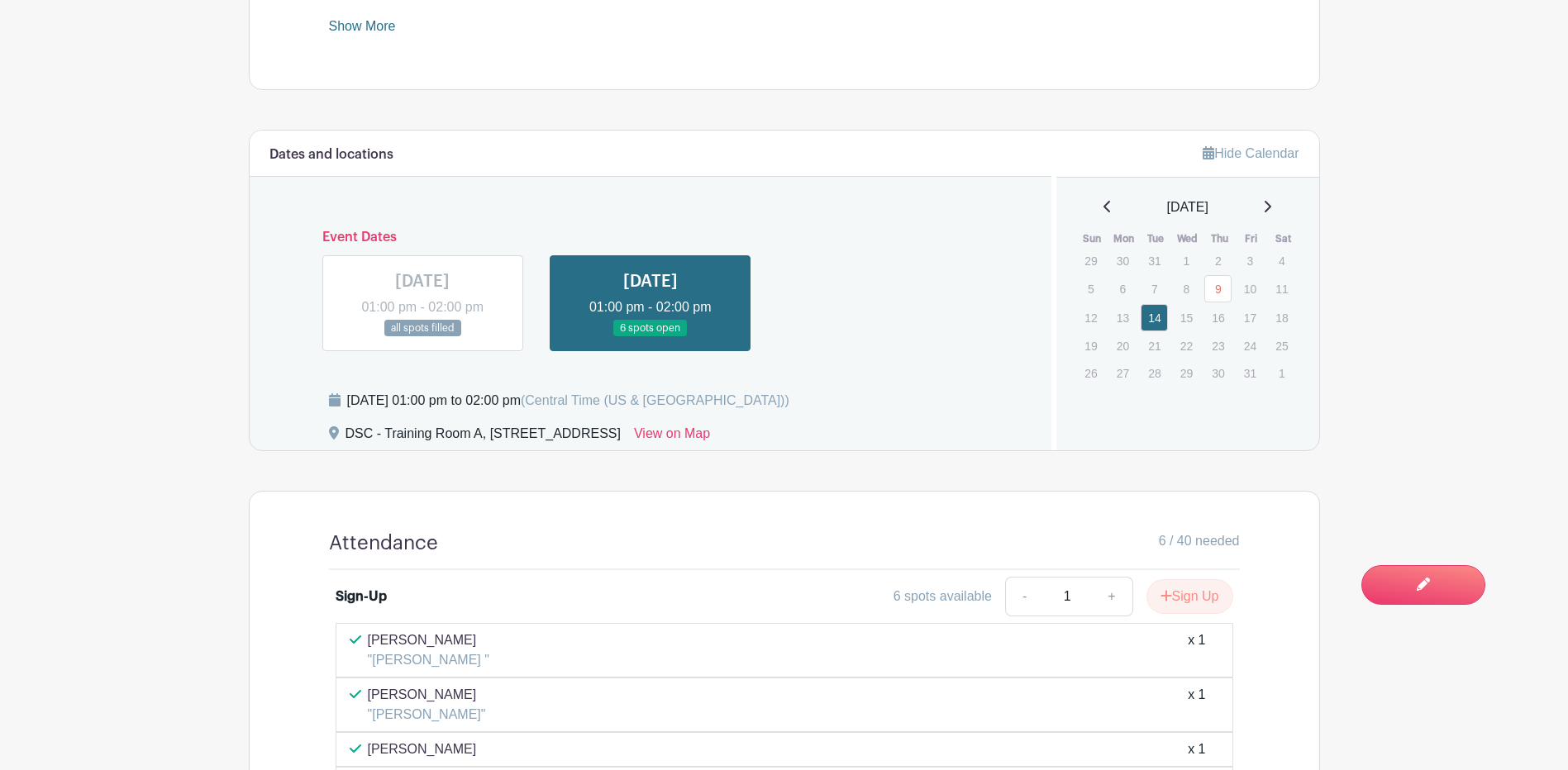
scroll to position [910, 0]
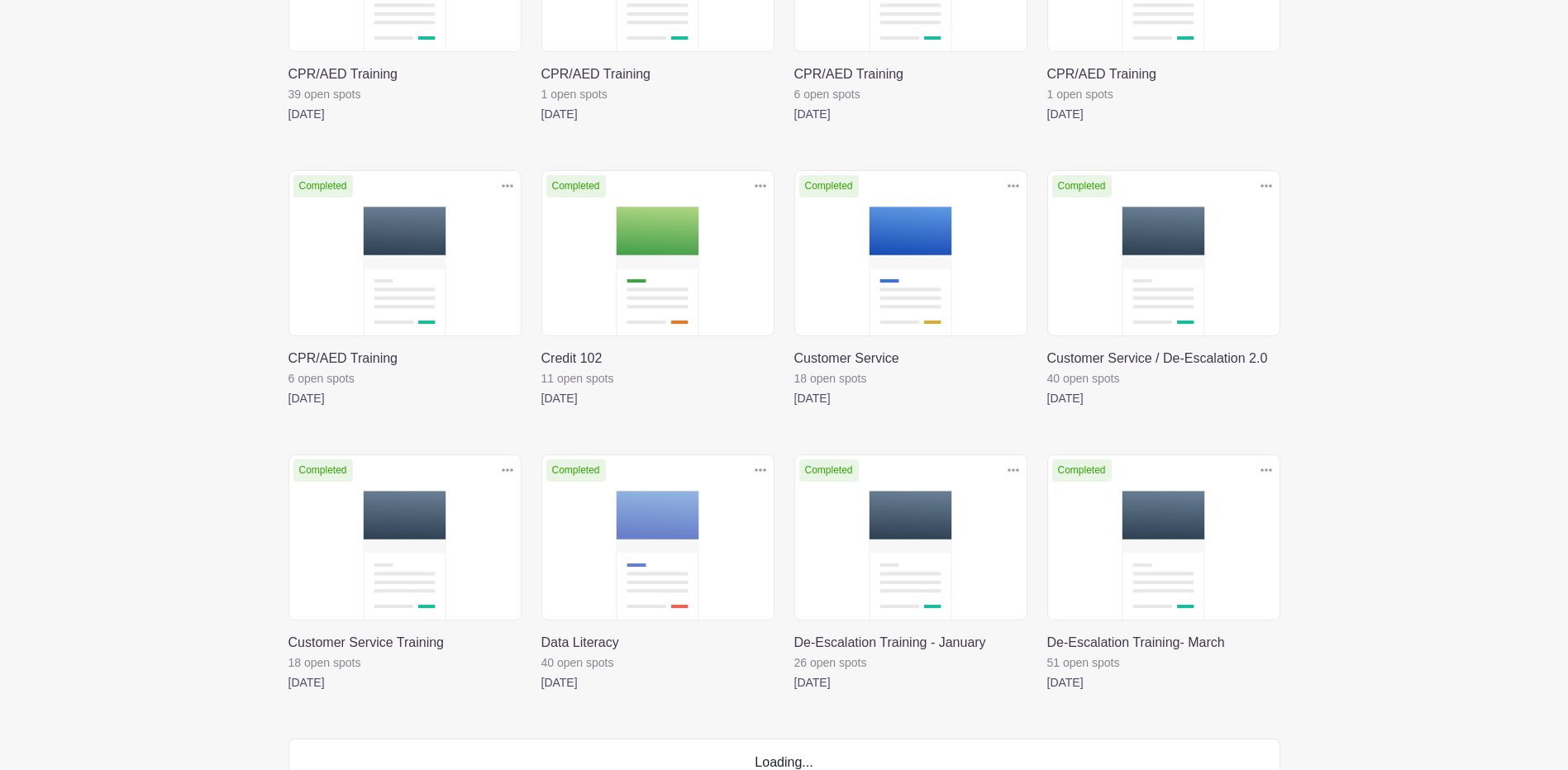
scroll to position [997, 0]
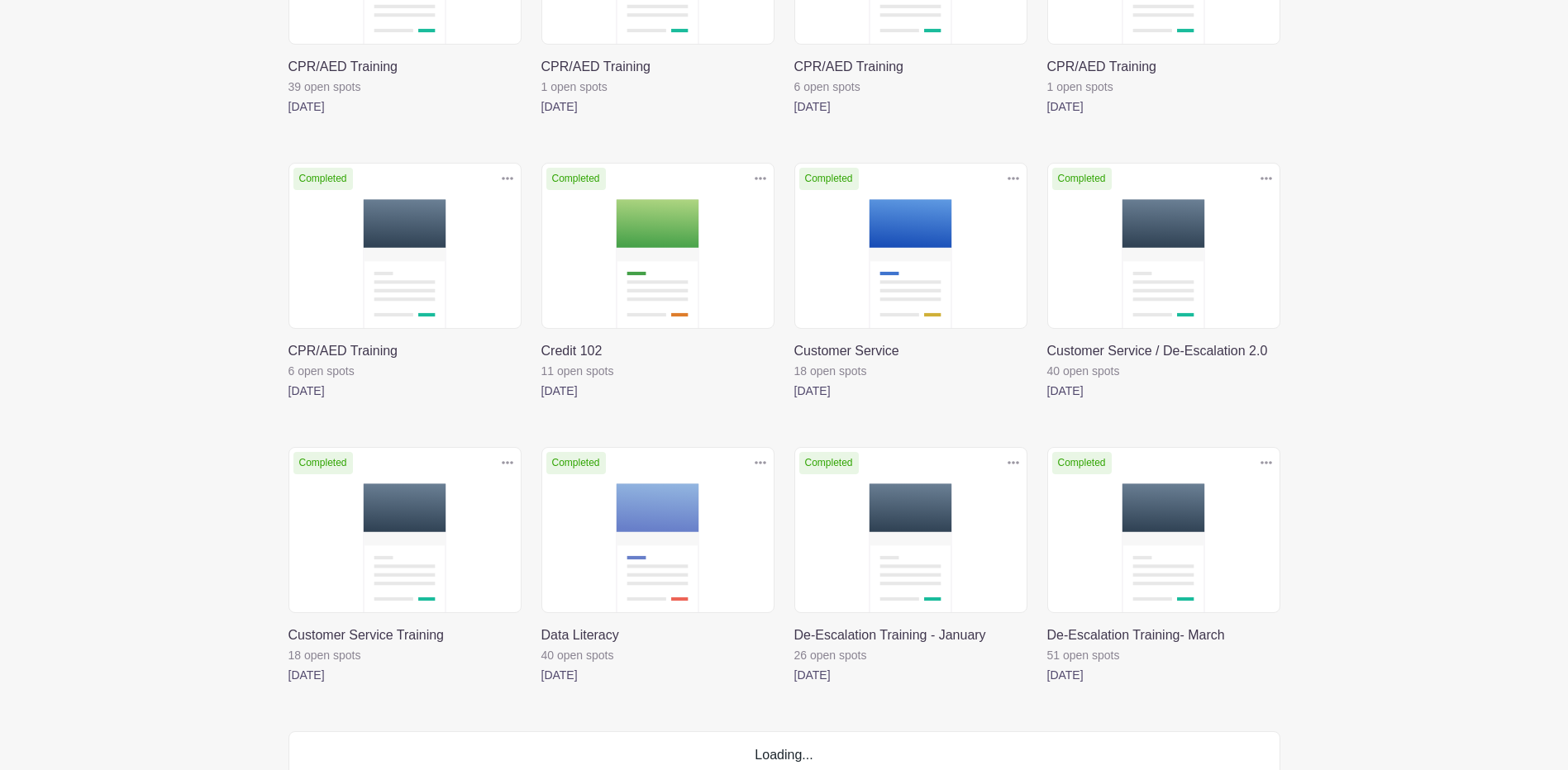
click at [542, 401] on link at bounding box center [542, 401] width 0 height 0
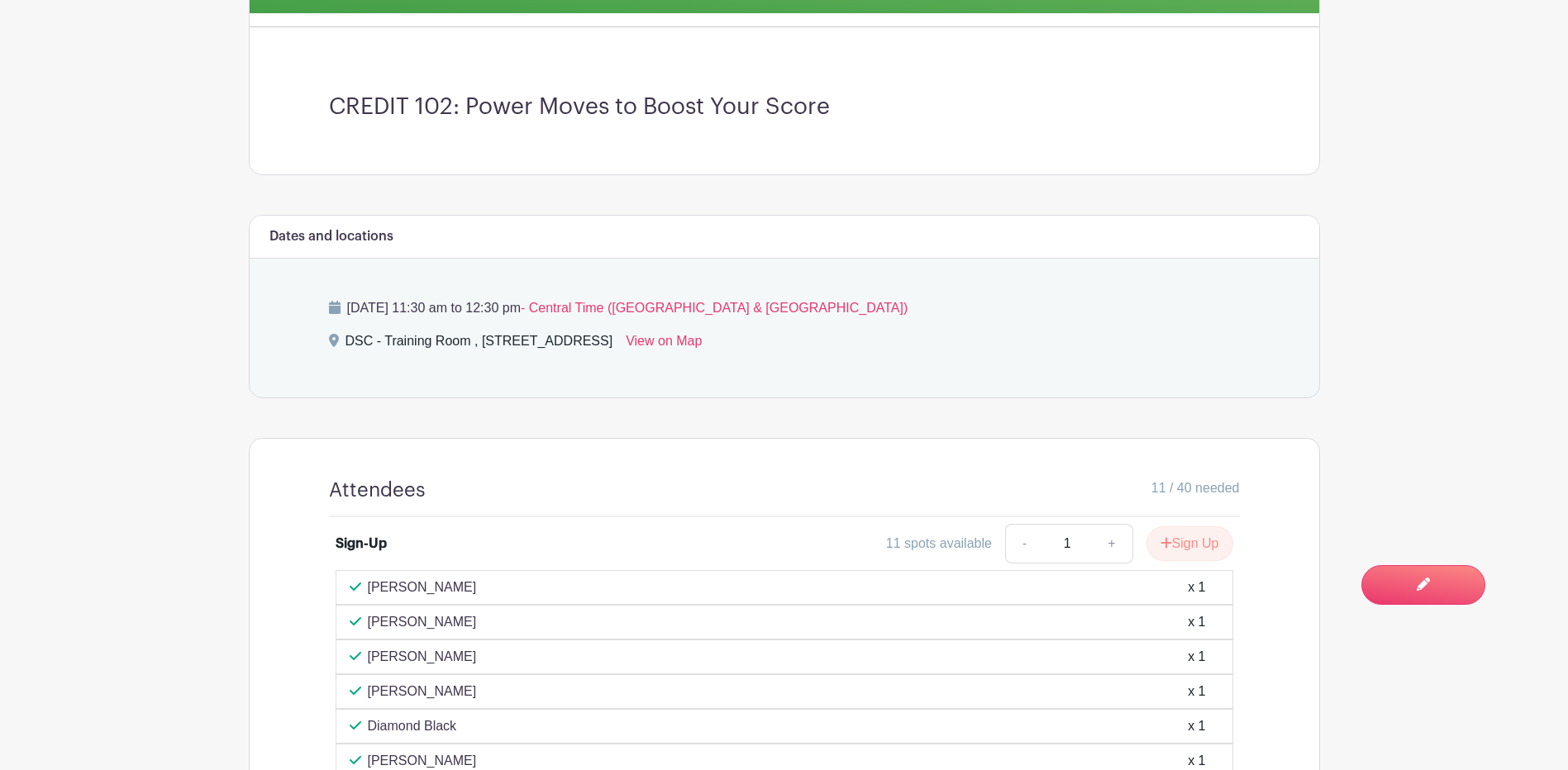
scroll to position [496, 0]
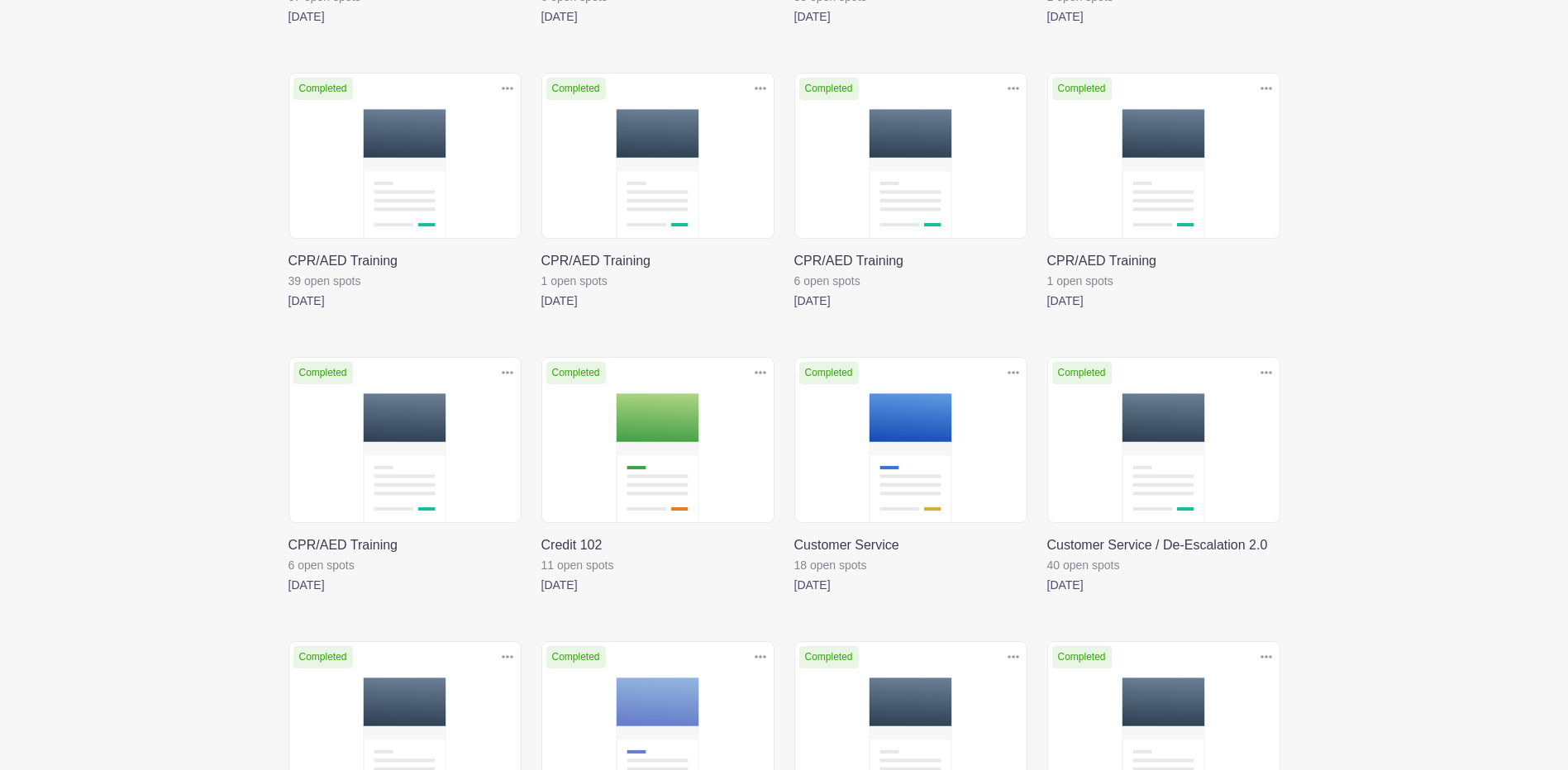
scroll to position [832, 0]
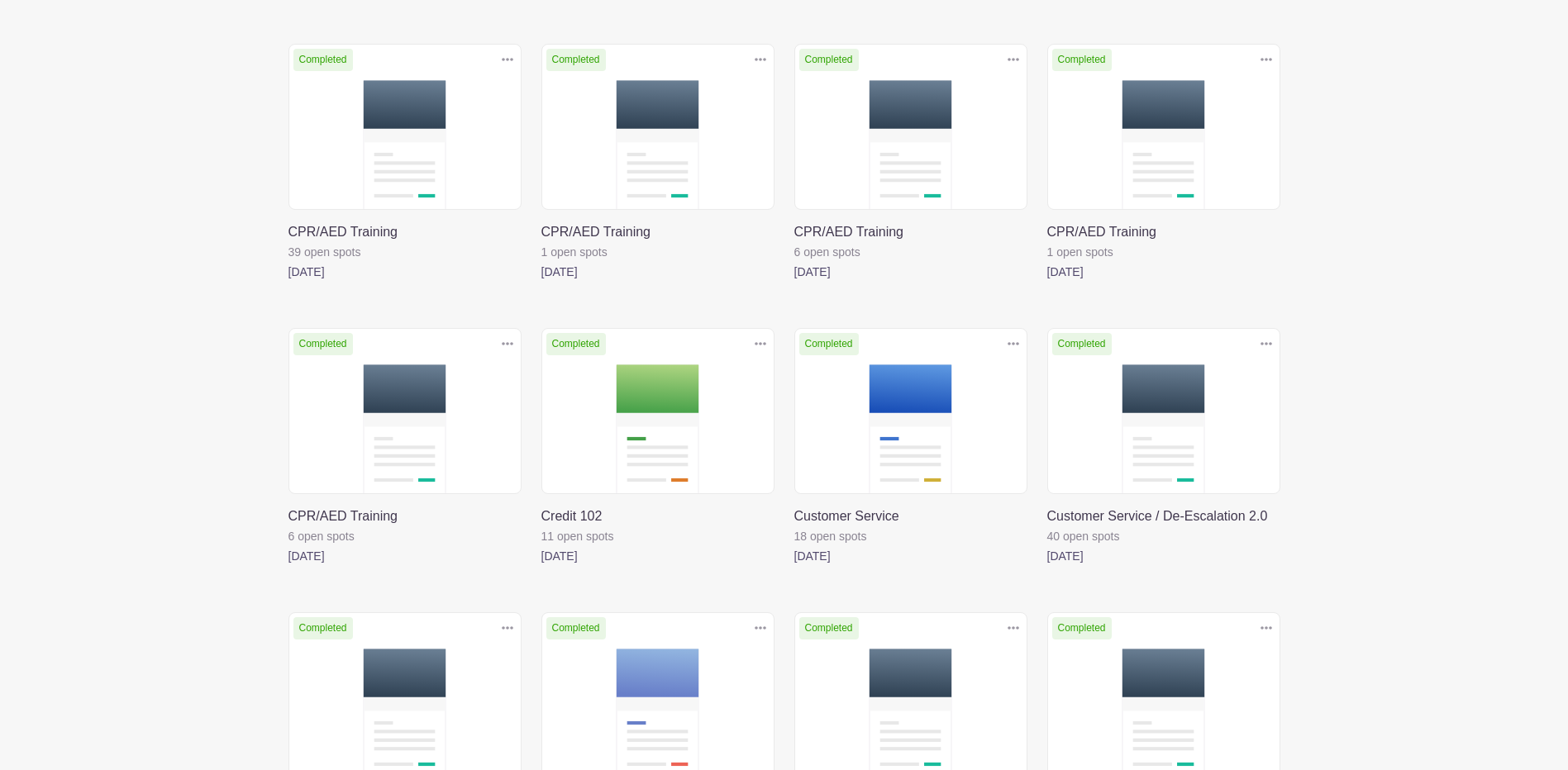
click at [794, 282] on link at bounding box center [794, 282] width 0 height 0
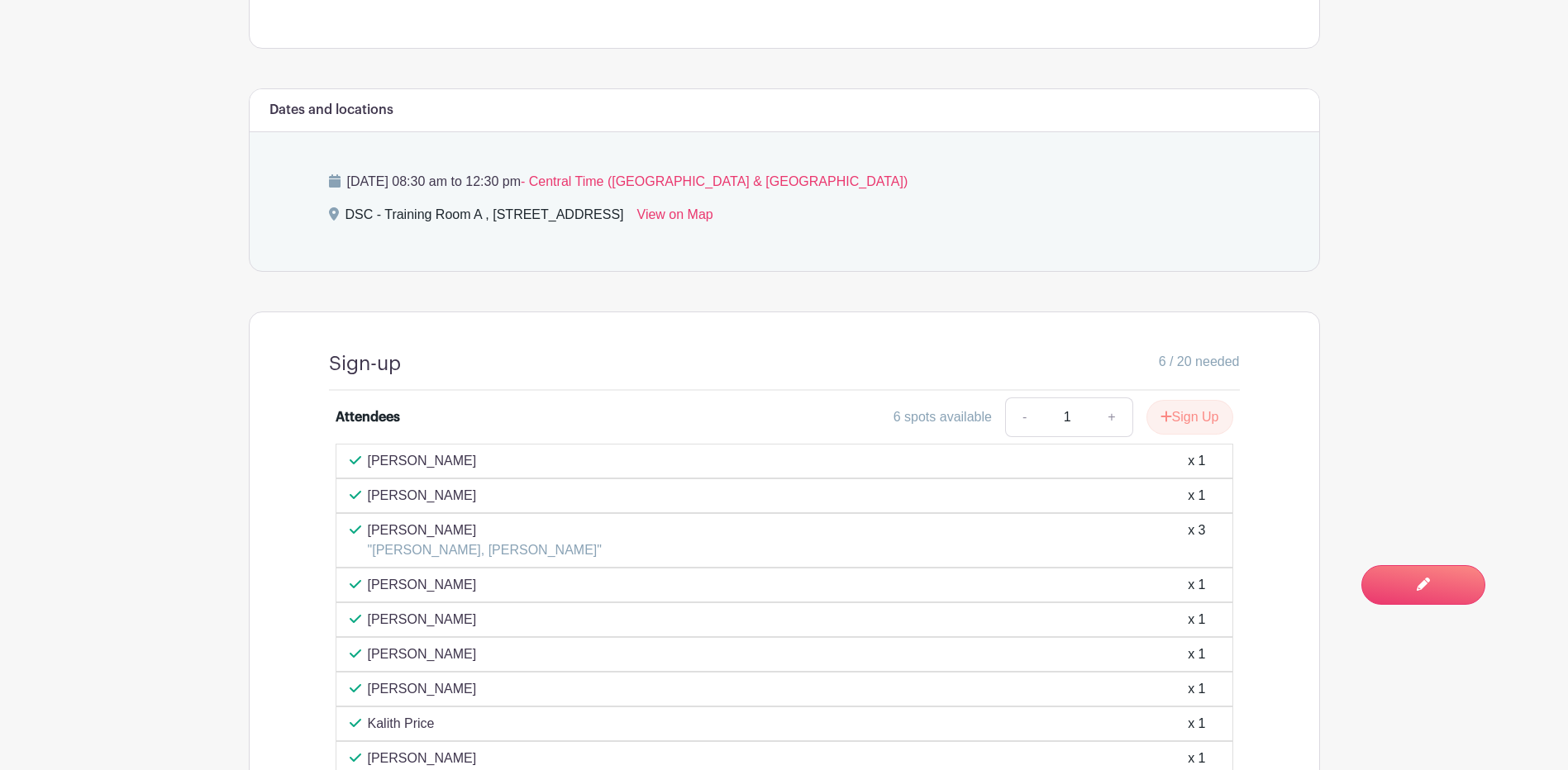
scroll to position [662, 0]
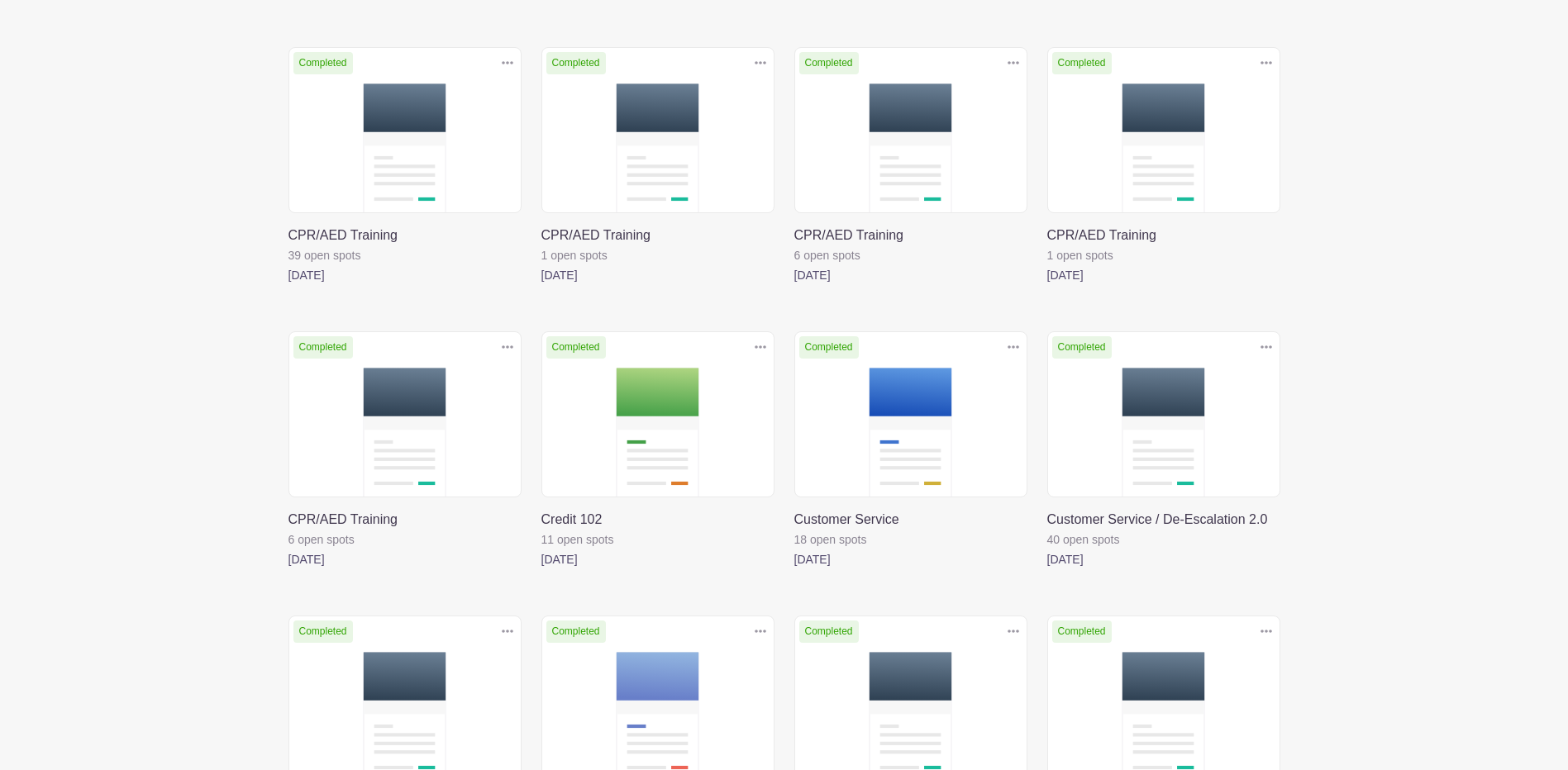
scroll to position [832, 0]
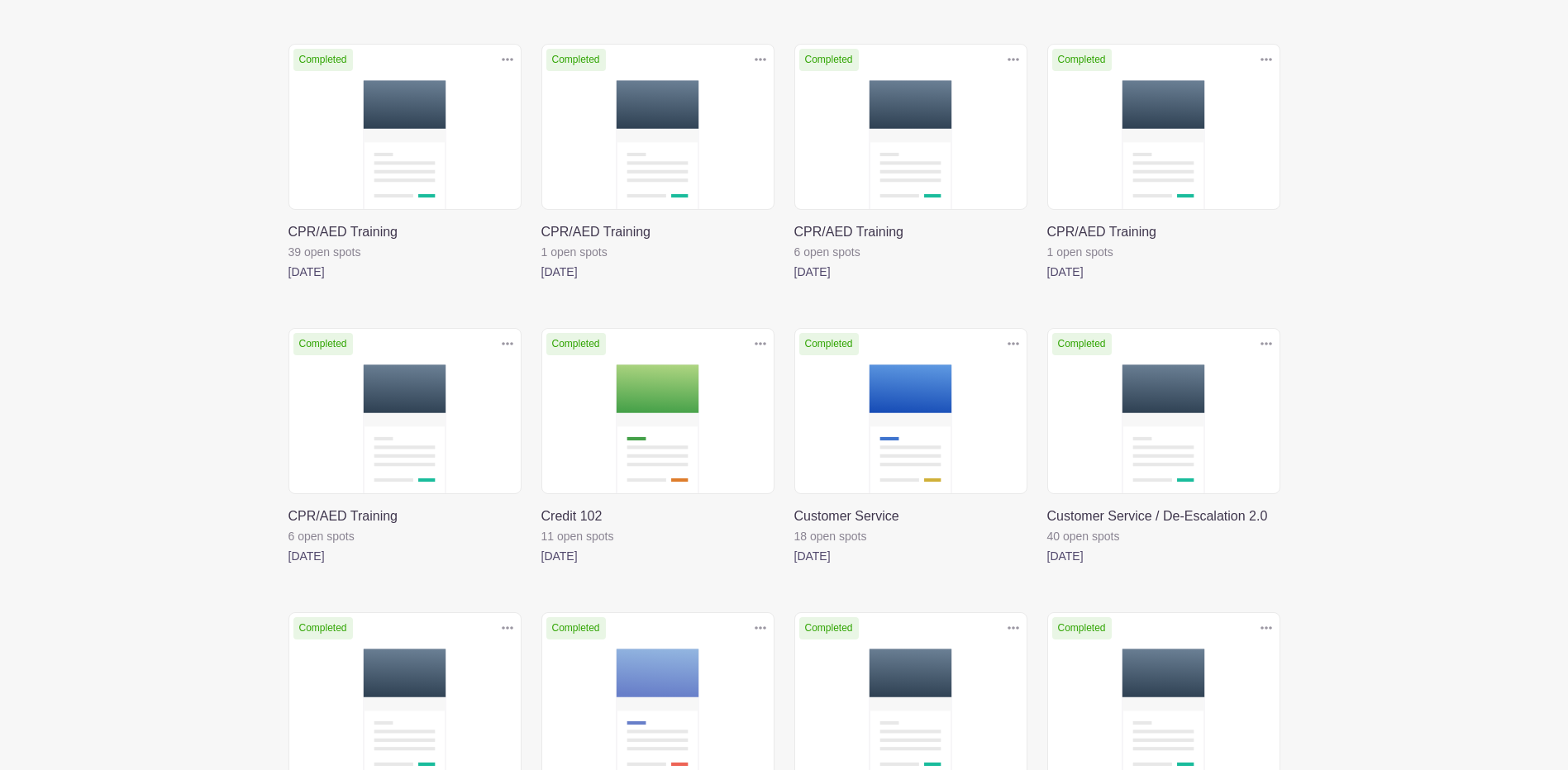
click at [1047, 282] on link at bounding box center [1047, 282] width 0 height 0
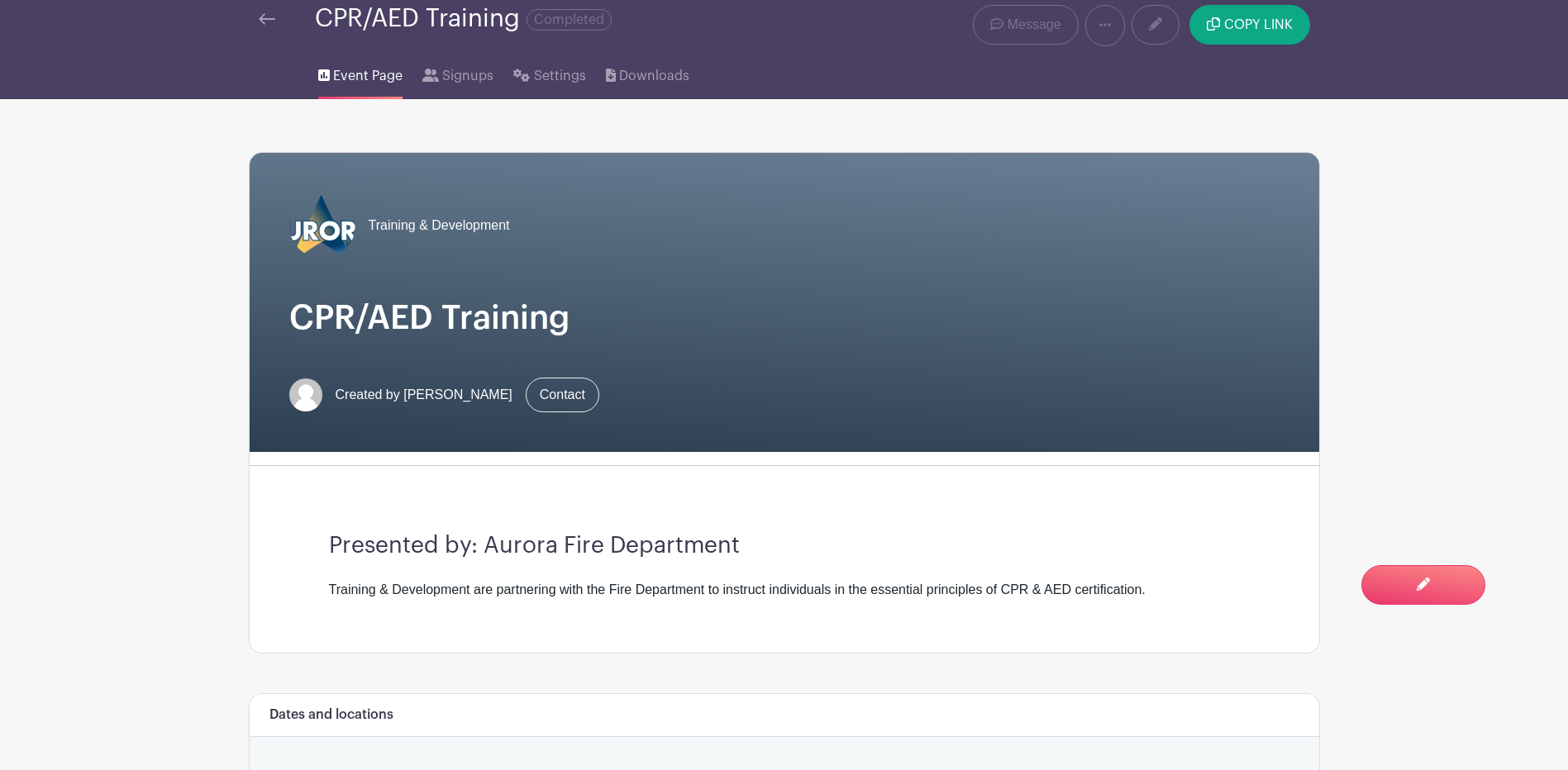
scroll to position [83, 0]
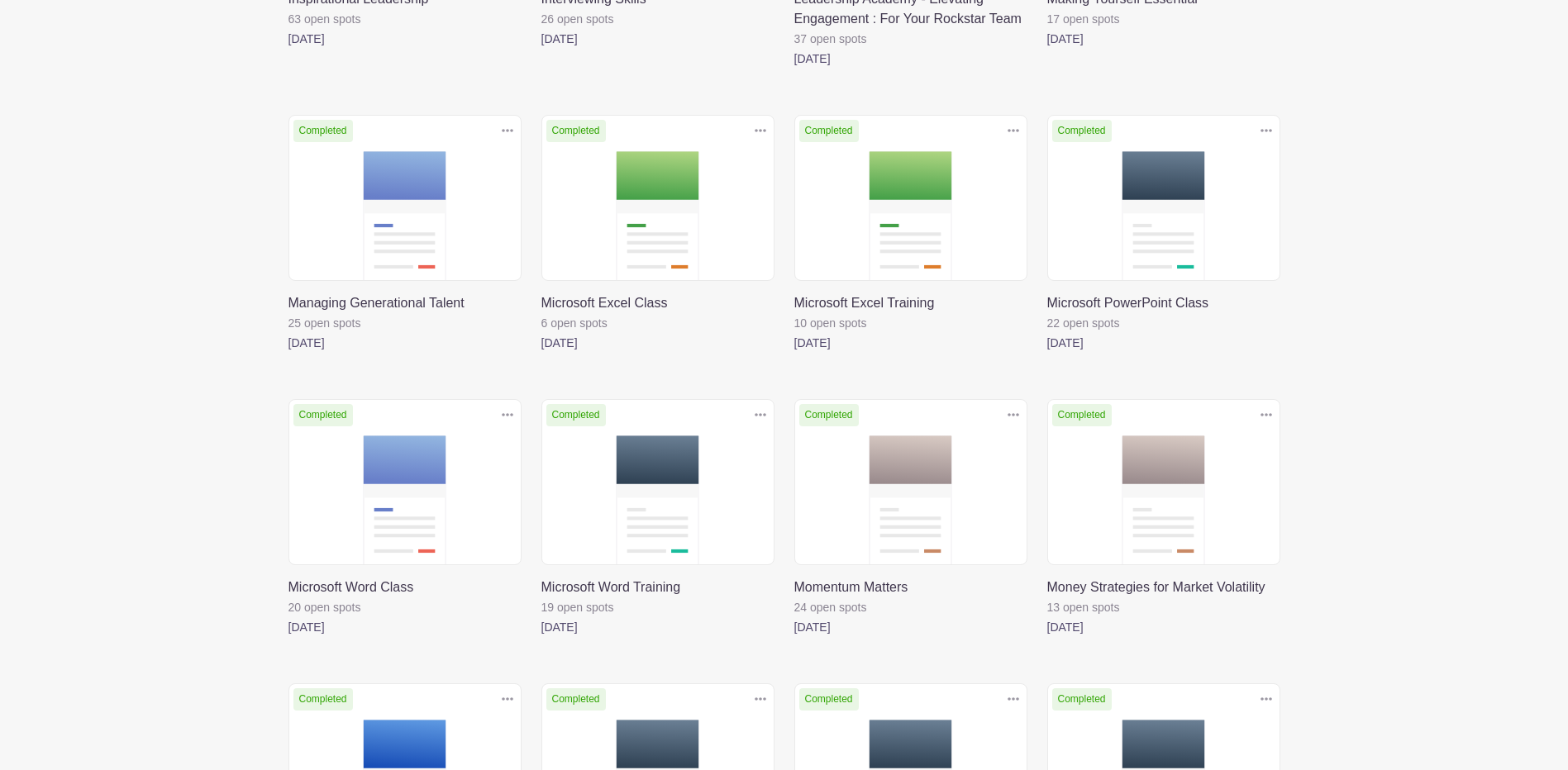
scroll to position [3094, 0]
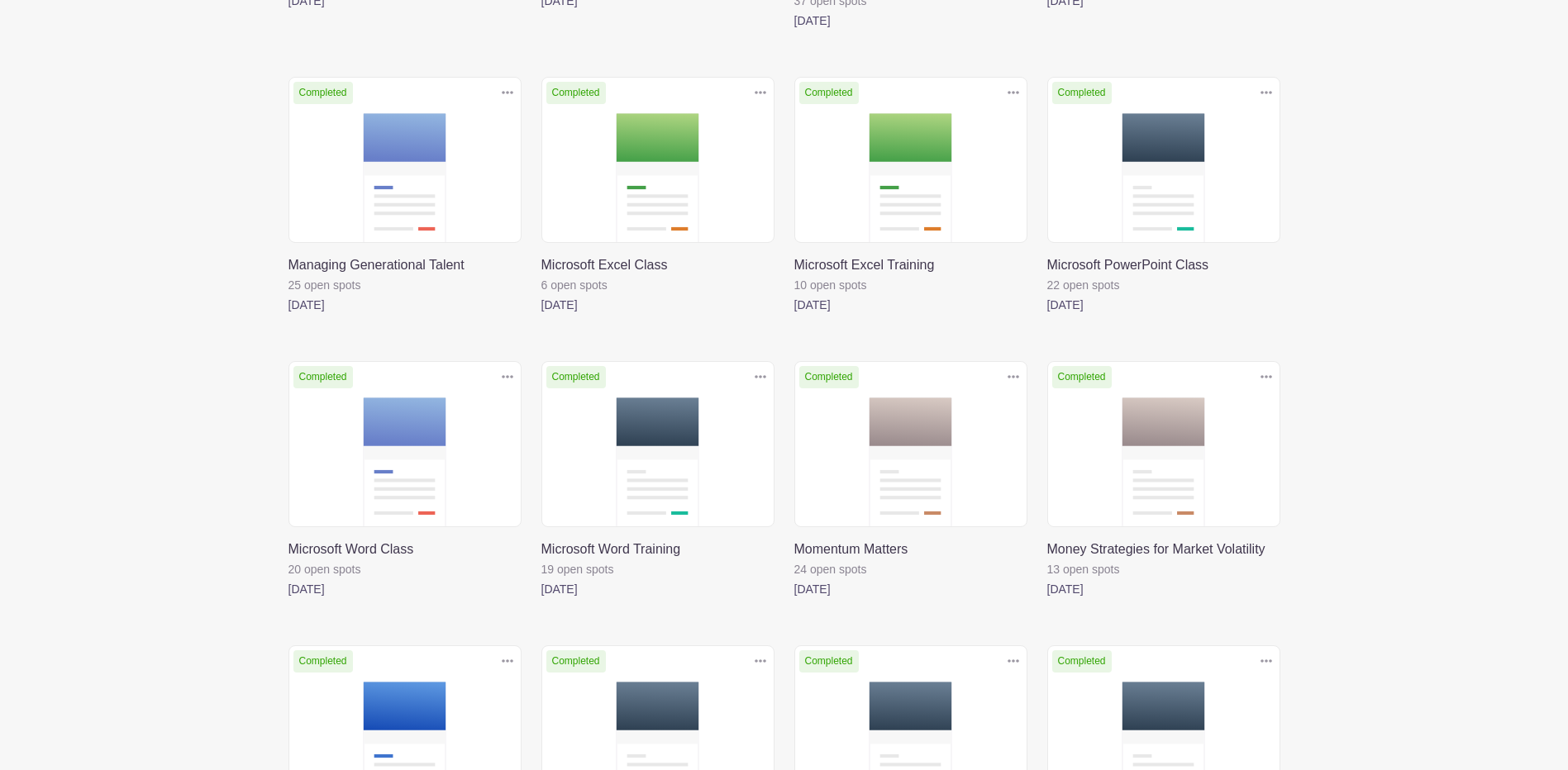
click at [1047, 315] on link at bounding box center [1047, 315] width 0 height 0
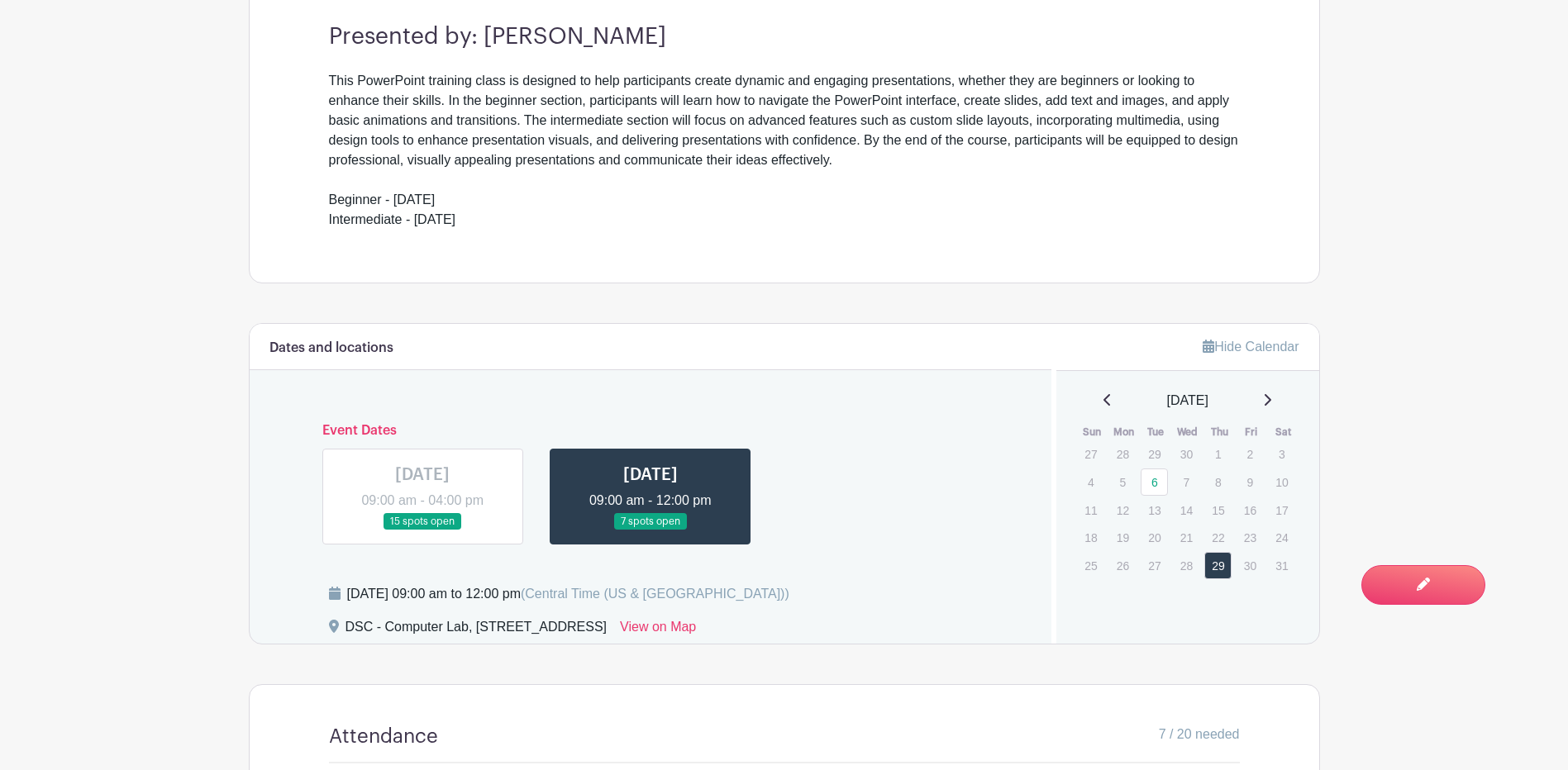
scroll to position [579, 0]
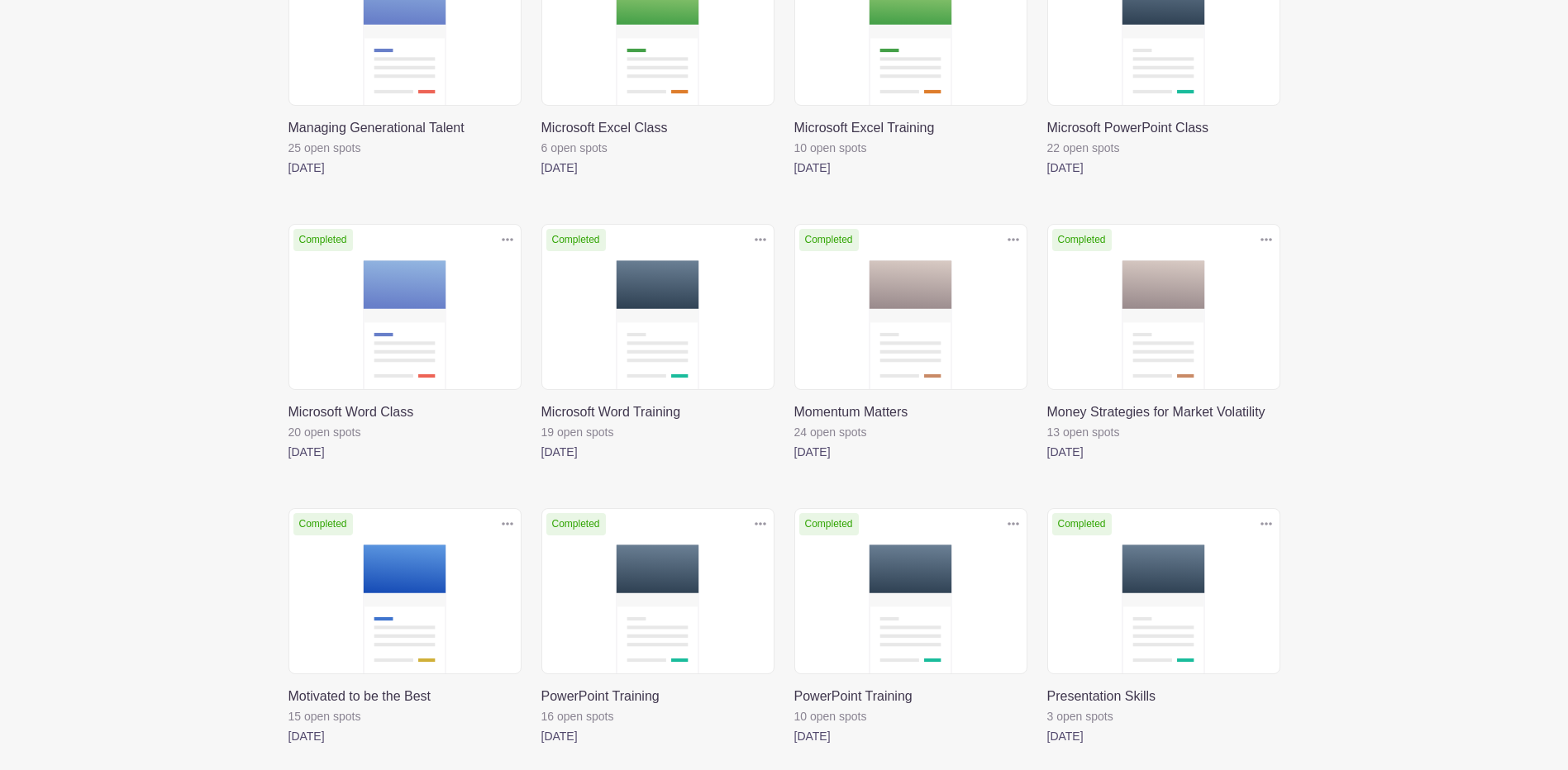
scroll to position [3259, 0]
